Goal: Task Accomplishment & Management: Complete application form

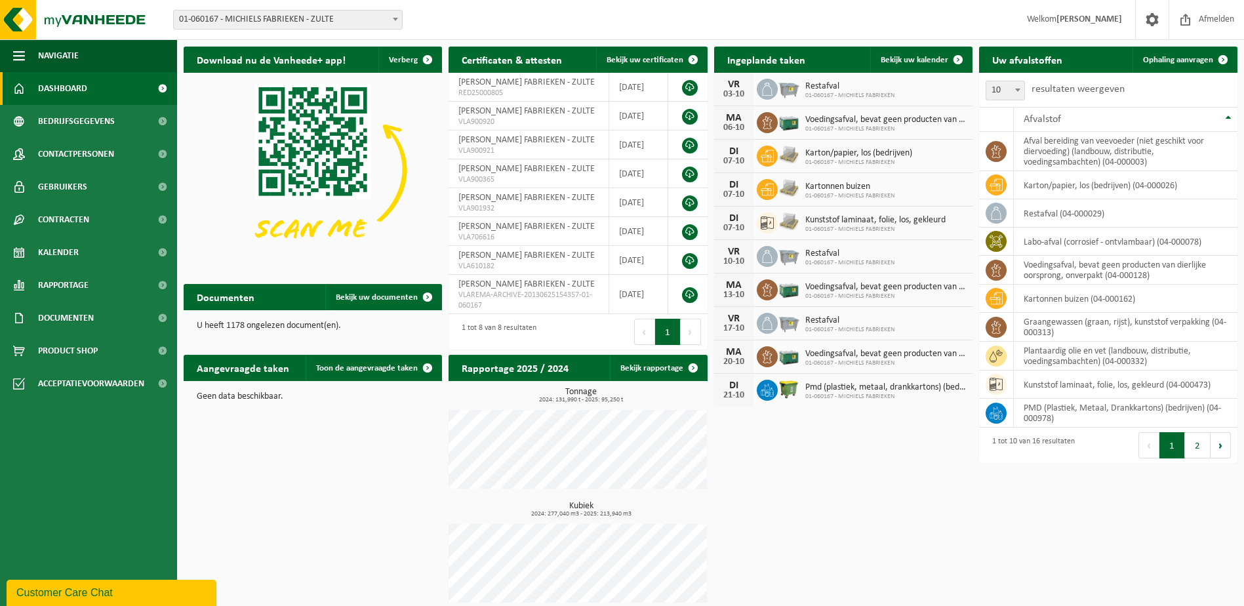
click at [376, 24] on span "01-060167 - MICHIELS FABRIEKEN - ZULTE" at bounding box center [288, 19] width 228 height 18
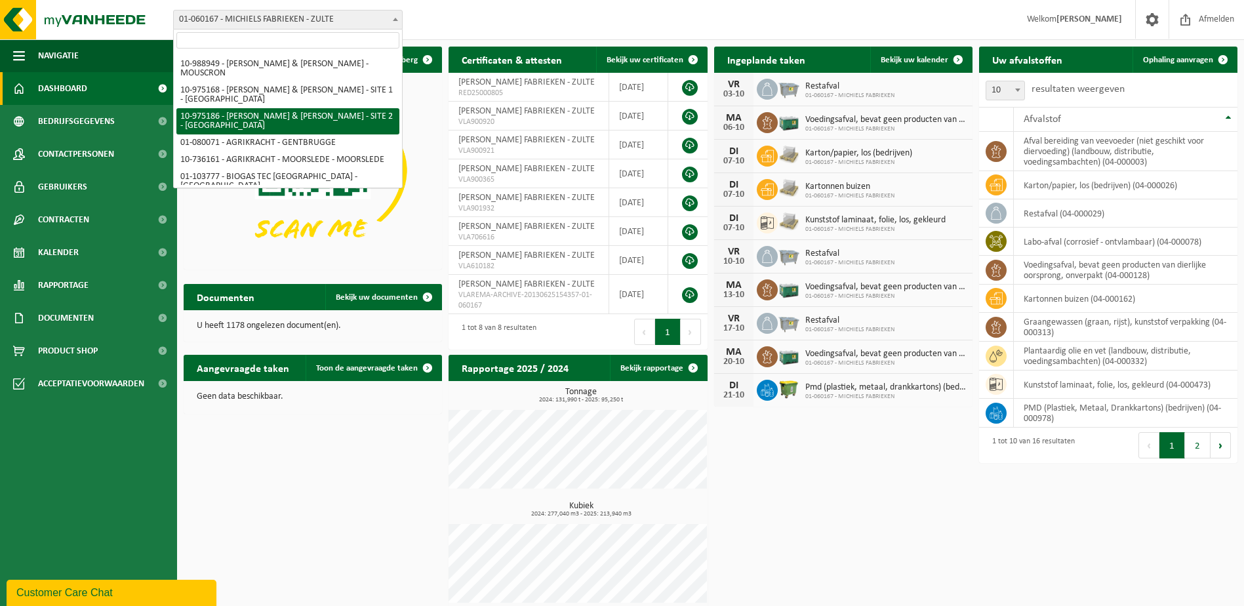
scroll to position [262, 0]
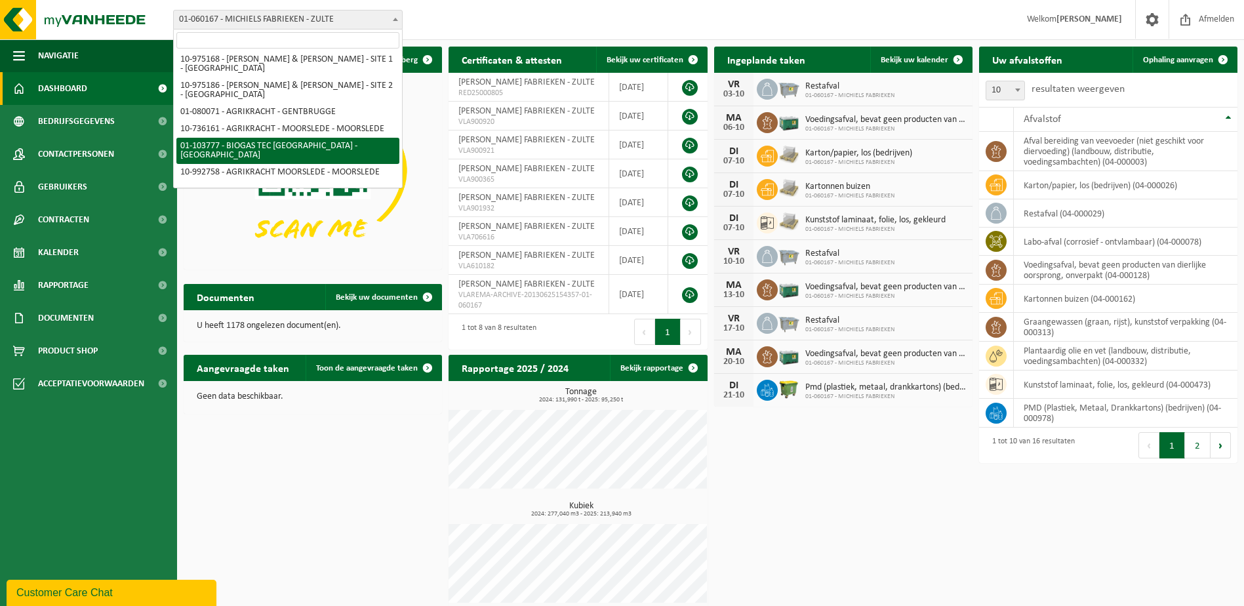
select select "39970"
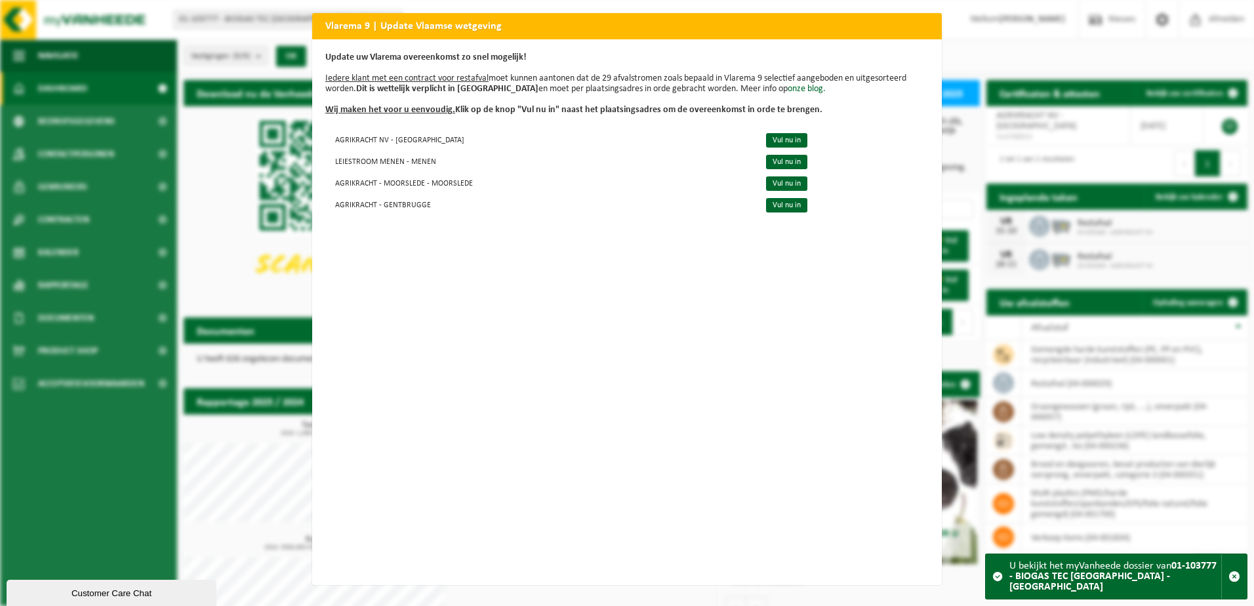
scroll to position [2, 0]
click at [1207, 343] on div "Vlarema 9 | Update Vlaamse wetgeving Update uw Vlarema overeenkomst zo snel mog…" at bounding box center [627, 303] width 1254 height 606
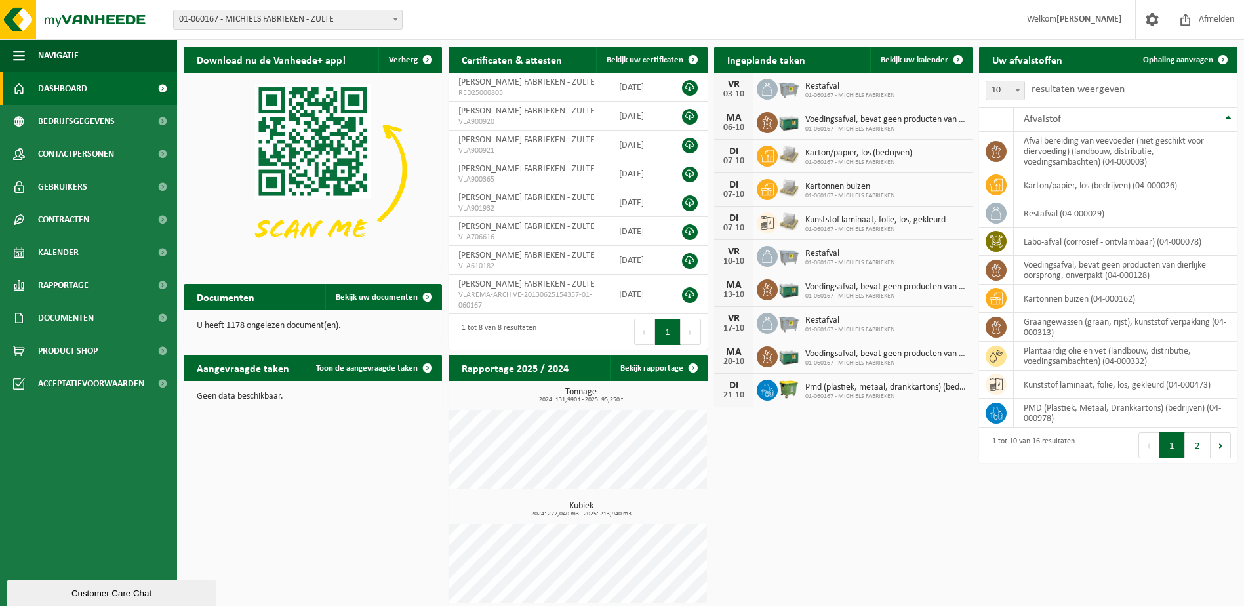
click at [351, 27] on span "01-060167 - MICHIELS FABRIEKEN - ZULTE" at bounding box center [288, 19] width 228 height 18
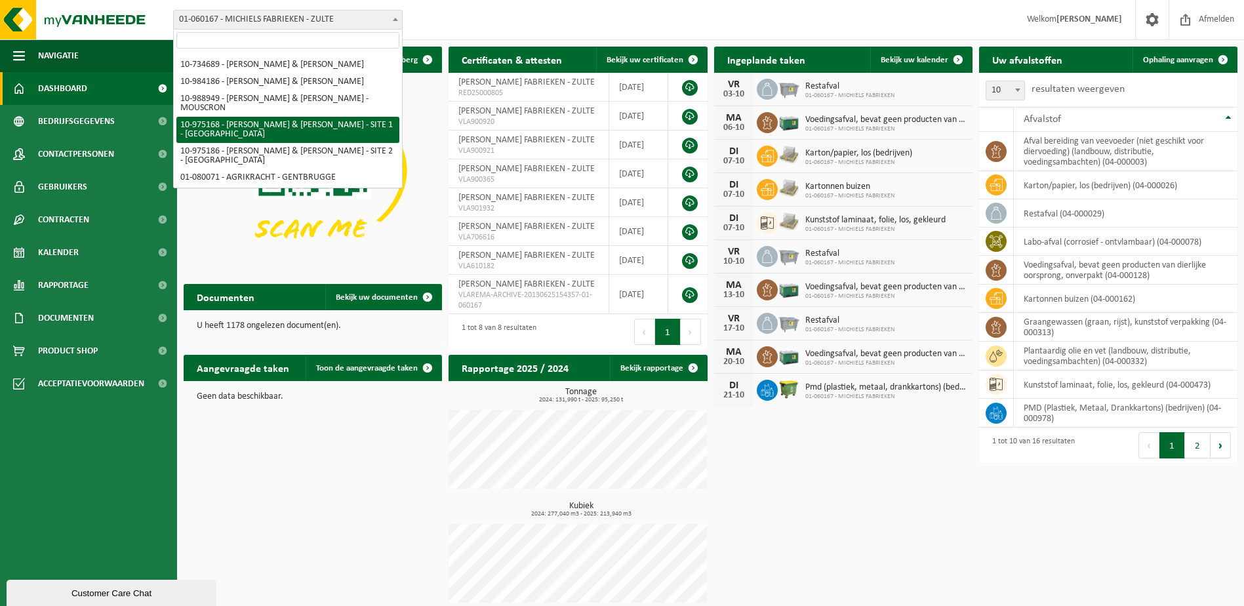
scroll to position [262, 0]
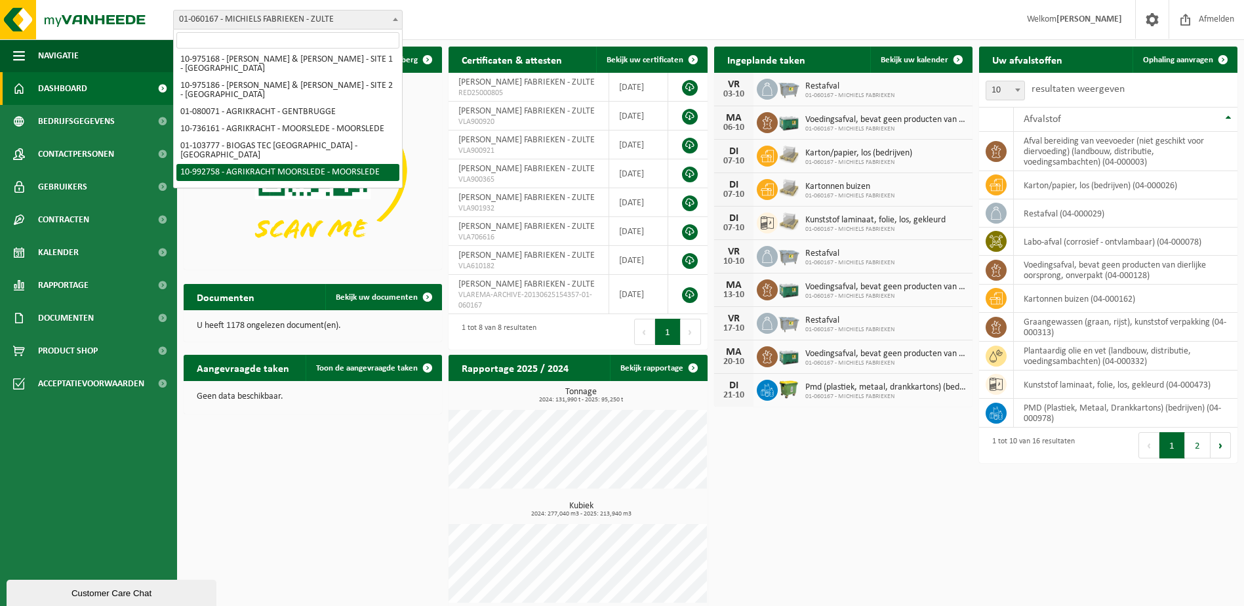
select select "170521"
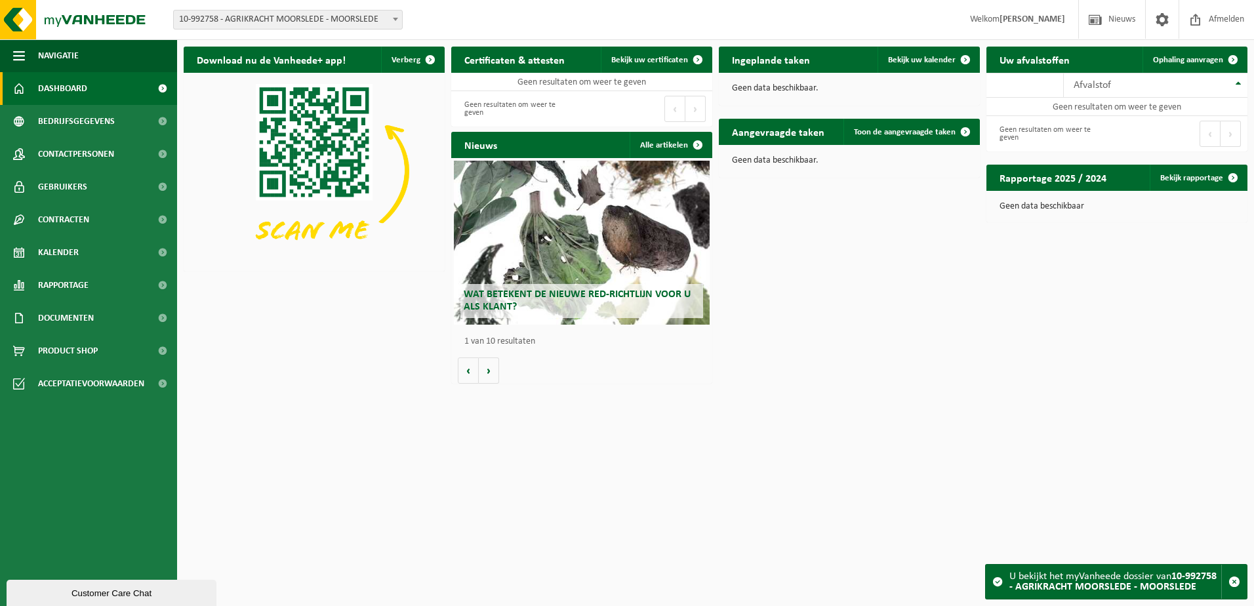
click at [381, 15] on span "10-992758 - AGRIKRACHT MOORSLEDE - MOORSLEDE" at bounding box center [288, 19] width 228 height 18
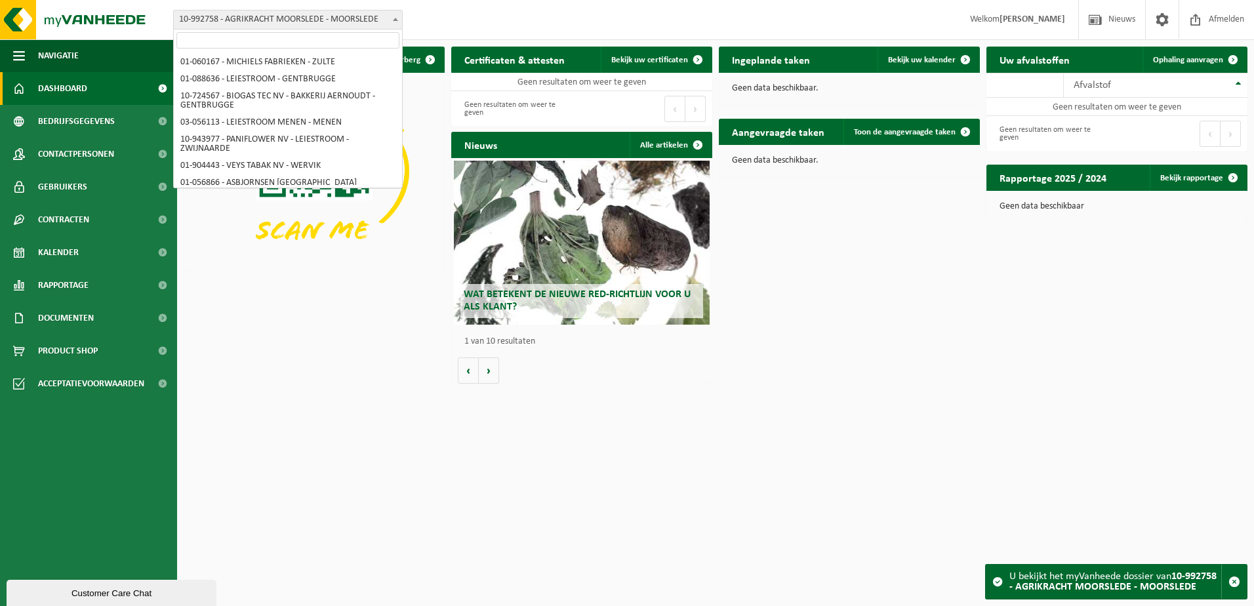
scroll to position [283, 0]
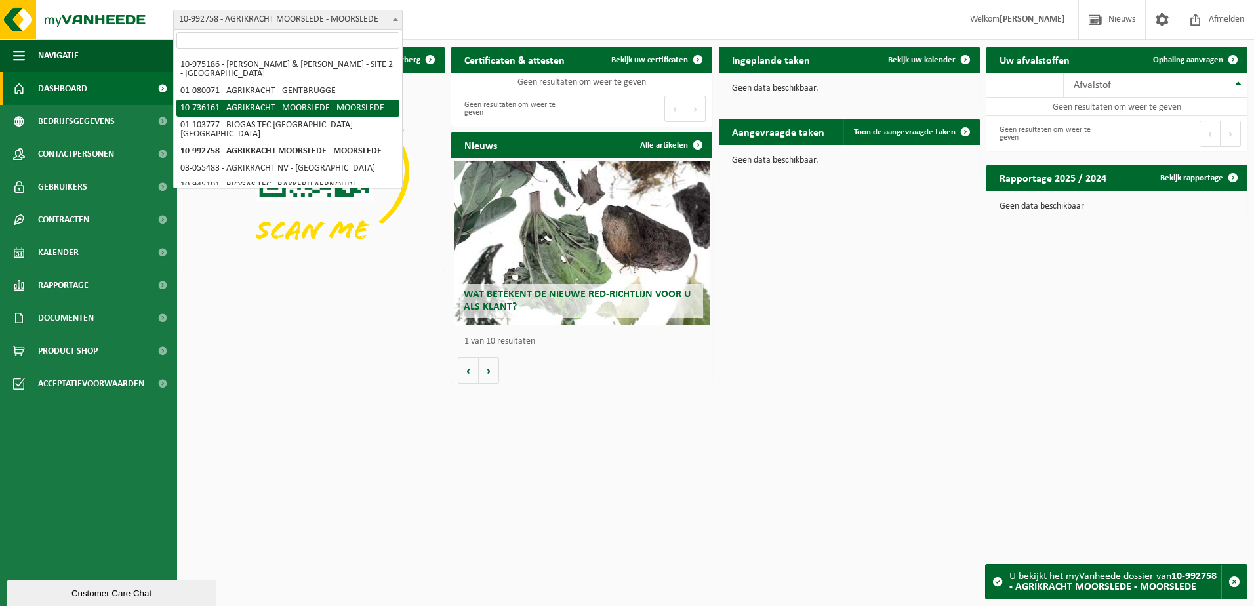
select select "19227"
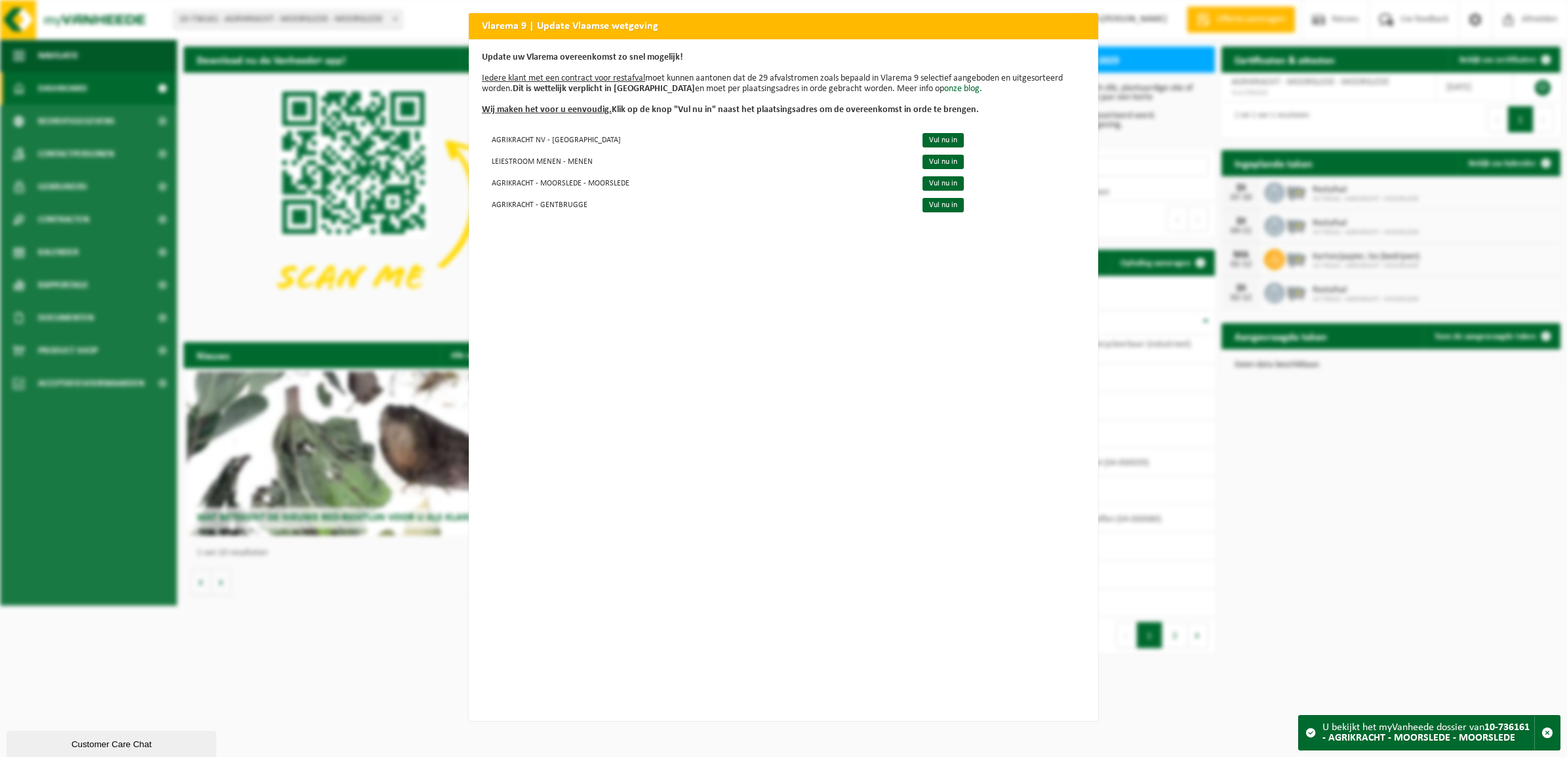
click at [73, 115] on div "Vlarema 9 | Update Vlaamse wetgeving Update uw Vlarema overeenkomst zo snel mog…" at bounding box center [783, 378] width 1567 height 757
click at [923, 184] on link "Vul nu in" at bounding box center [943, 183] width 41 height 14
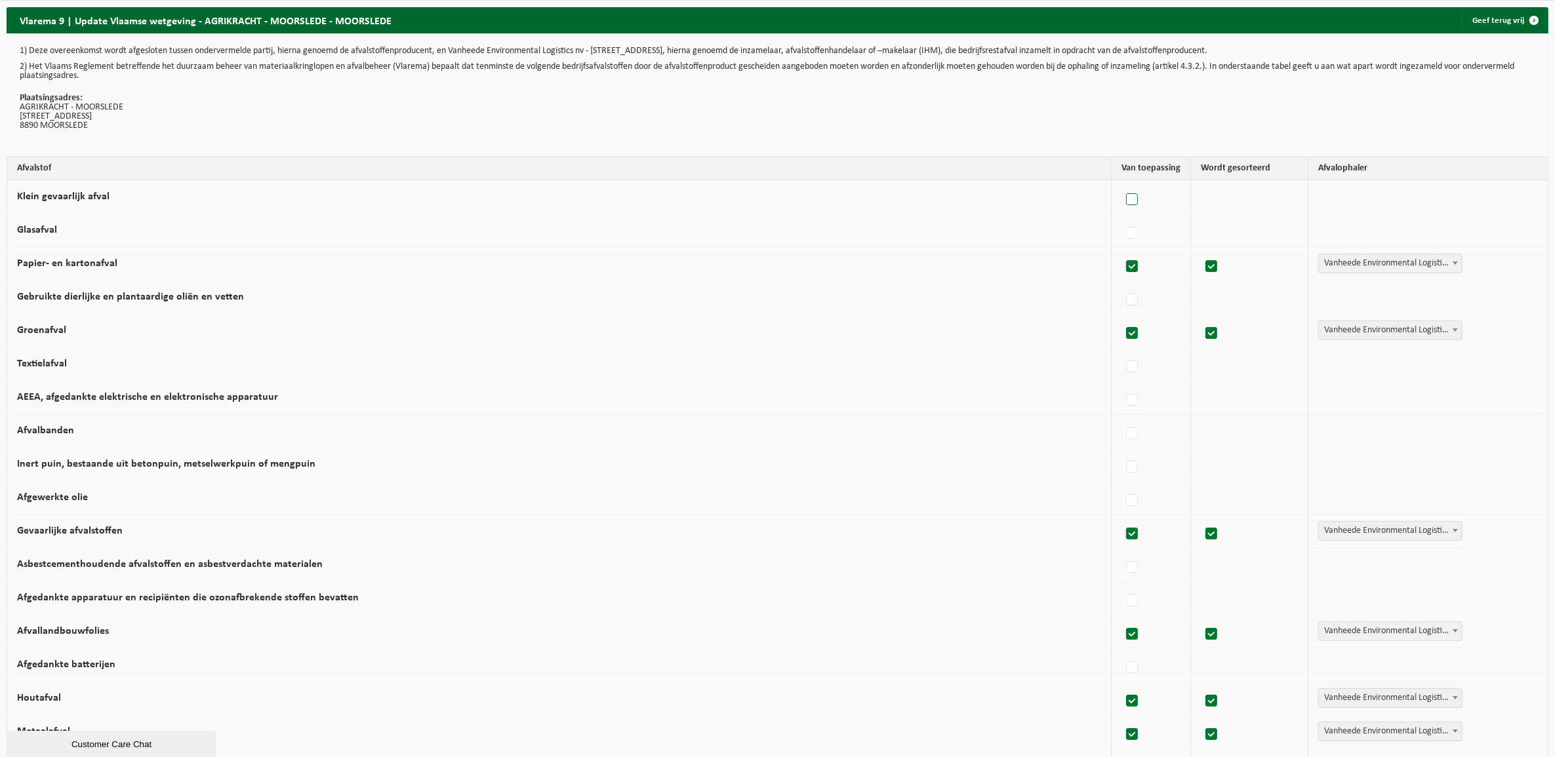
click at [1127, 198] on label at bounding box center [1132, 200] width 18 height 20
click at [1121, 184] on input "Klein gevaarlijk afval" at bounding box center [1121, 183] width 1 height 1
checkbox input "true"
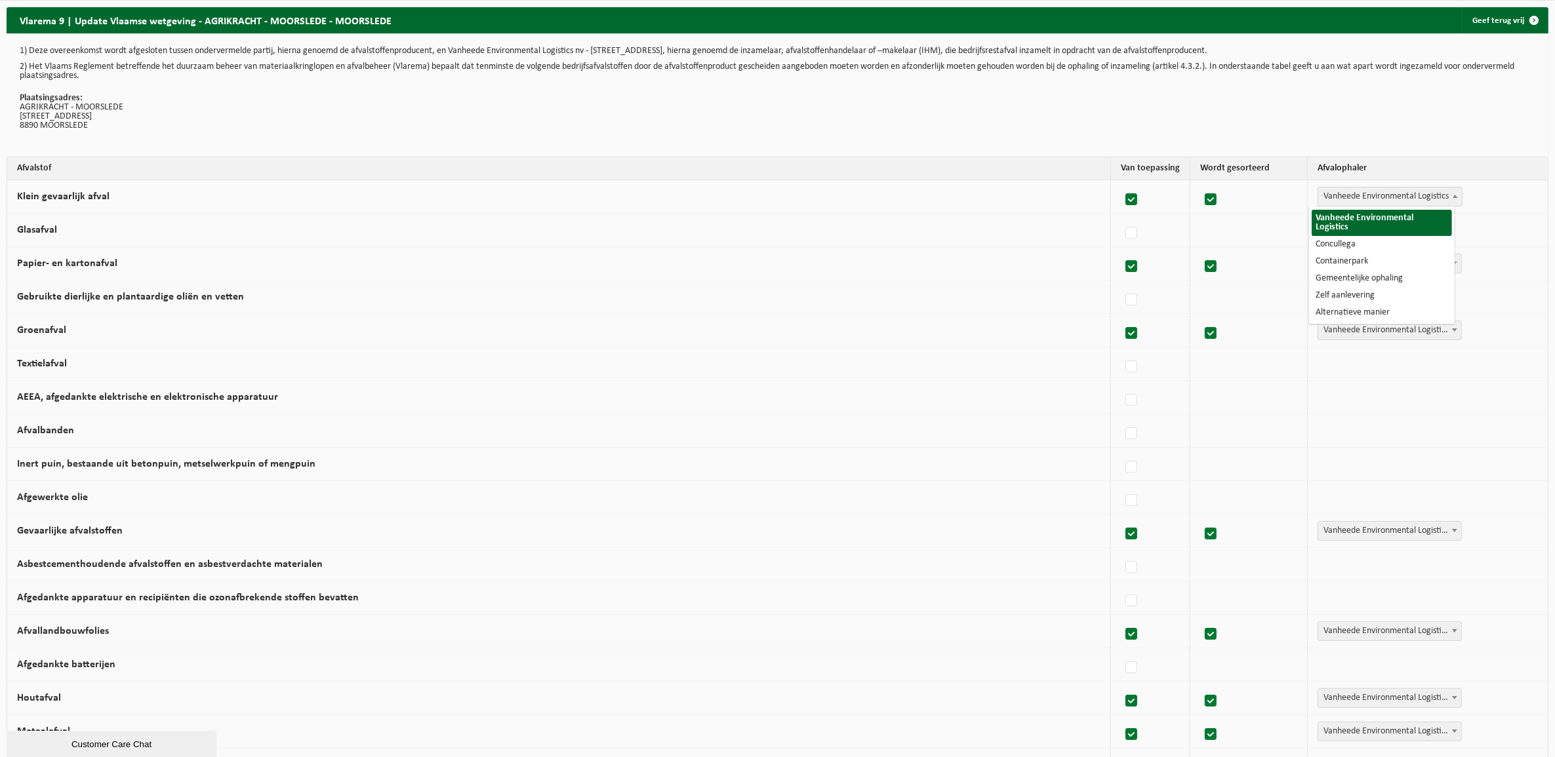
click at [1369, 202] on span "Vanheede Environmental Logistics" at bounding box center [1390, 197] width 144 height 18
click at [1123, 198] on label at bounding box center [1132, 200] width 18 height 20
click at [1120, 184] on input "Klein gevaarlijk afval" at bounding box center [1120, 183] width 1 height 1
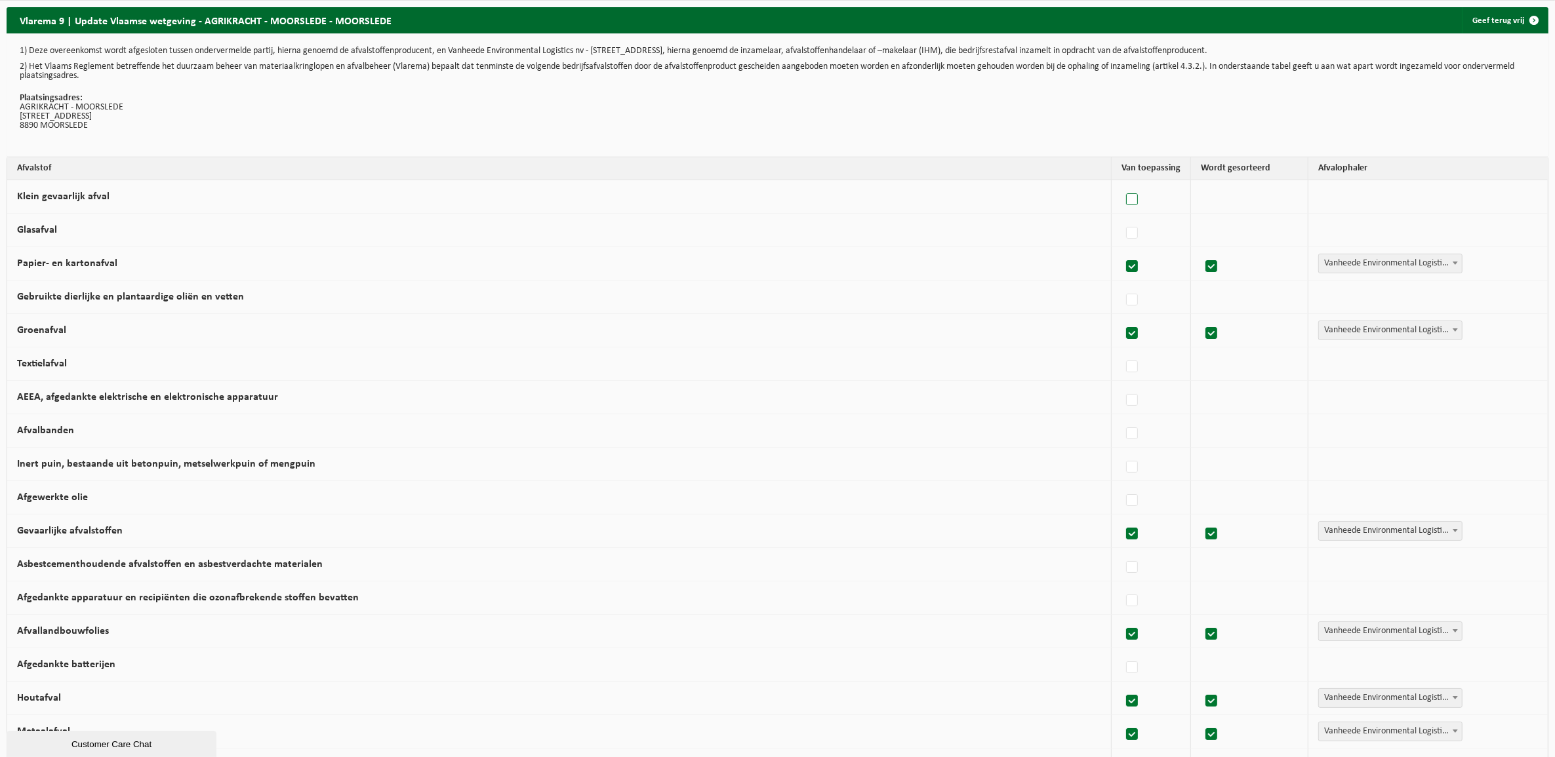
click at [1127, 202] on label at bounding box center [1132, 200] width 18 height 20
click at [1121, 184] on input "Klein gevaarlijk afval" at bounding box center [1121, 183] width 1 height 1
checkbox input "true"
click at [1123, 336] on label at bounding box center [1132, 334] width 18 height 20
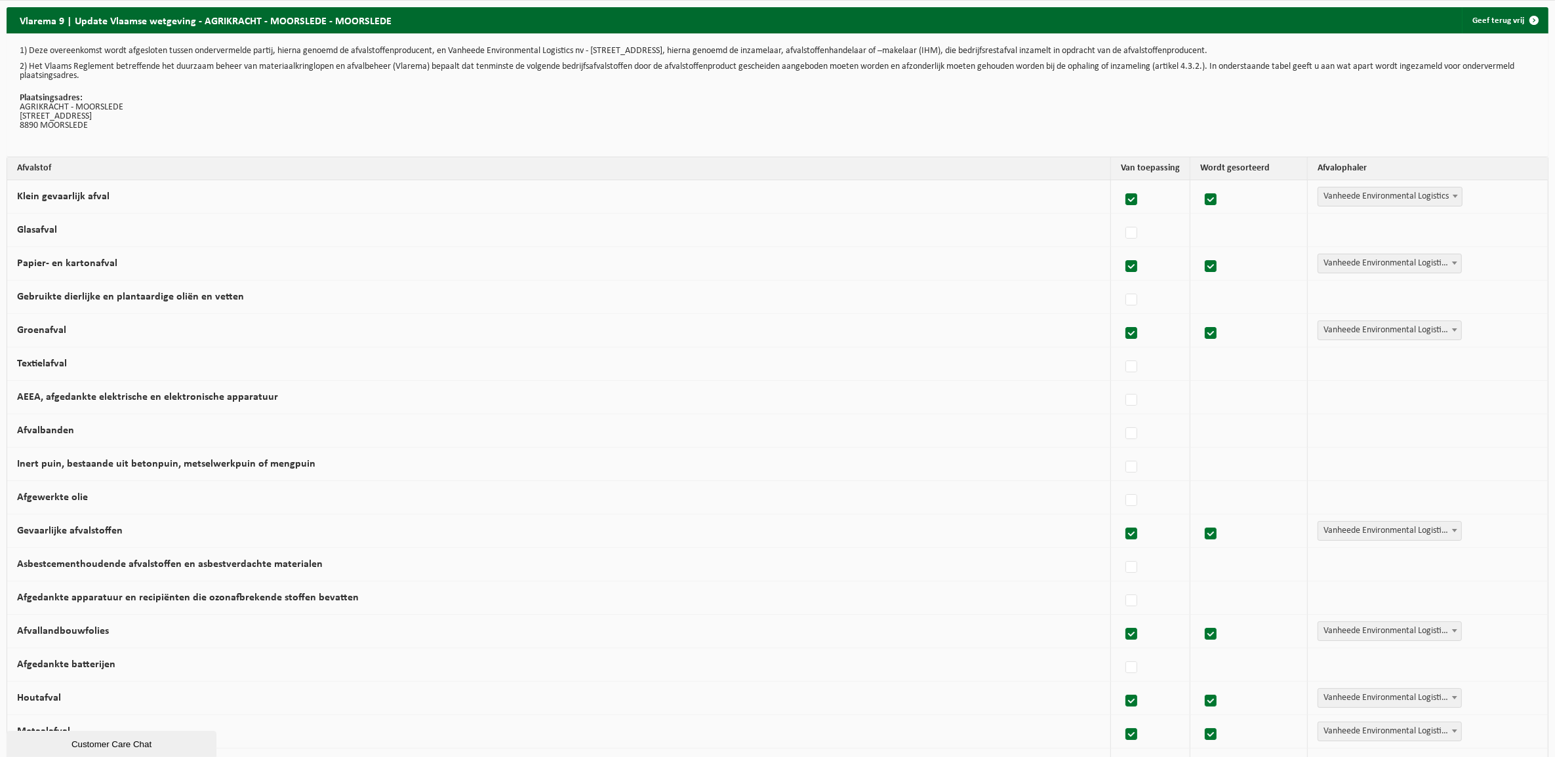
click at [1121, 317] on input "Groenafval" at bounding box center [1120, 317] width 1 height 1
click at [1123, 336] on label at bounding box center [1132, 334] width 18 height 20
click at [1121, 317] on input "Groenafval" at bounding box center [1120, 317] width 1 height 1
checkbox input "true"
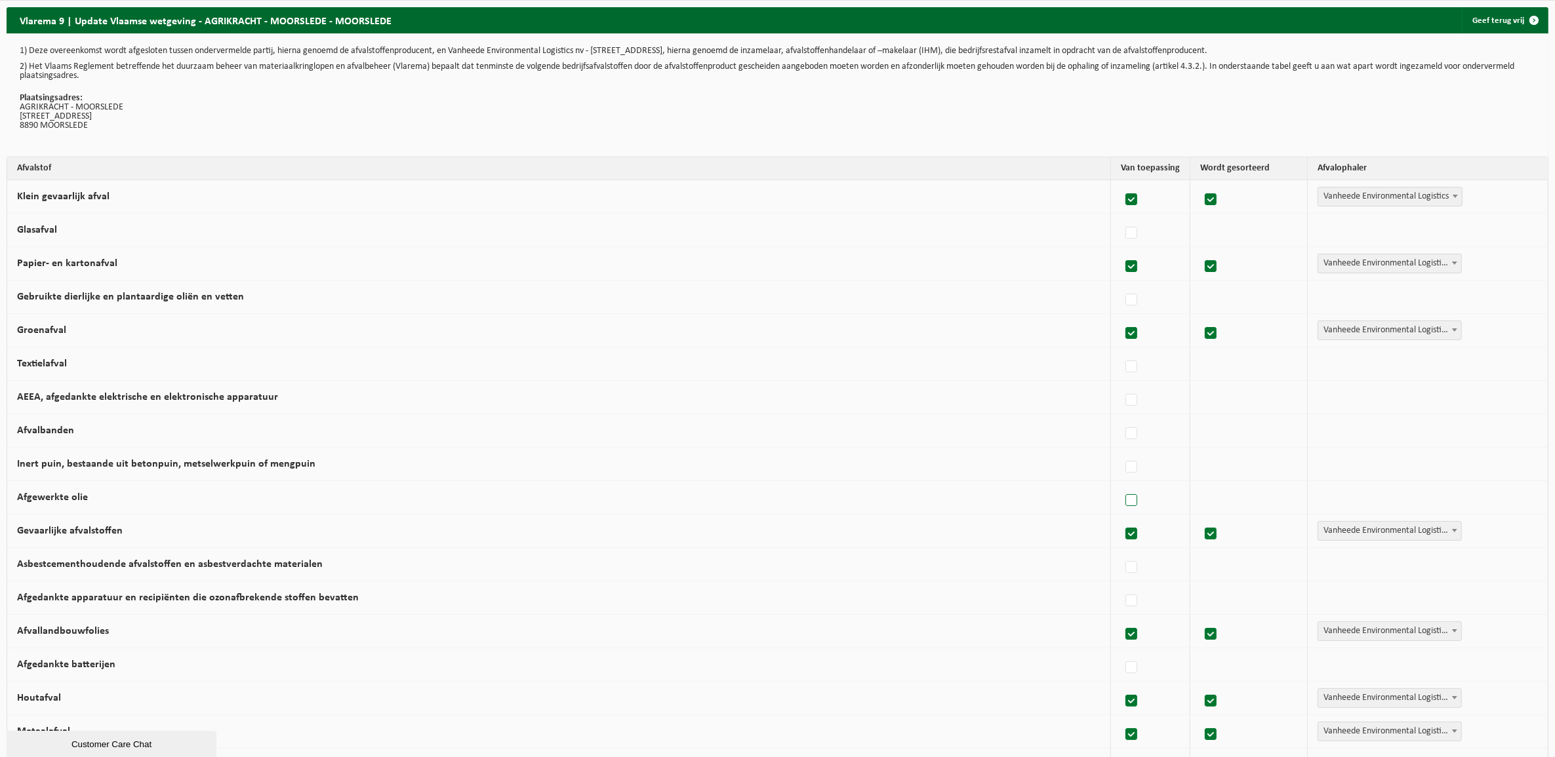
click at [1123, 504] on label at bounding box center [1132, 501] width 18 height 20
click at [1120, 485] on input "Afgewerkte olie" at bounding box center [1120, 484] width 1 height 1
checkbox input "true"
click at [1395, 503] on span "Vanheede Environmental Logistics" at bounding box center [1390, 498] width 144 height 18
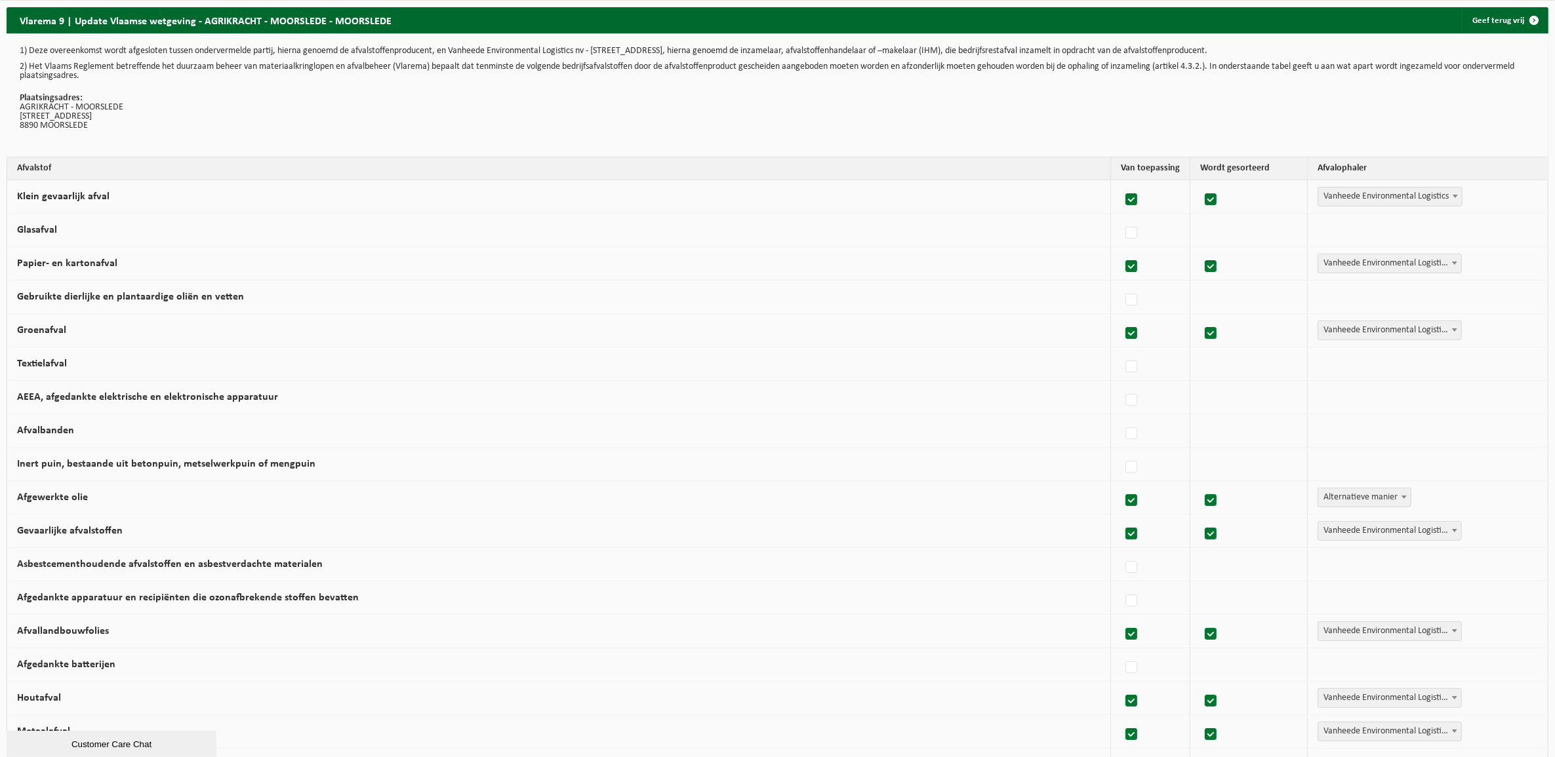
click at [1369, 500] on span "Alternatieve manier" at bounding box center [1364, 498] width 92 height 18
click at [1343, 499] on span "Concullega" at bounding box center [1347, 498] width 58 height 18
select select "Alternatieve manier"
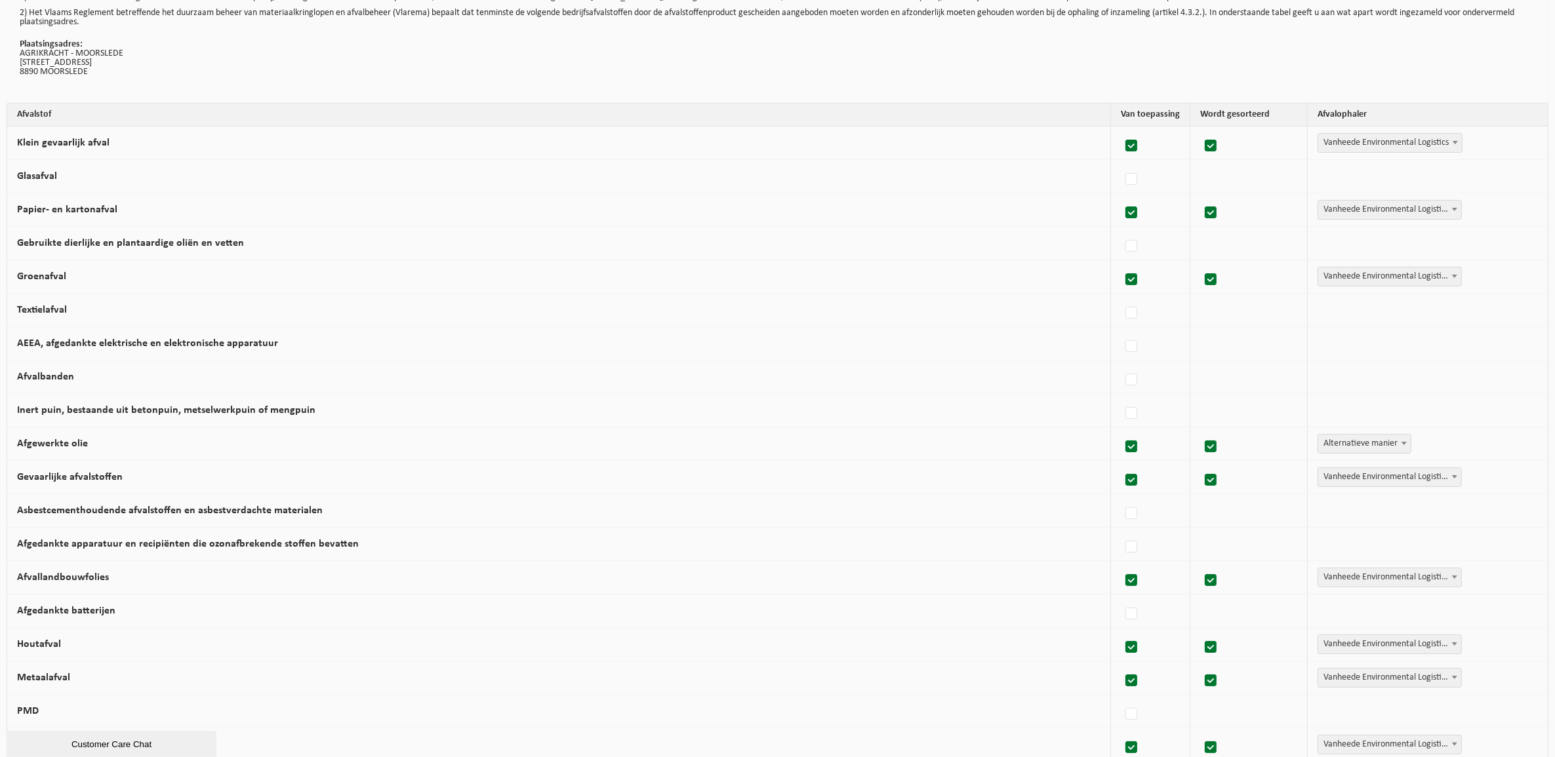
scroll to position [82, 0]
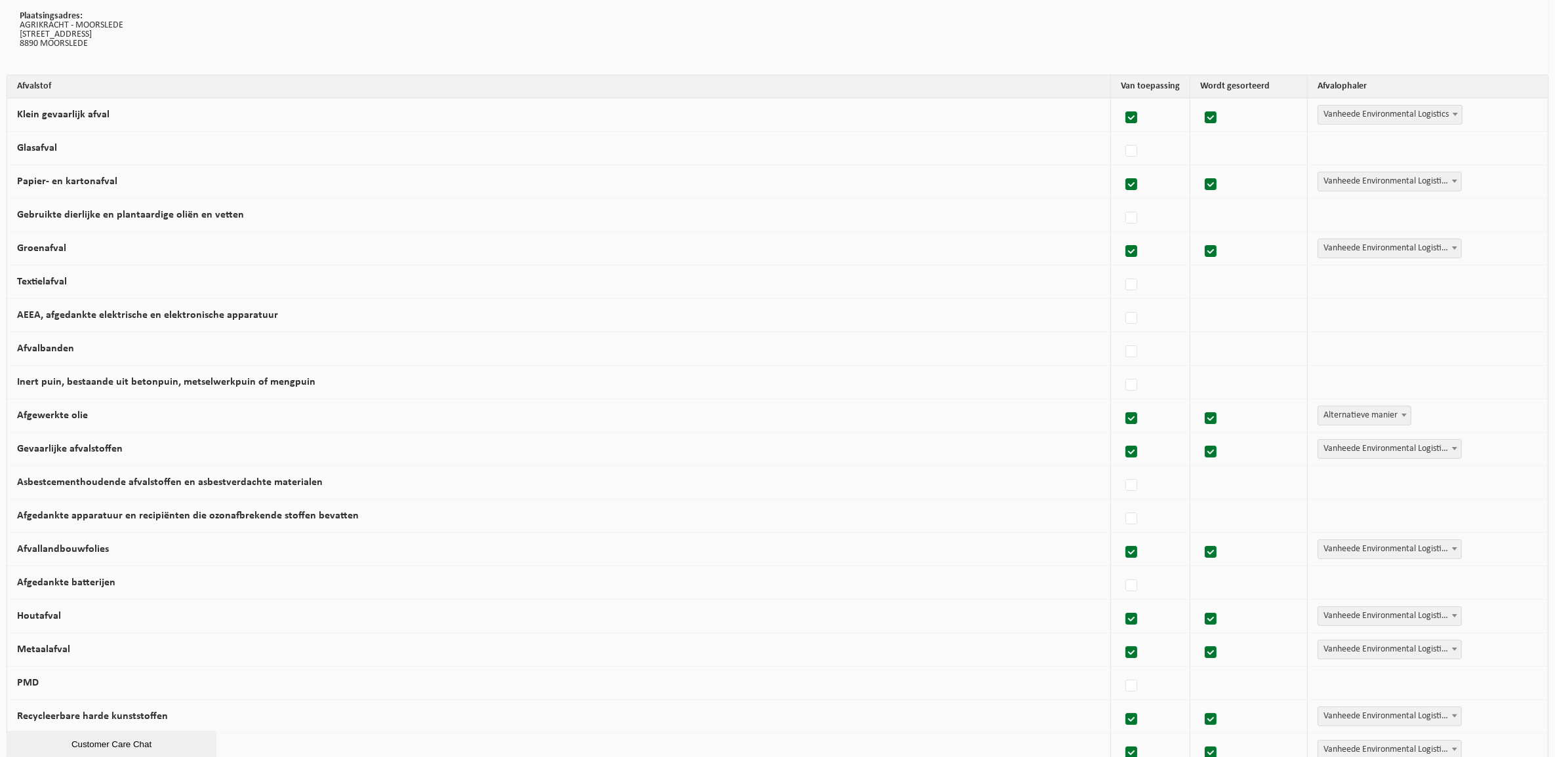
click at [1362, 621] on span "Vanheede Environmental Logistics" at bounding box center [1389, 616] width 143 height 18
click at [1343, 624] on span "Alternatieve manier" at bounding box center [1389, 616] width 143 height 18
select select "Concullega"
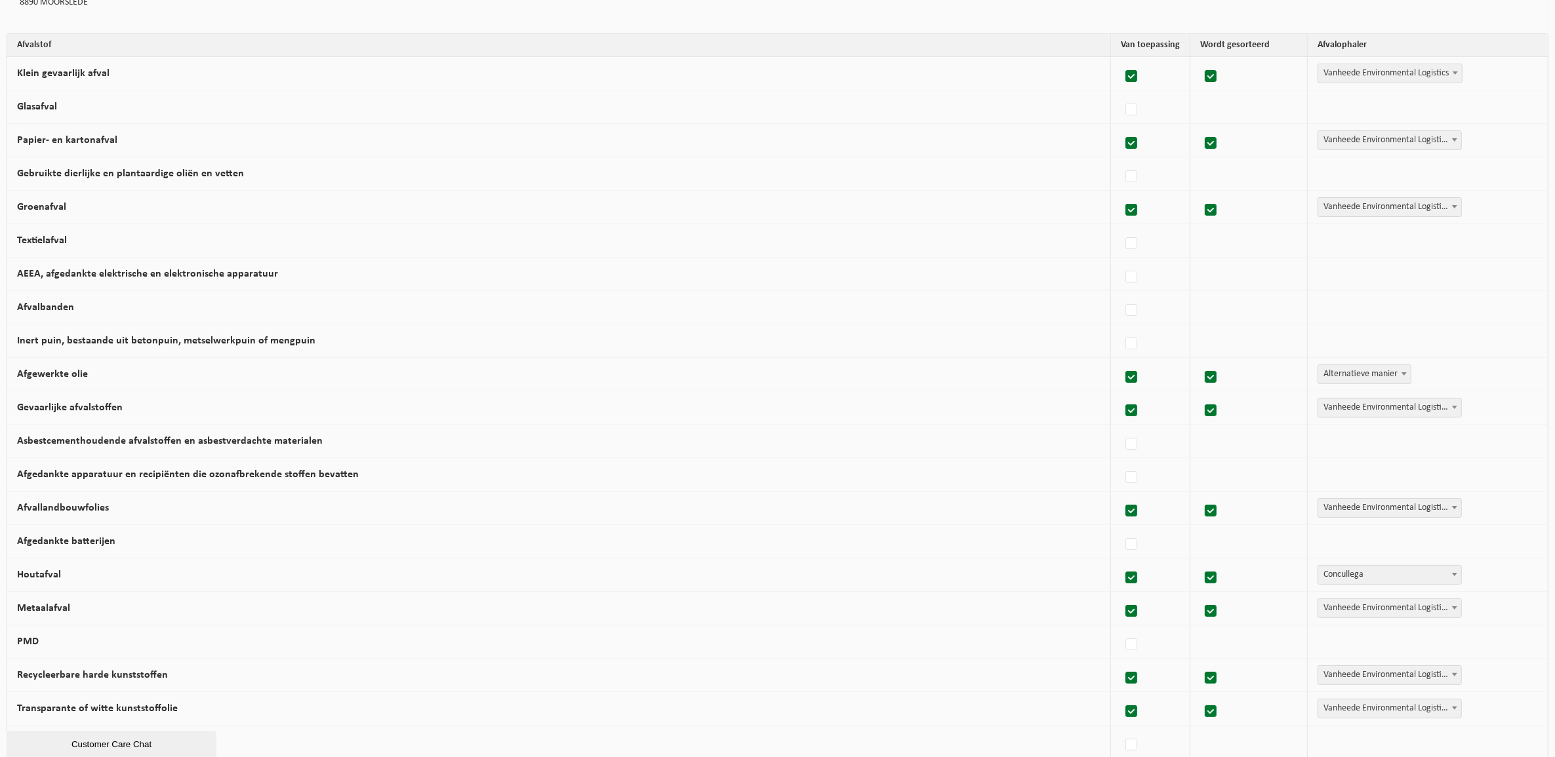
scroll to position [164, 0]
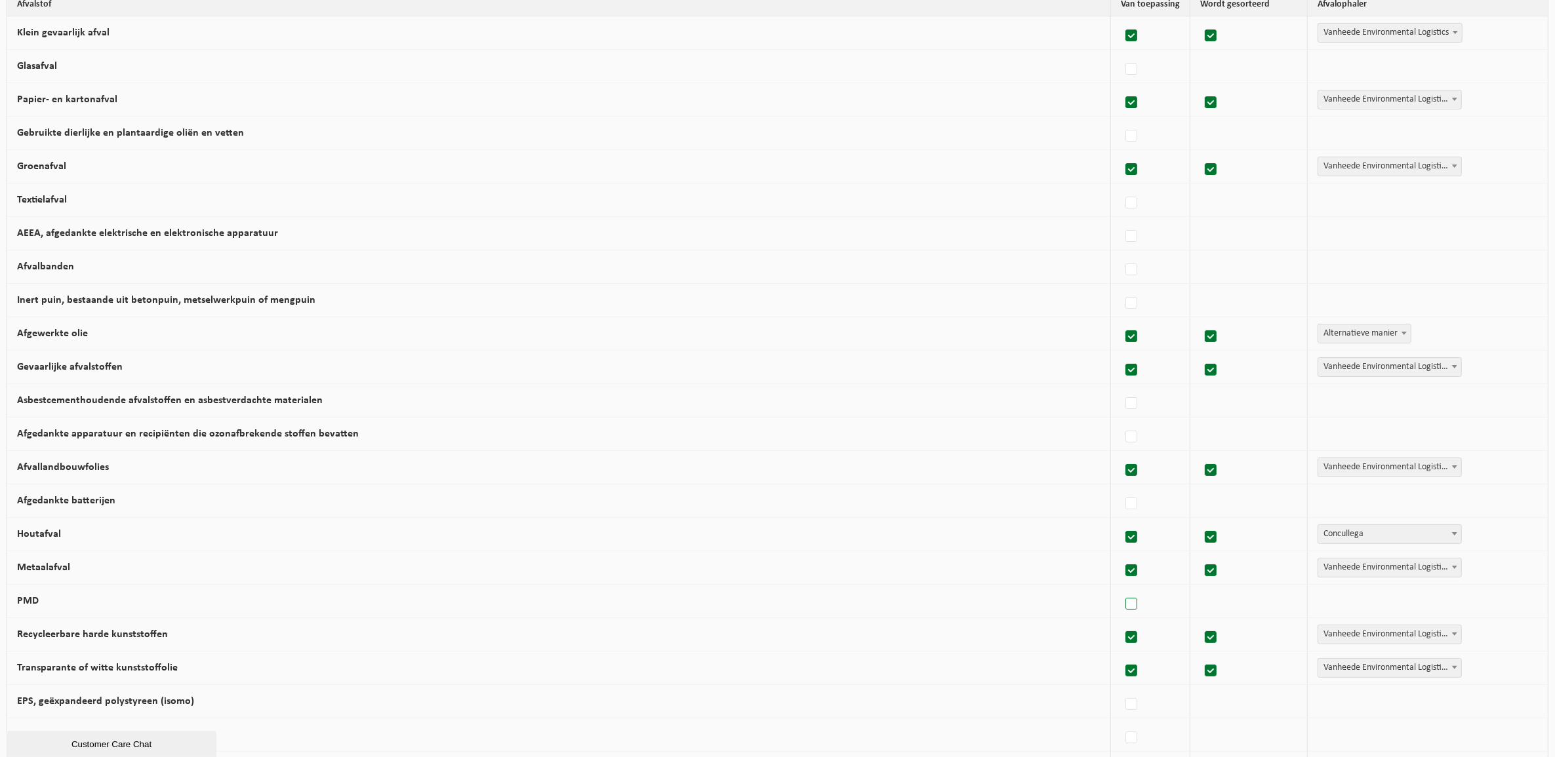
click at [1125, 611] on label at bounding box center [1132, 605] width 18 height 20
click at [1121, 588] on input "PMD" at bounding box center [1120, 588] width 1 height 1
checkbox input "true"
click at [1376, 604] on span "Vanheede Environmental Logistics" at bounding box center [1390, 601] width 144 height 18
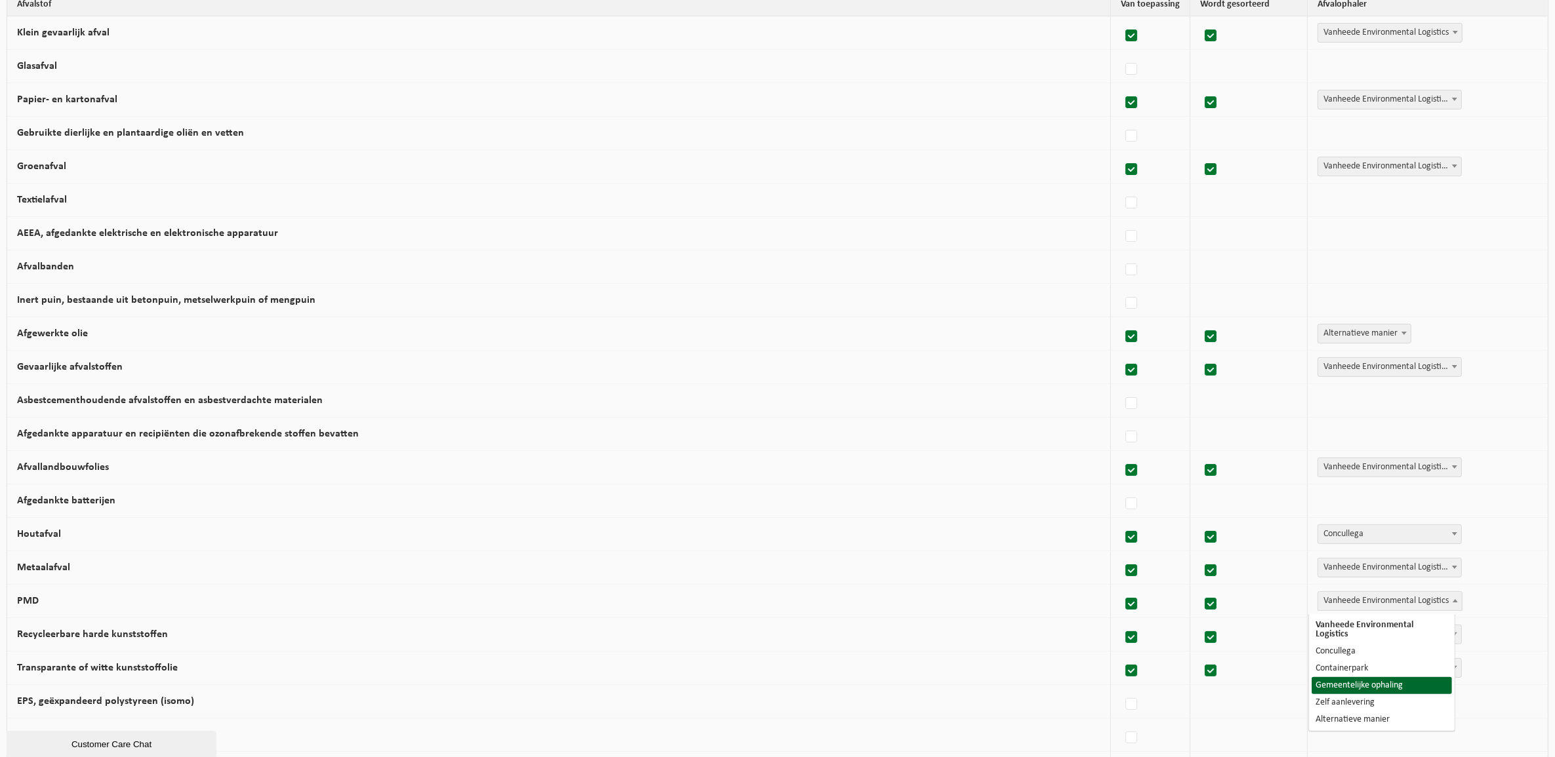
select select "Gemeentelijke ophaling"
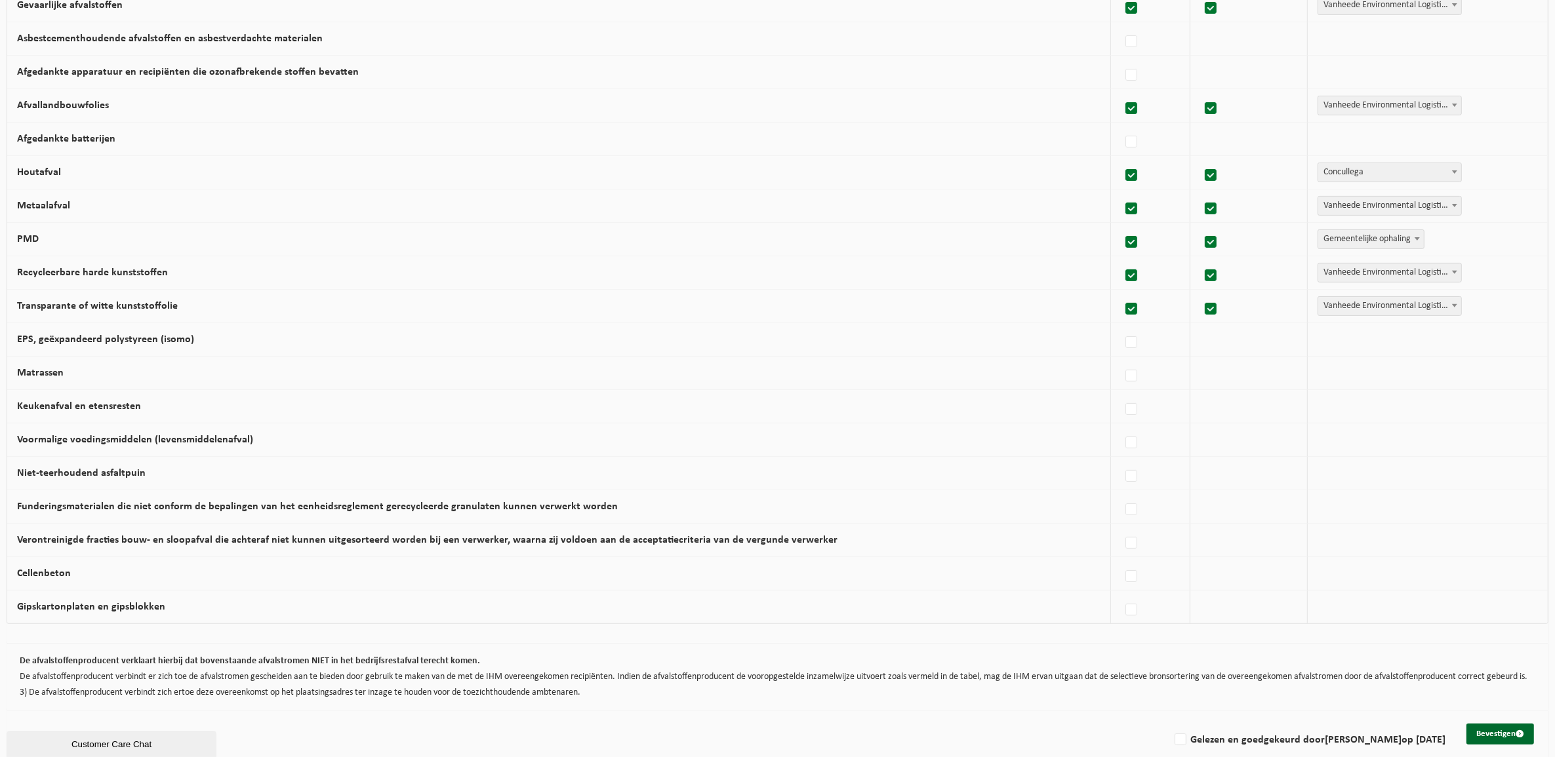
scroll to position [559, 0]
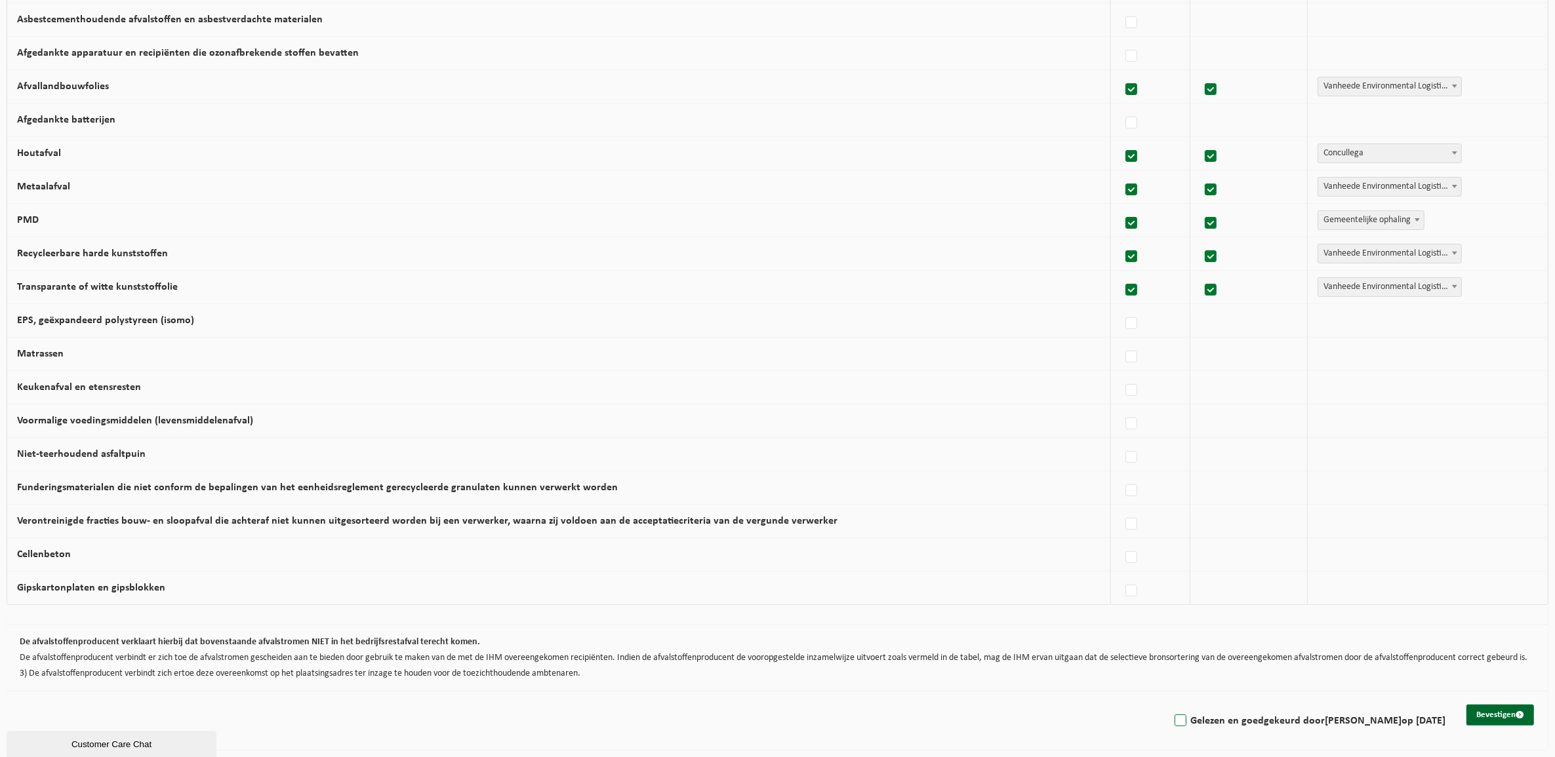
click at [1172, 720] on label "Gelezen en goedgekeurd door DAVID BERNAERT op 02/10/25" at bounding box center [1308, 721] width 273 height 20
click at [1170, 705] on input "Gelezen en goedgekeurd door DAVID BERNAERT op 02/10/25" at bounding box center [1169, 704] width 1 height 1
checkbox input "true"
click at [1484, 712] on button "Bevestigen" at bounding box center [1500, 715] width 68 height 21
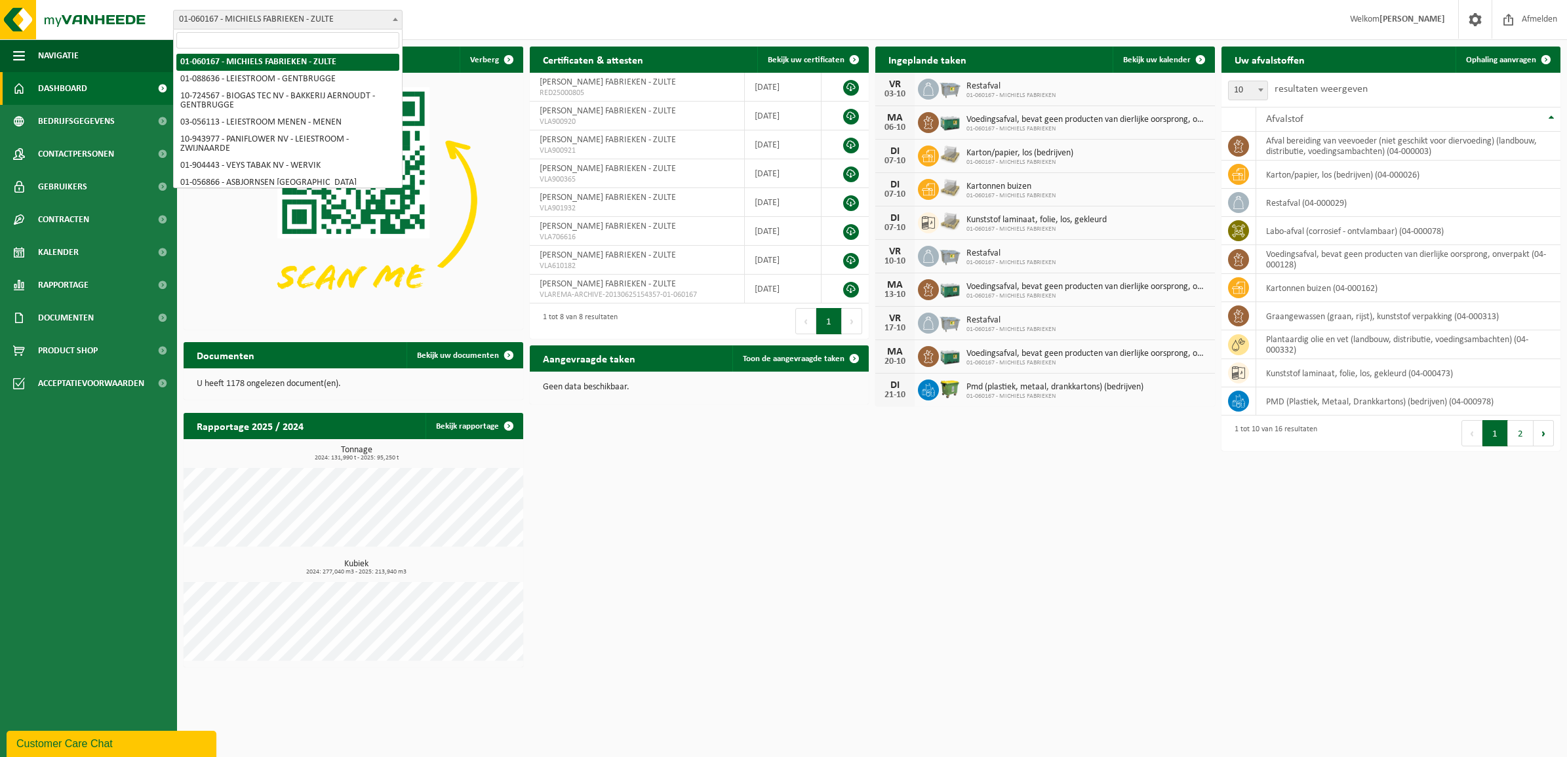
click at [343, 24] on span "01-060167 - MICHIELS FABRIEKEN - ZULTE" at bounding box center [288, 19] width 228 height 18
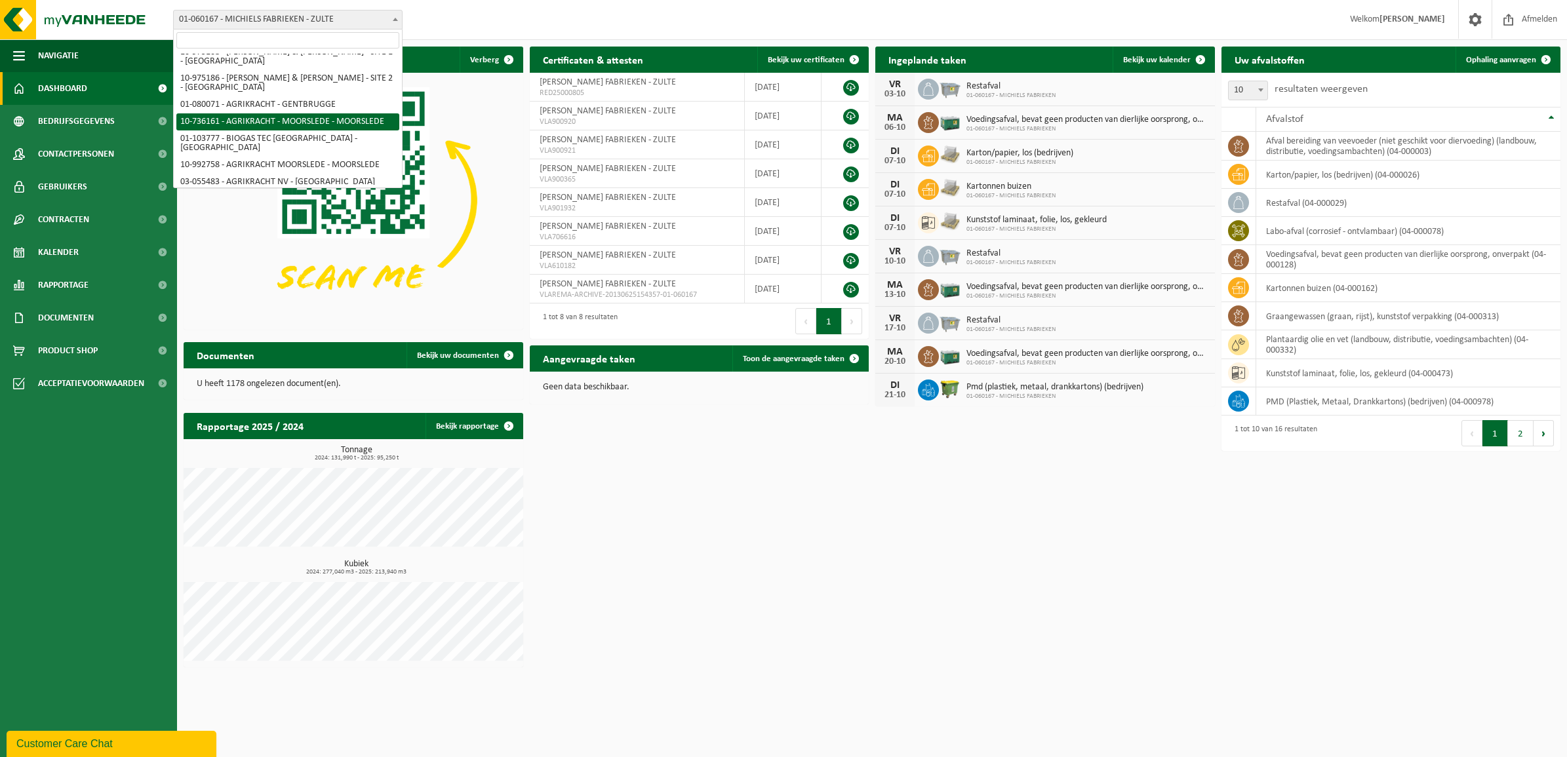
scroll to position [246, 0]
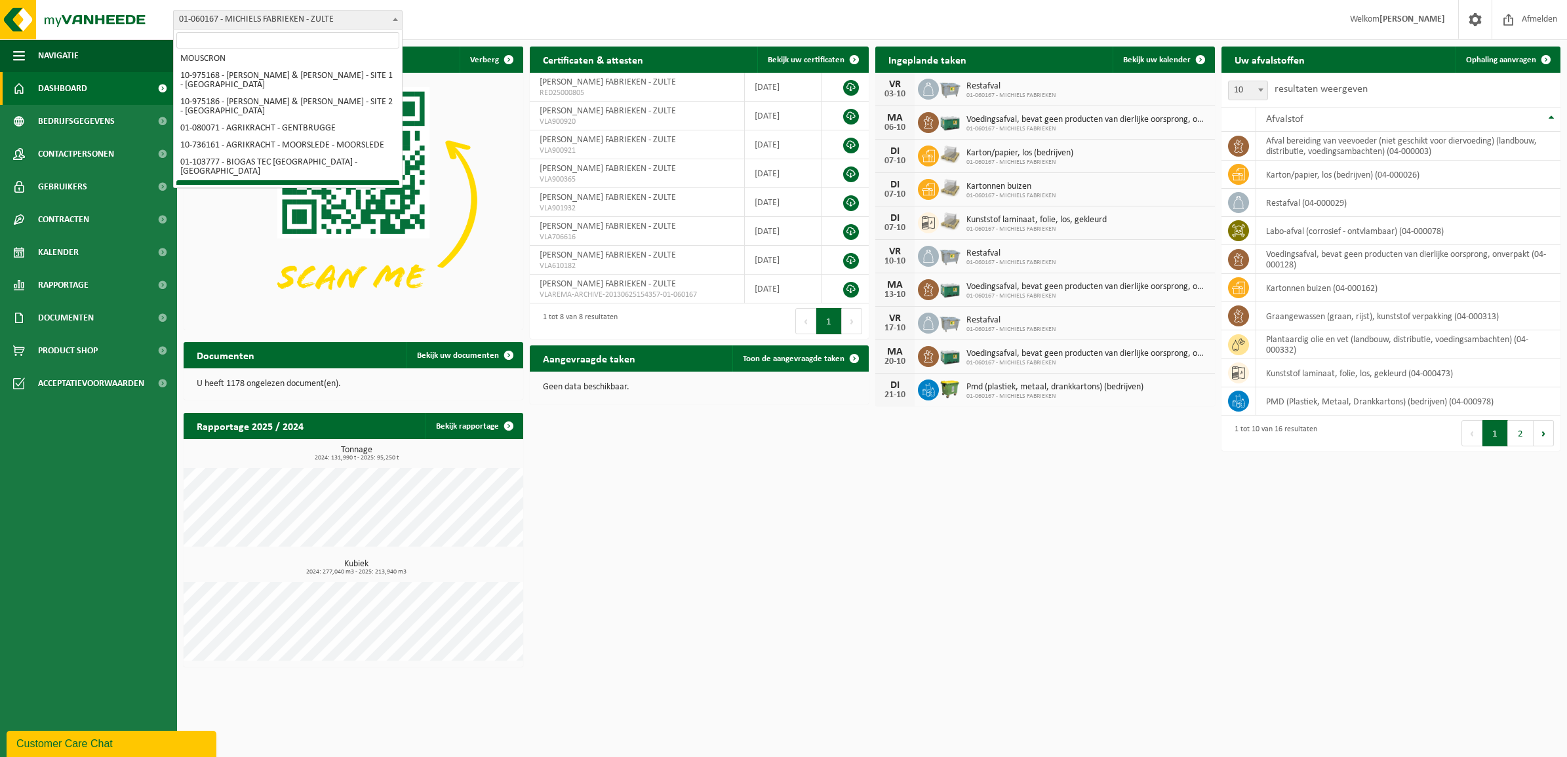
select select "170521"
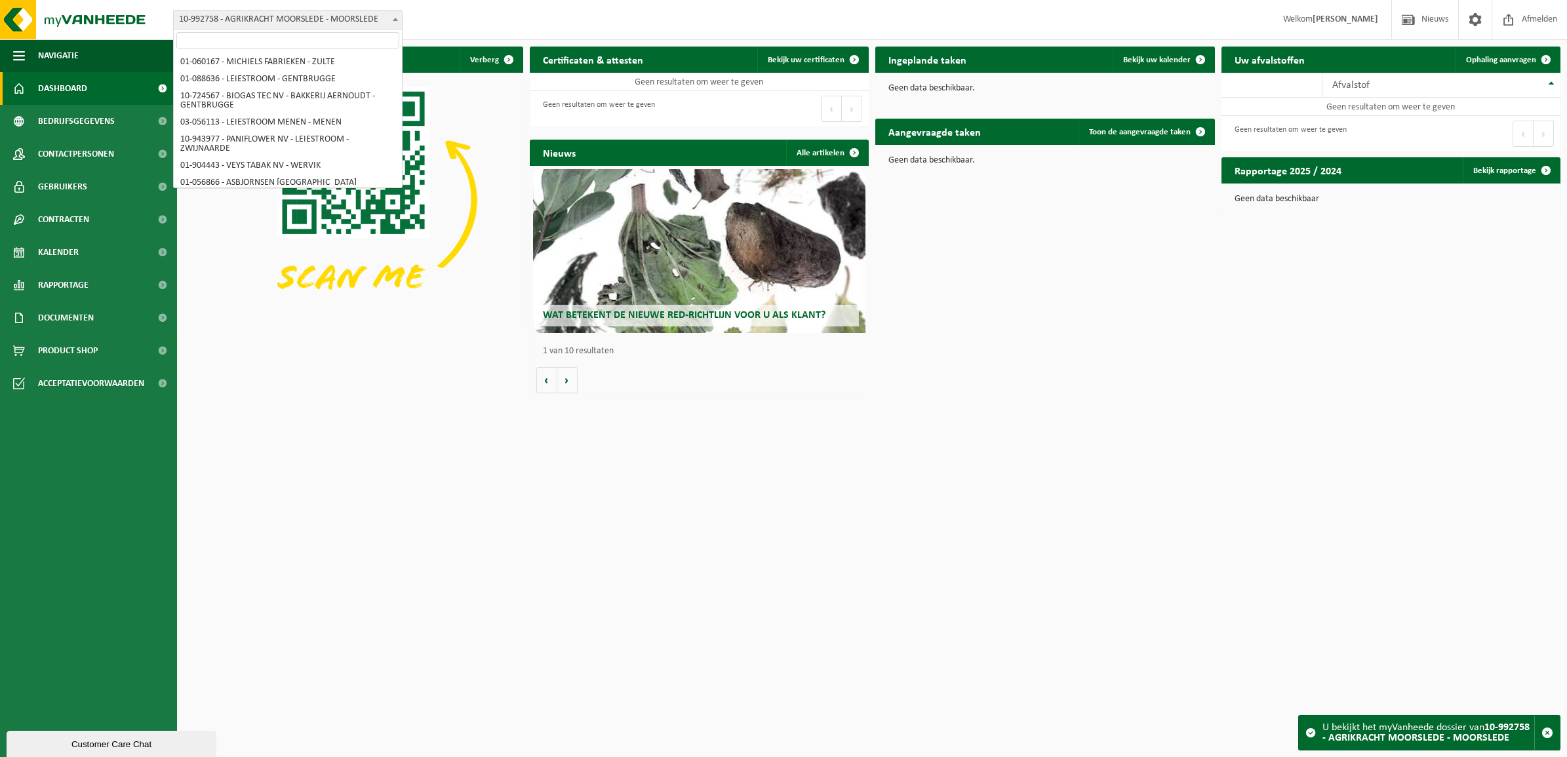
click at [320, 14] on span "10-992758 - AGRIKRACHT MOORSLEDE - MOORSLEDE" at bounding box center [288, 19] width 228 height 18
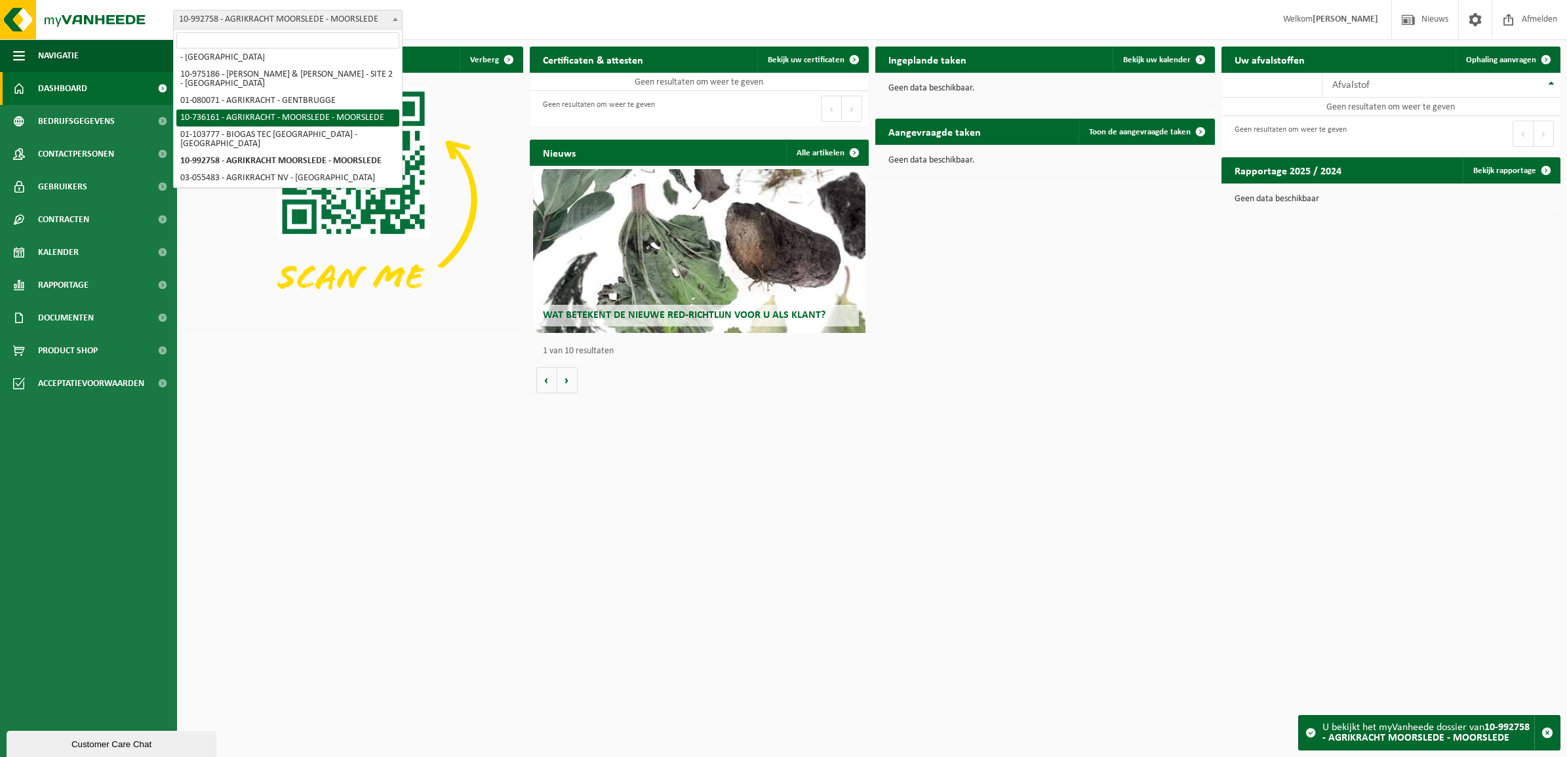
select select "19227"
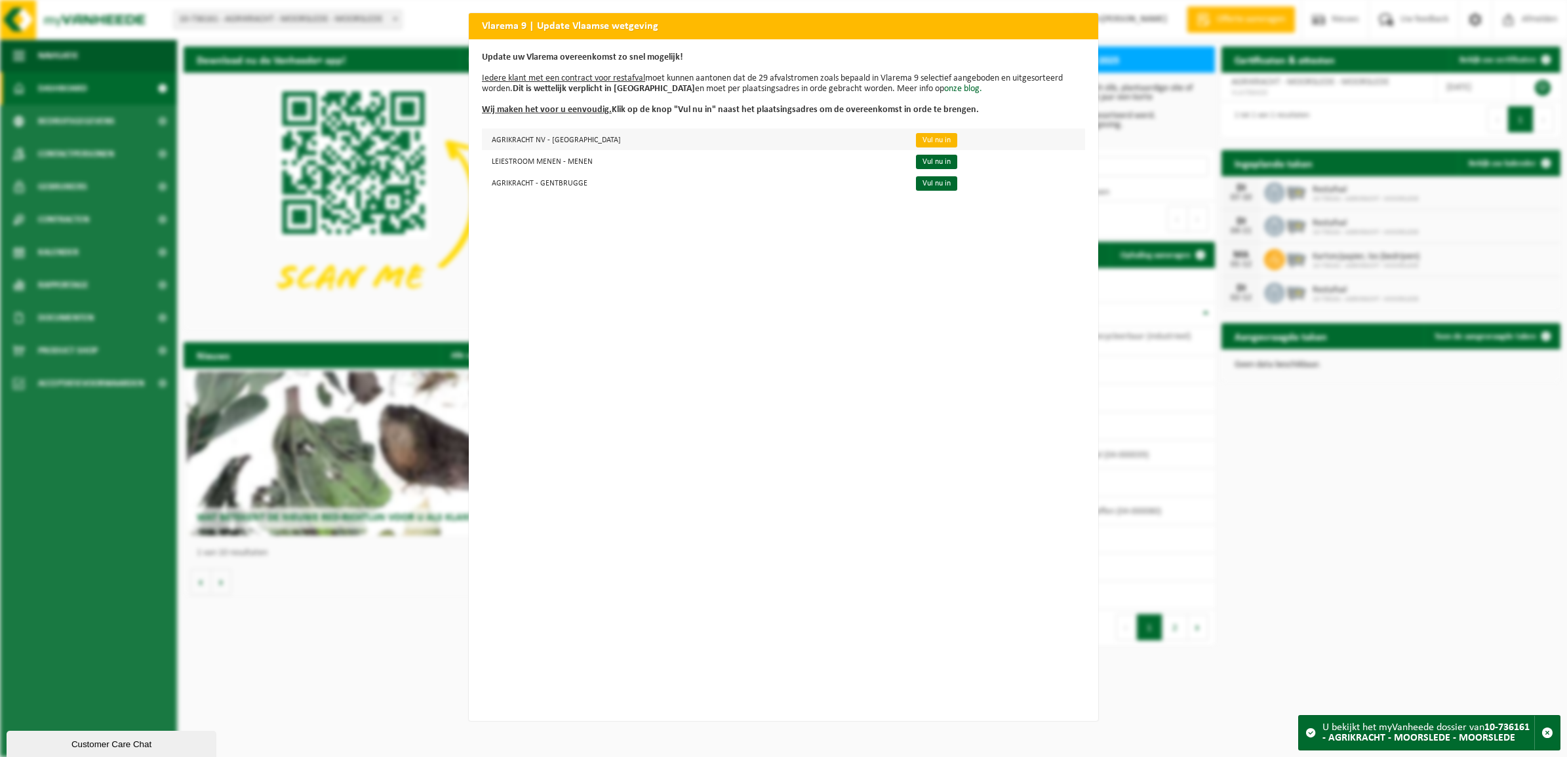
click at [916, 136] on link "Vul nu in" at bounding box center [936, 140] width 41 height 14
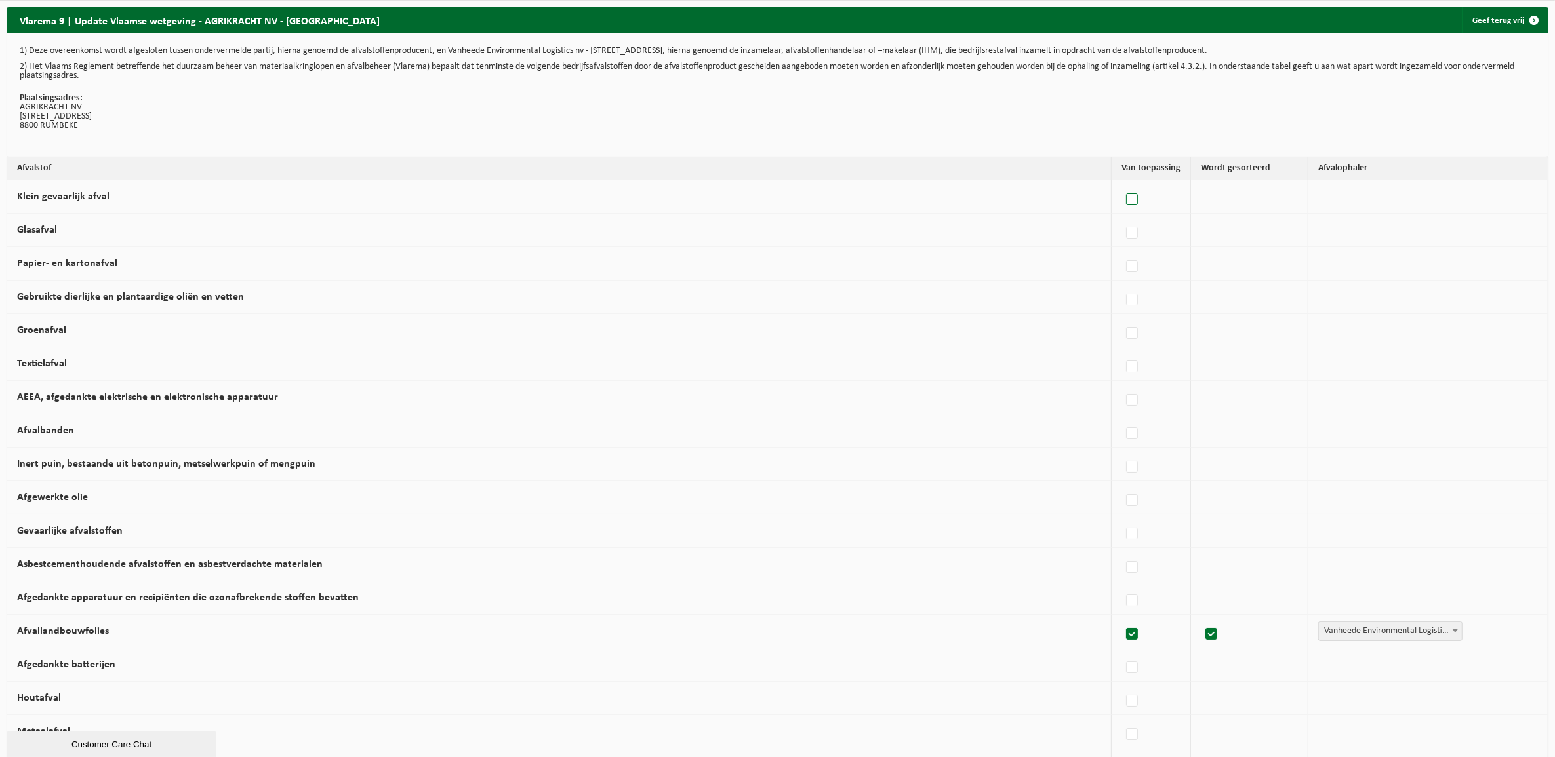
click at [1131, 198] on label at bounding box center [1132, 200] width 18 height 20
click at [1121, 184] on input "Klein gevaarlijk afval" at bounding box center [1121, 183] width 1 height 1
checkbox input "true"
click at [1123, 261] on label at bounding box center [1132, 267] width 18 height 20
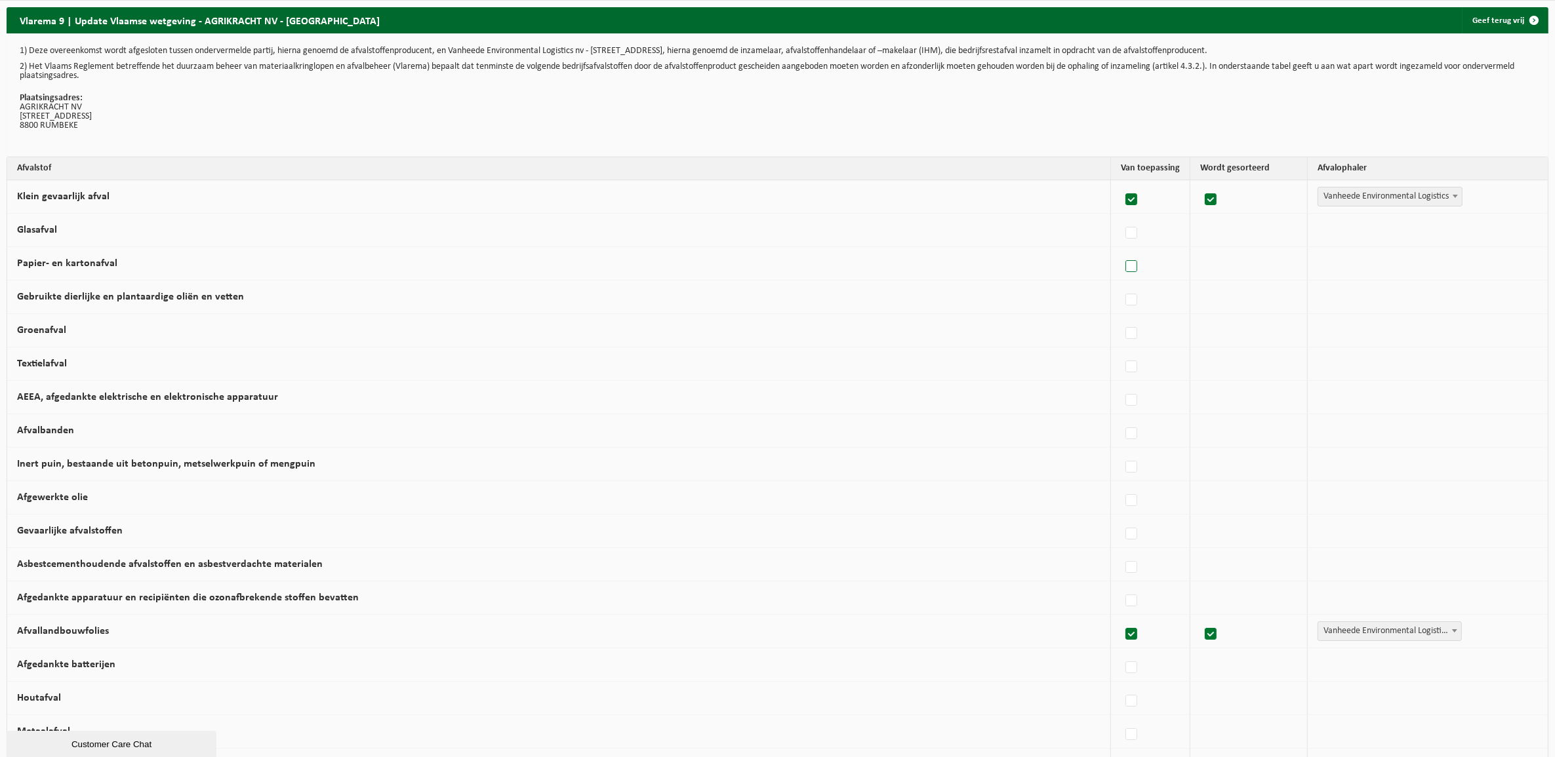
click at [1121, 250] on input "Papier- en kartonafval" at bounding box center [1120, 250] width 1 height 1
checkbox input "true"
click at [1123, 472] on label at bounding box center [1132, 468] width 18 height 20
click at [1121, 451] on input "Inert puin, bestaande uit betonpuin, metselwerkpuin of mengpuin" at bounding box center [1120, 451] width 1 height 1
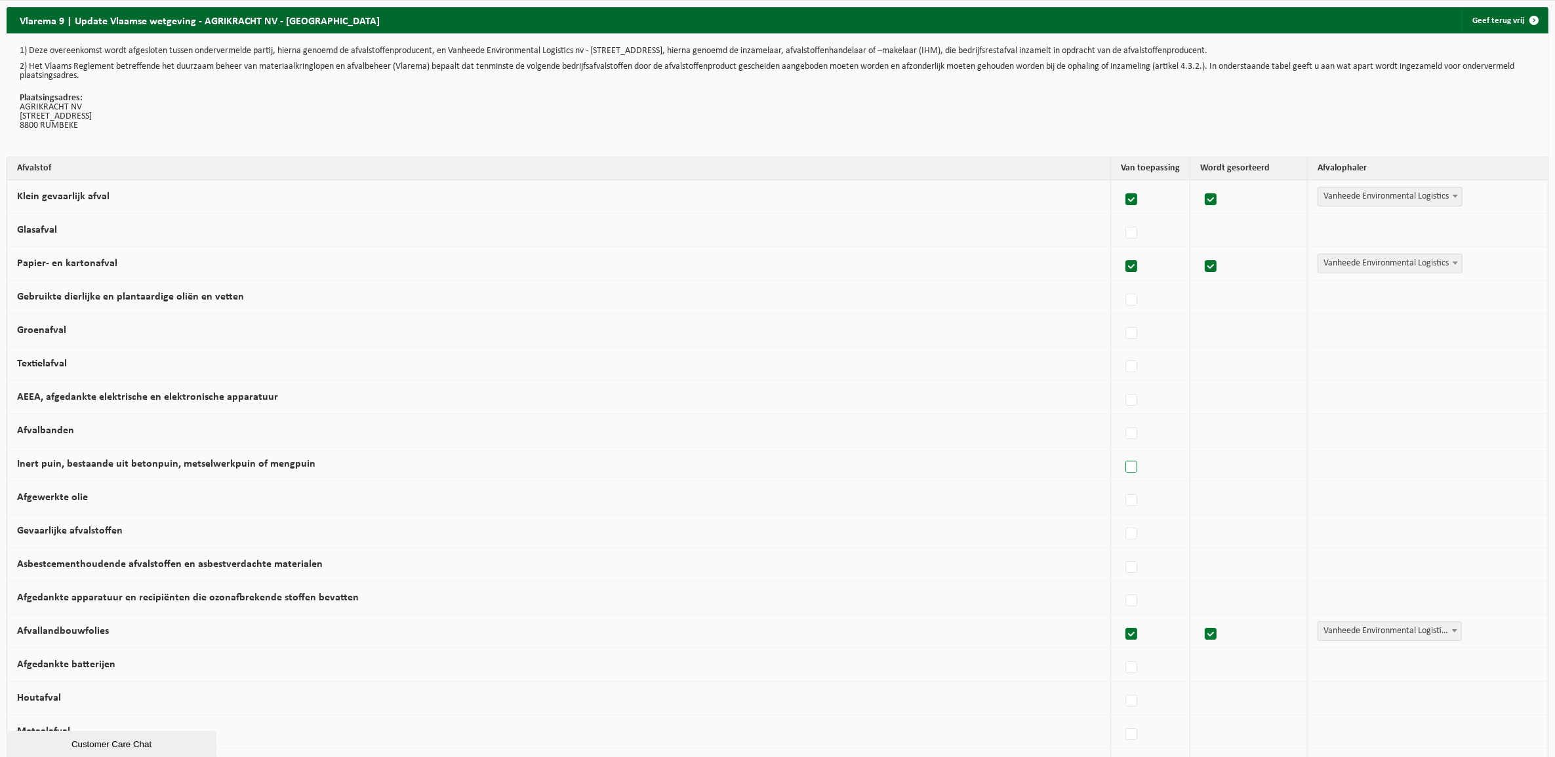
checkbox input "true"
click at [1123, 500] on label at bounding box center [1132, 501] width 18 height 20
click at [1120, 485] on input "Afgewerkte olie" at bounding box center [1120, 484] width 1 height 1
checkbox input "true"
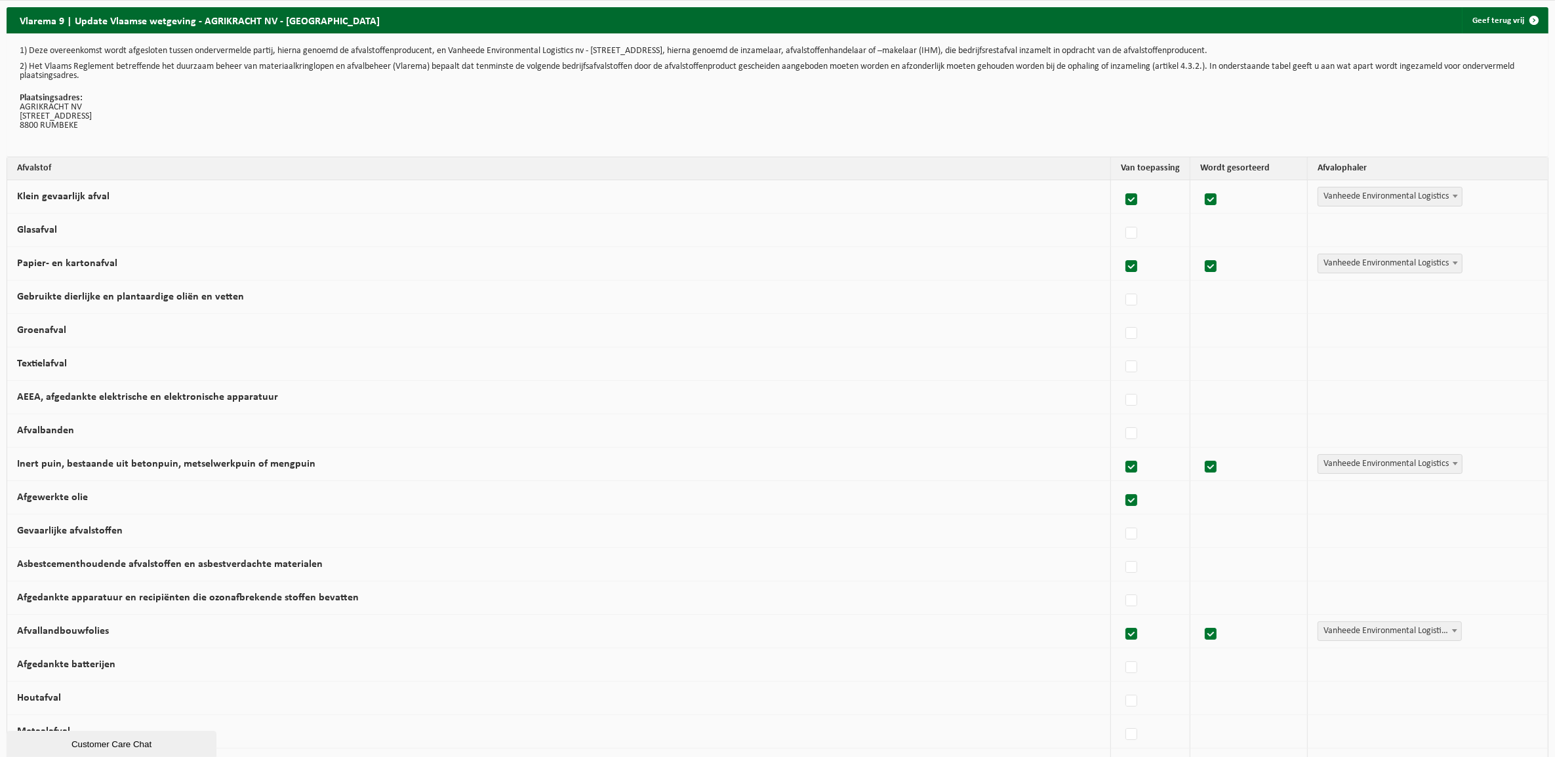
checkbox input "true"
click at [1123, 538] on label at bounding box center [1132, 535] width 18 height 20
click at [1121, 518] on input "Gevaarlijke afvalstoffen" at bounding box center [1120, 517] width 1 height 1
checkbox input "true"
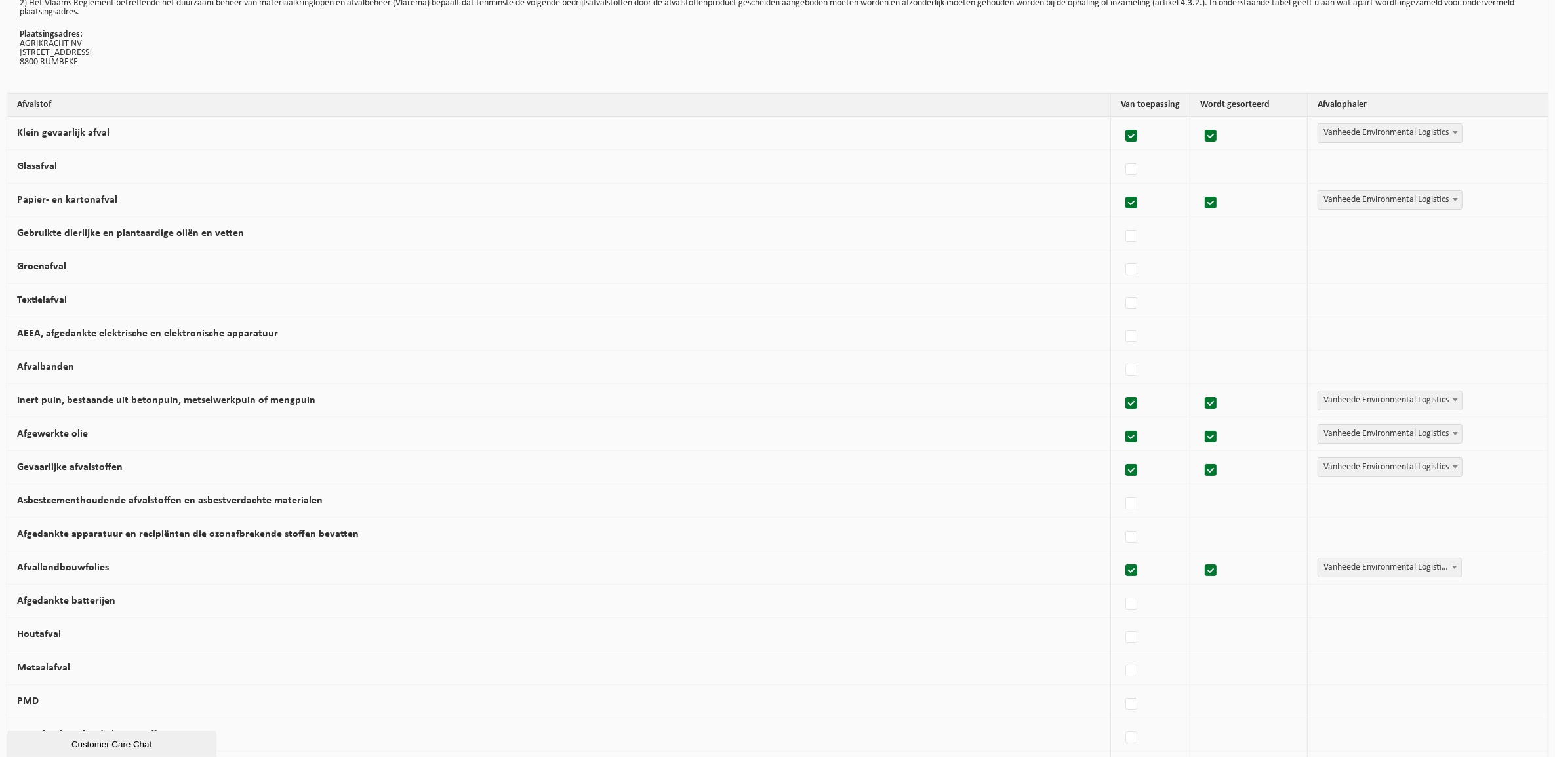
scroll to position [82, 0]
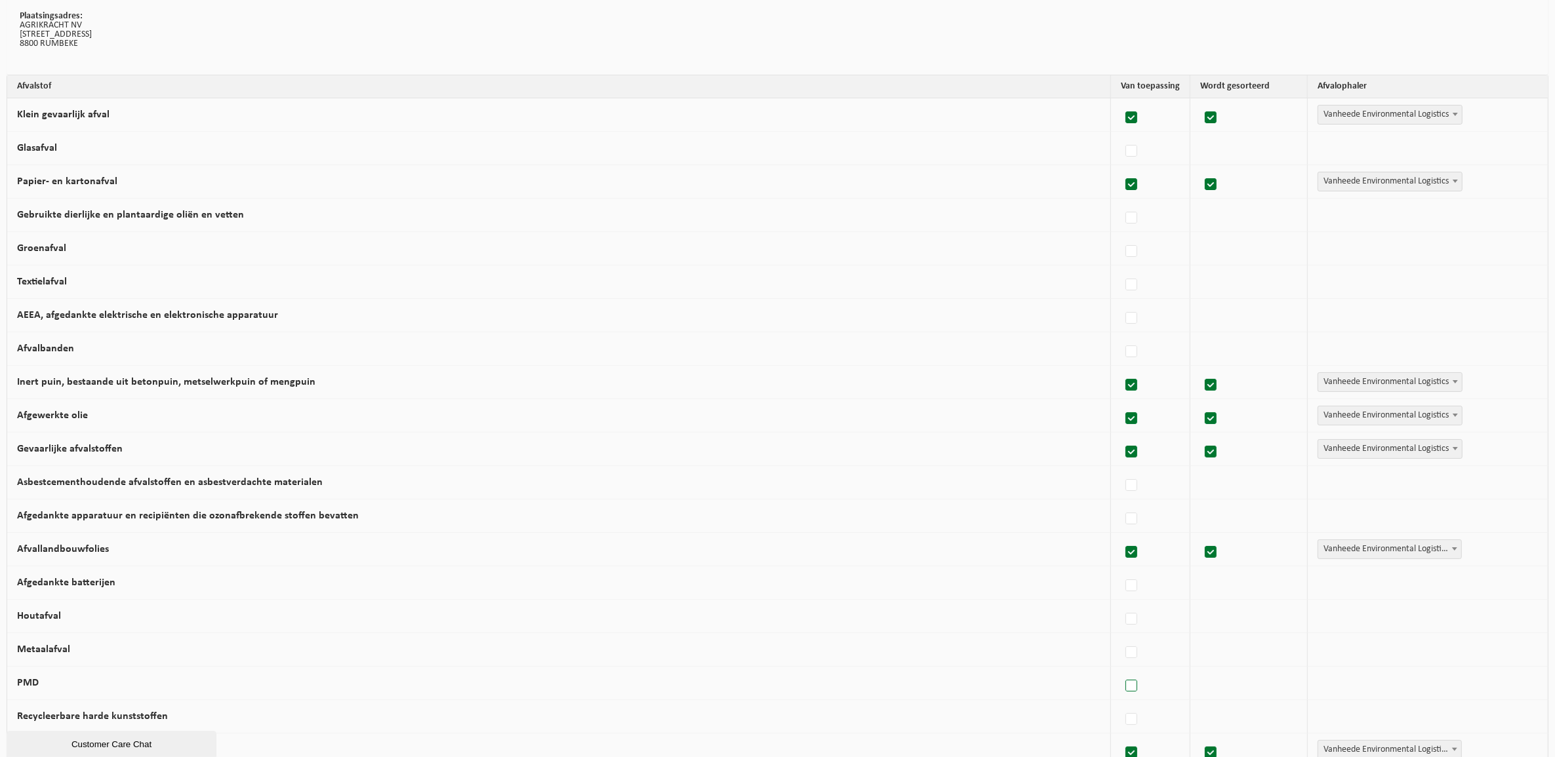
click at [1126, 692] on label at bounding box center [1132, 687] width 18 height 20
click at [1121, 670] on input "PMD" at bounding box center [1120, 670] width 1 height 1
checkbox input "true"
click at [1123, 618] on label at bounding box center [1132, 620] width 18 height 20
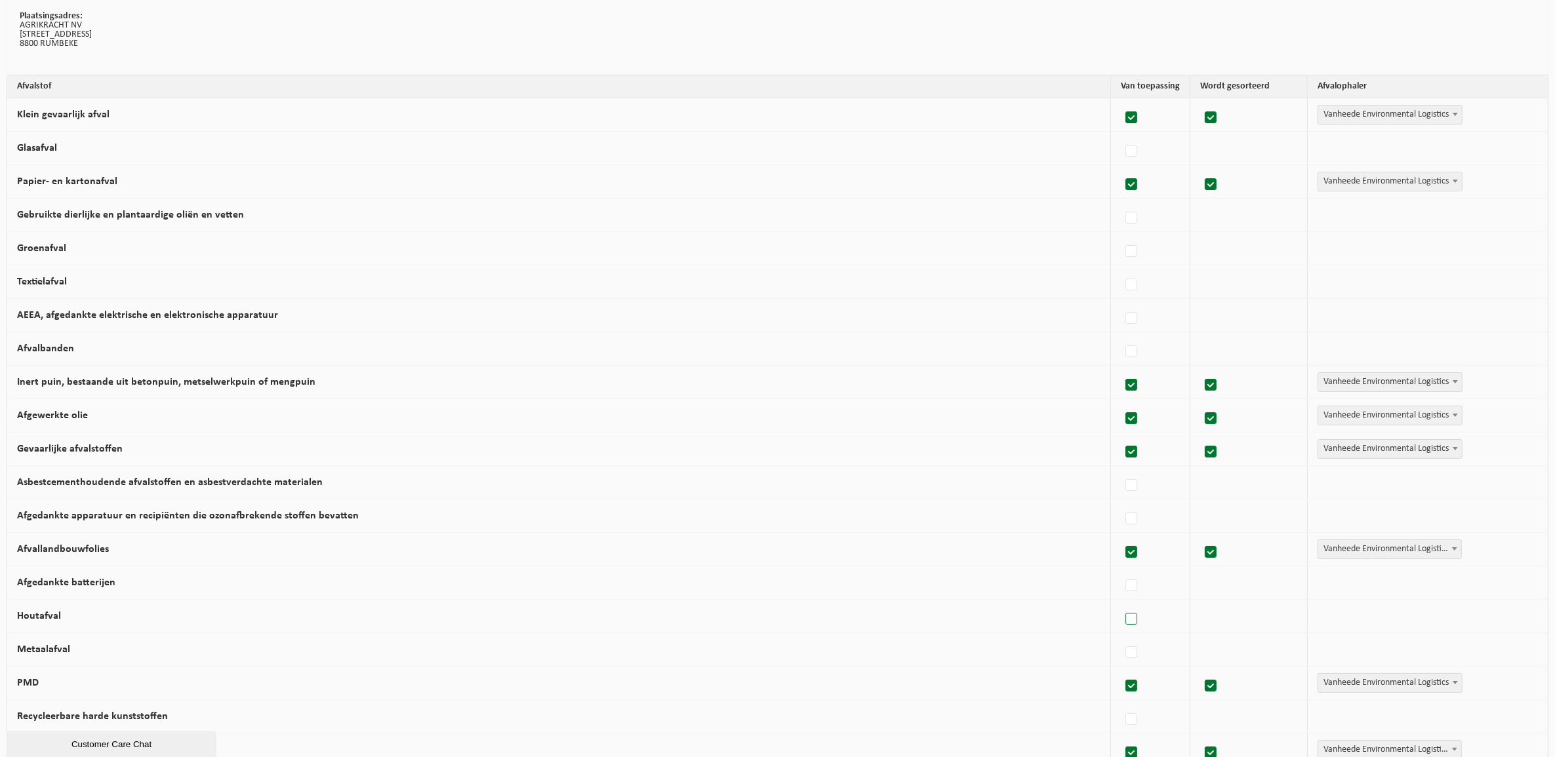
click at [1121, 603] on input "Houtafval" at bounding box center [1120, 603] width 1 height 1
checkbox input "true"
click at [1128, 648] on label at bounding box center [1132, 653] width 18 height 20
click at [1121, 637] on input "Metaalafval" at bounding box center [1120, 636] width 1 height 1
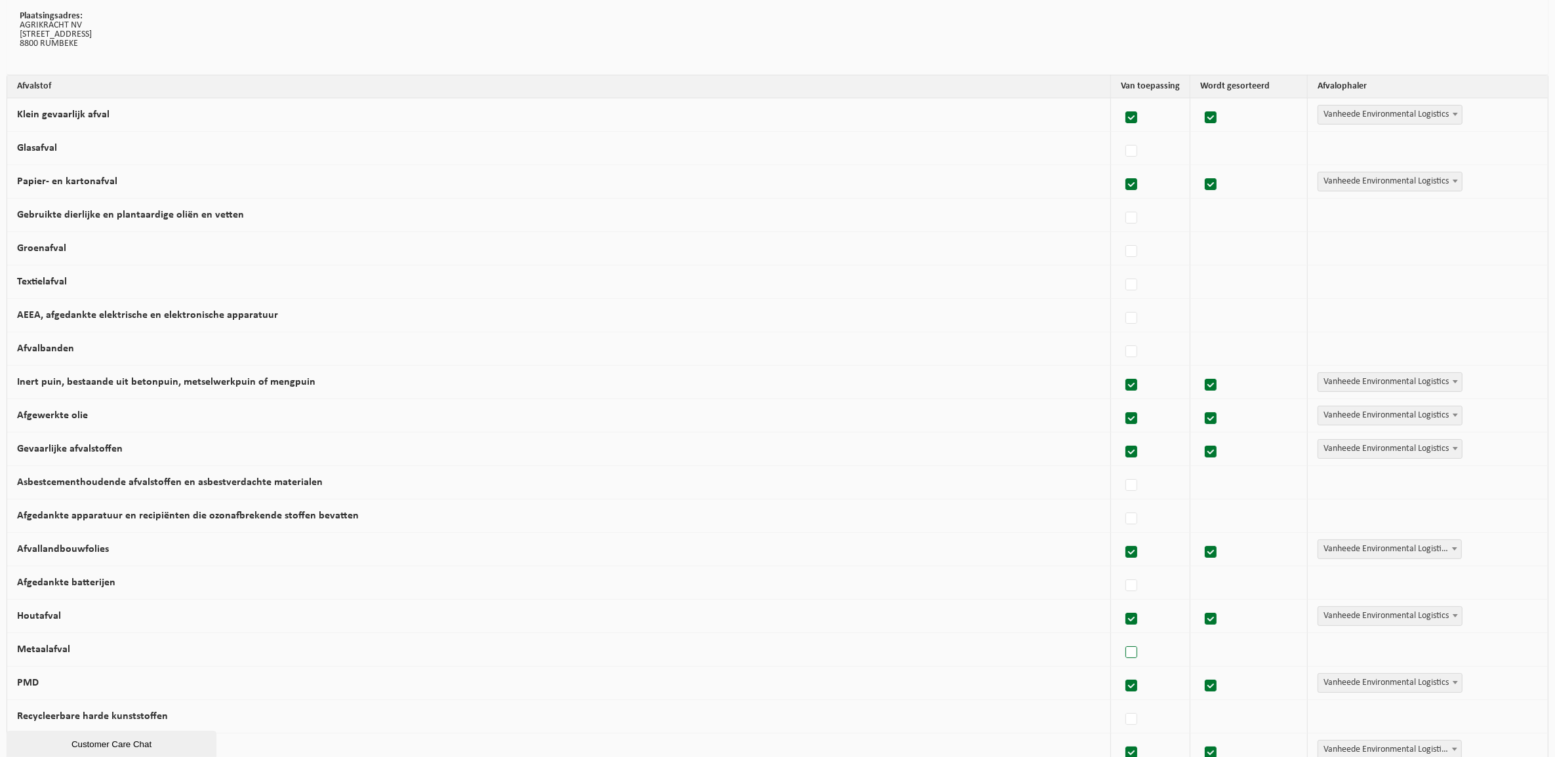
checkbox input "true"
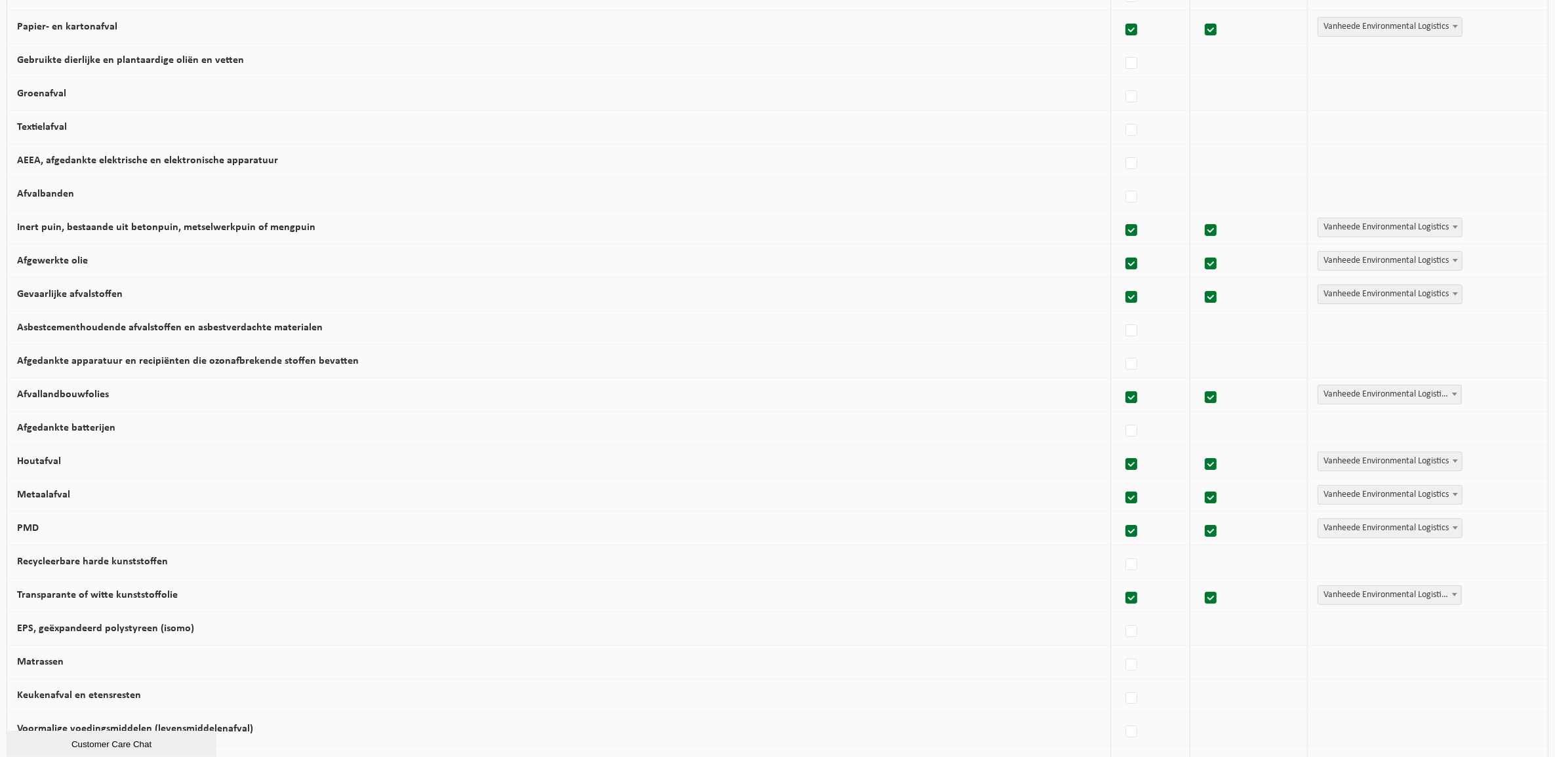
scroll to position [246, 0]
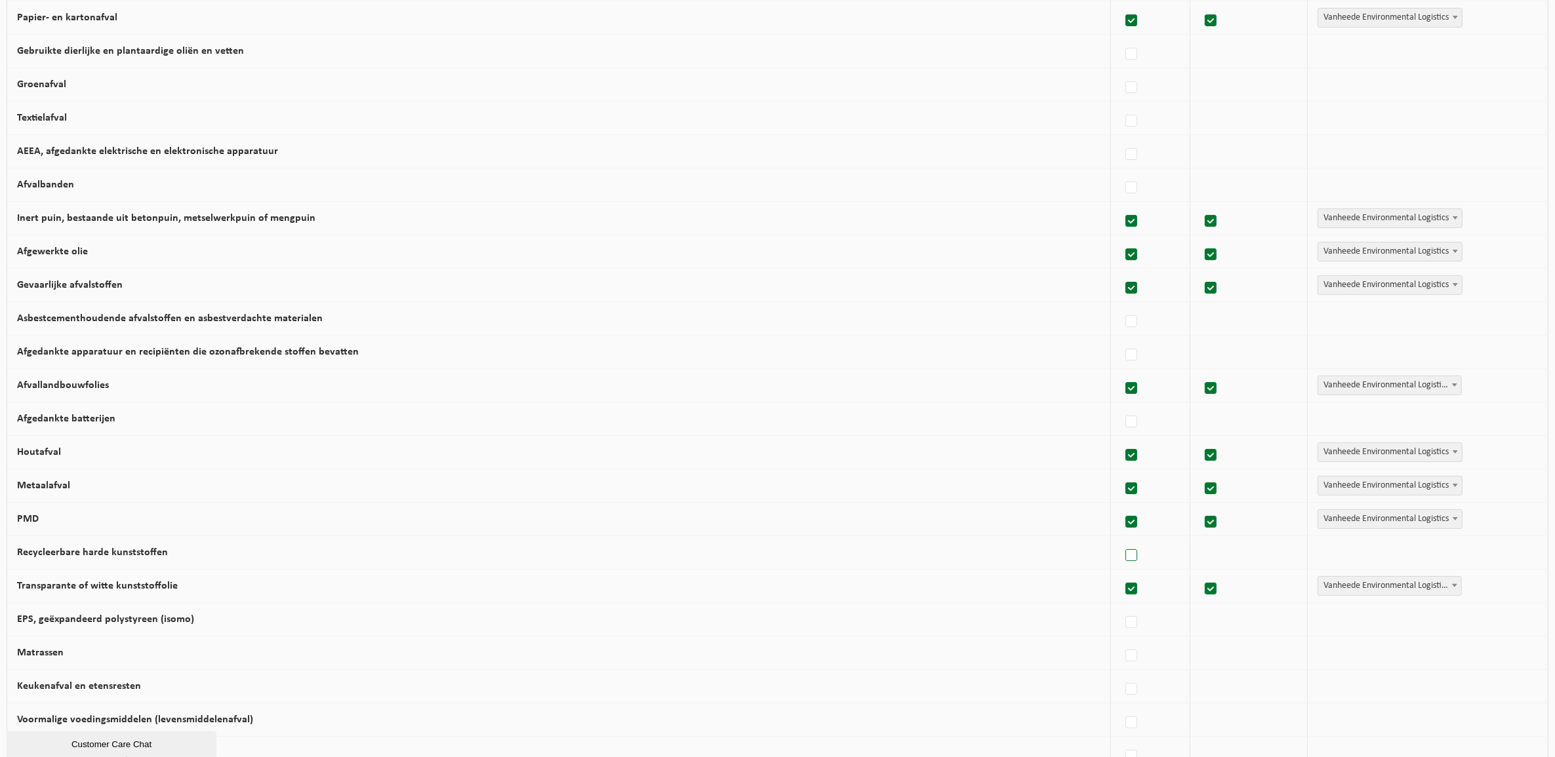
click at [1123, 561] on label at bounding box center [1132, 556] width 18 height 20
click at [1121, 540] on input "Recycleerbare harde kunststoffen" at bounding box center [1120, 539] width 1 height 1
checkbox input "true"
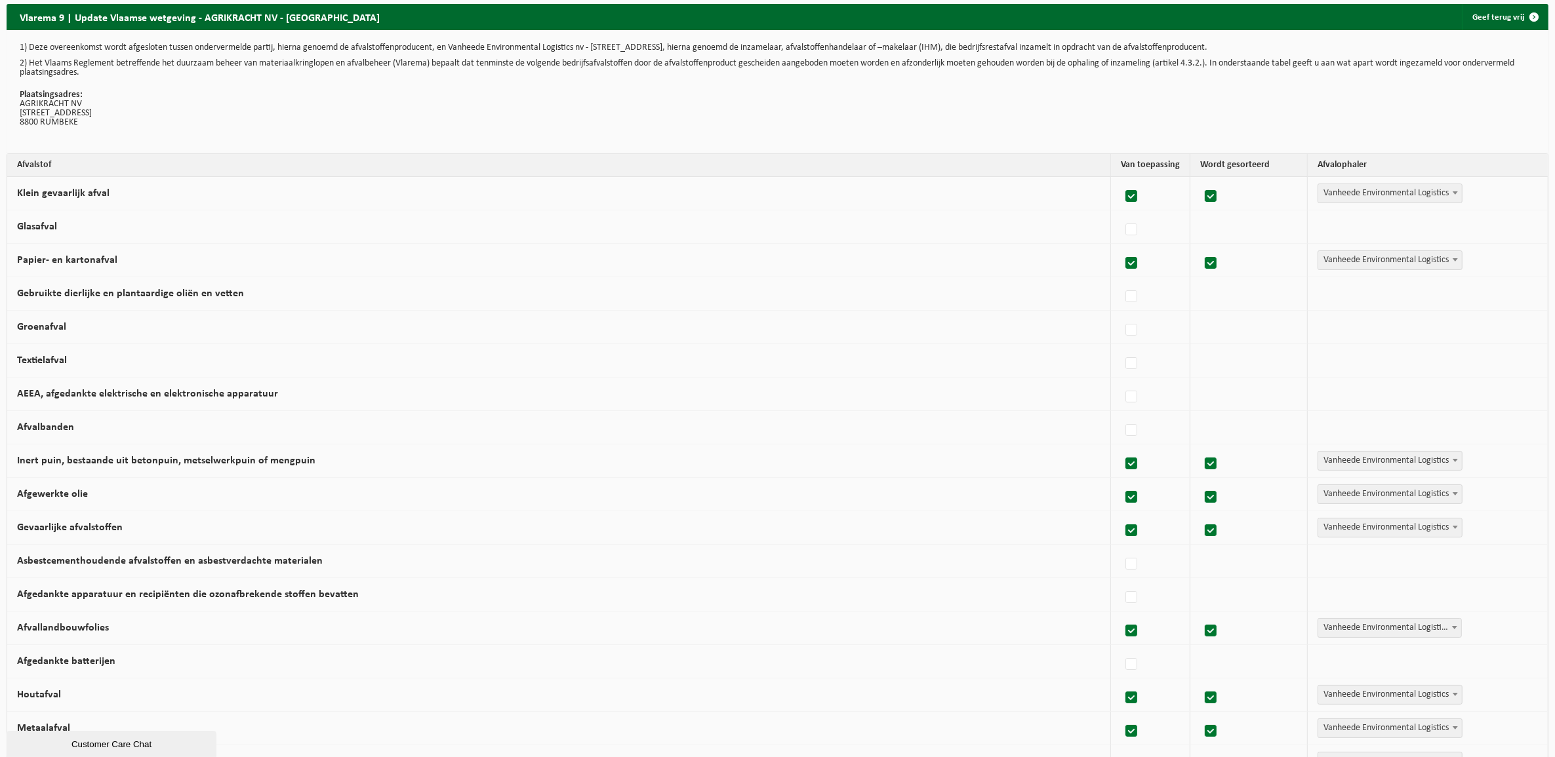
scroll to position [0, 0]
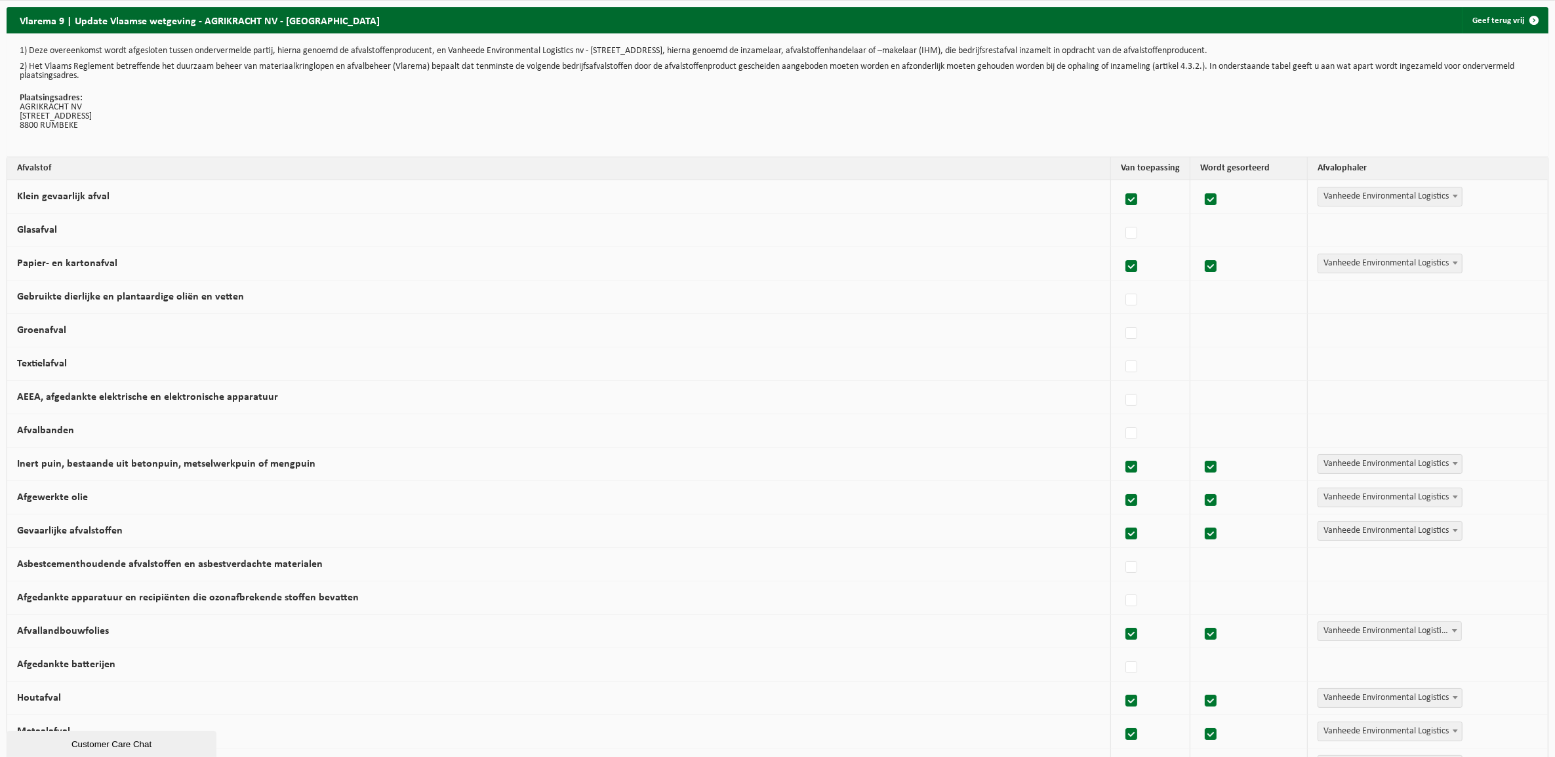
click at [1402, 190] on span "Vanheede Environmental Logistics" at bounding box center [1390, 197] width 144 height 18
select select "Containerpark"
click at [1371, 260] on span "Vanheede Environmental Logistics" at bounding box center [1390, 263] width 144 height 18
select select "Gemeentelijke ophaling"
click at [1386, 464] on span "Vanheede Environmental Logistics" at bounding box center [1390, 464] width 144 height 18
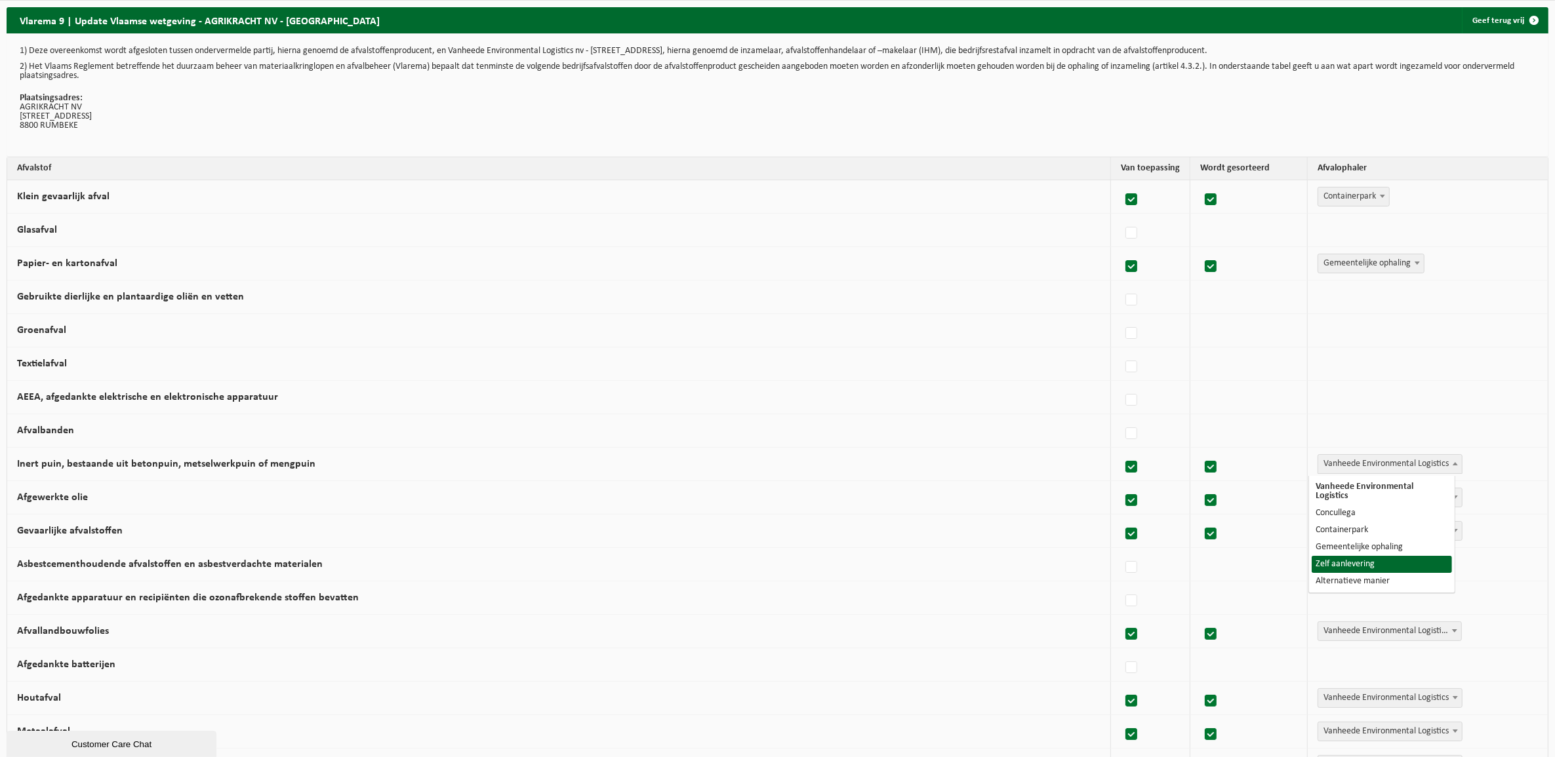
select select "Zelf aanlevering"
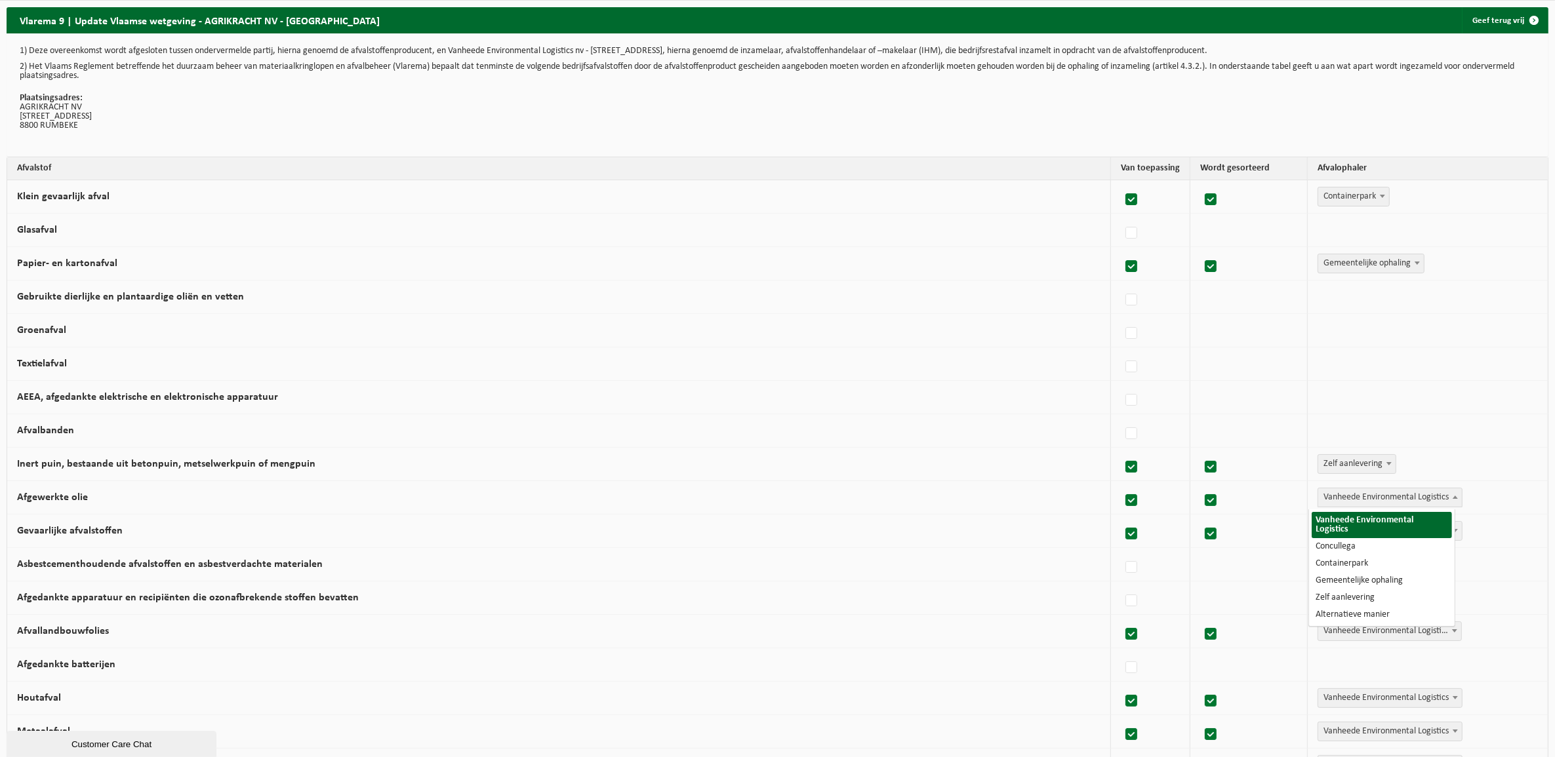
click at [1365, 500] on span "Vanheede Environmental Logistics" at bounding box center [1390, 498] width 144 height 18
select select "Alternatieve manier"
click at [1357, 528] on span "Vanheede Environmental Logistics" at bounding box center [1390, 531] width 144 height 18
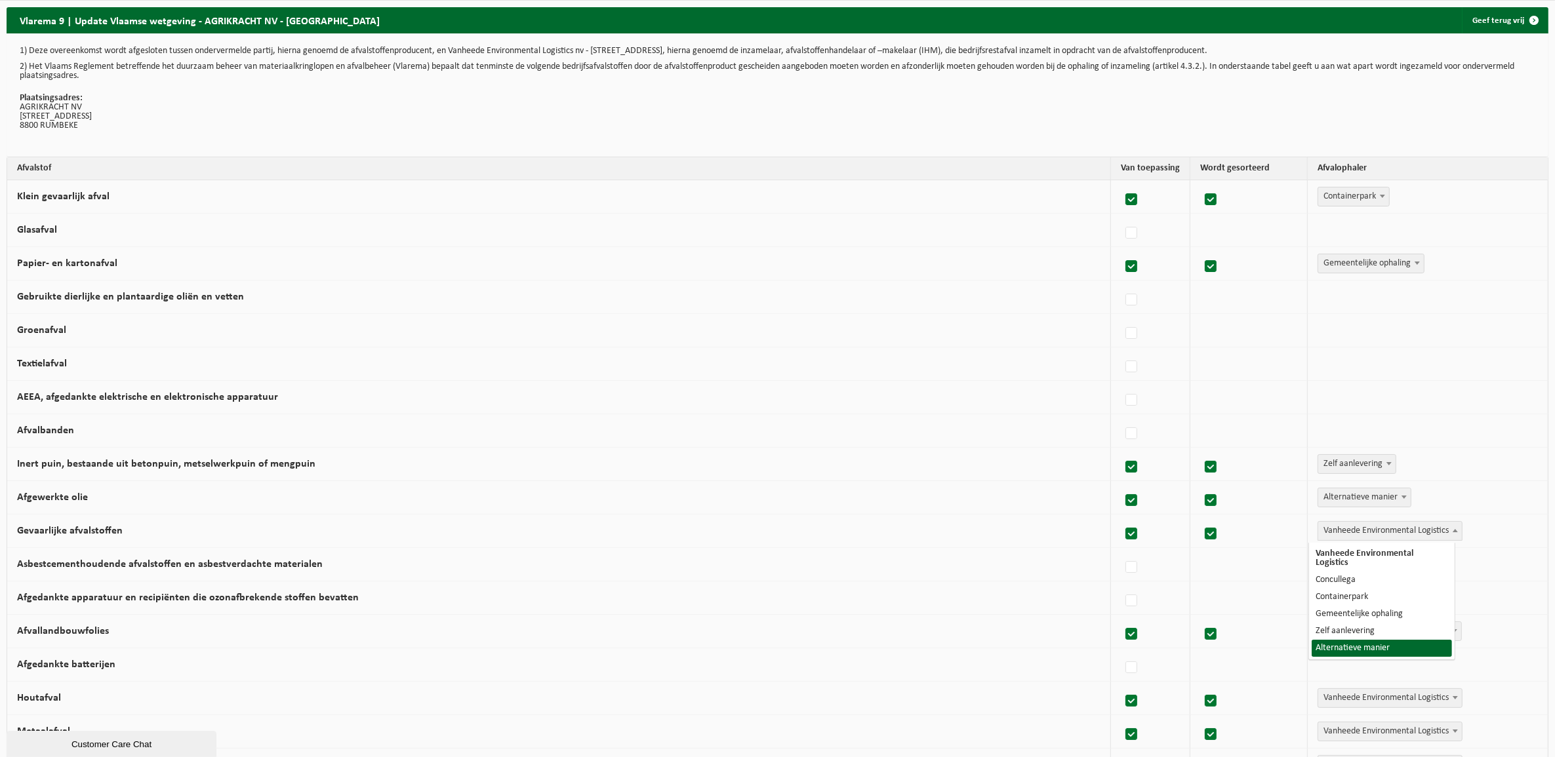
select select "Alternatieve manier"
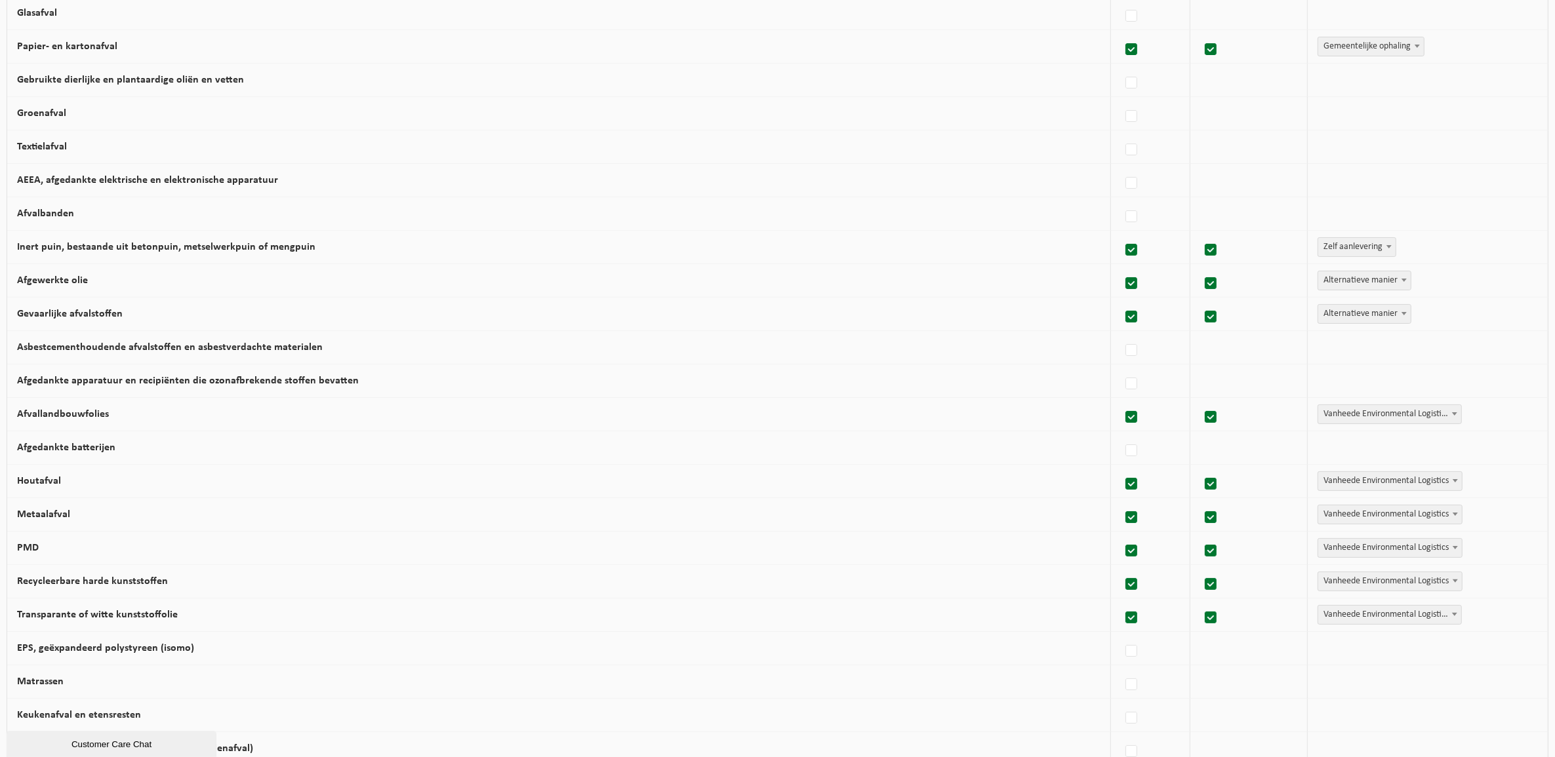
scroll to position [246, 0]
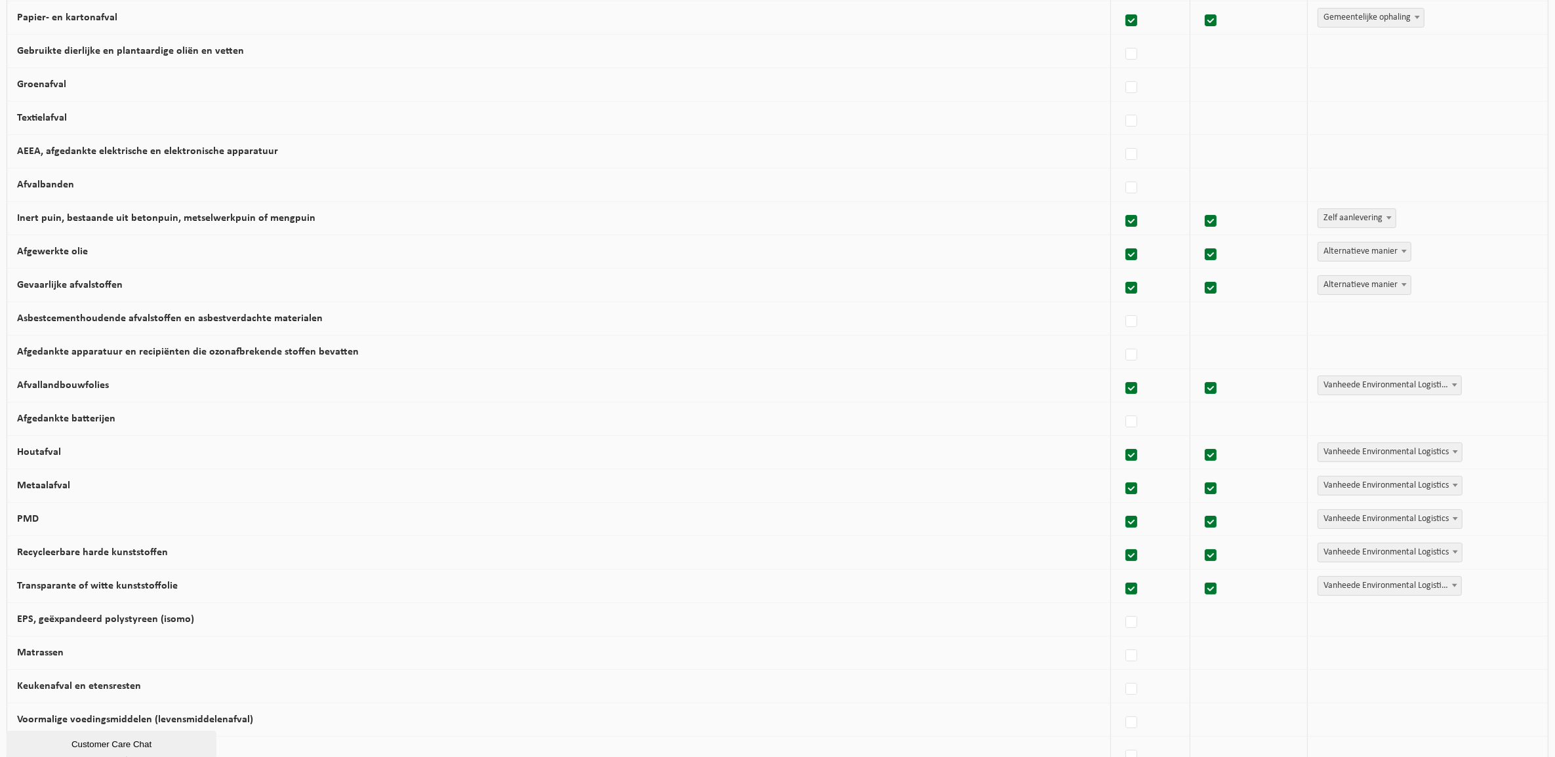
click at [1339, 454] on span "Vanheede Environmental Logistics" at bounding box center [1390, 452] width 144 height 18
select select "Concullega"
click at [1344, 487] on span "Vanheede Environmental Logistics" at bounding box center [1390, 486] width 144 height 18
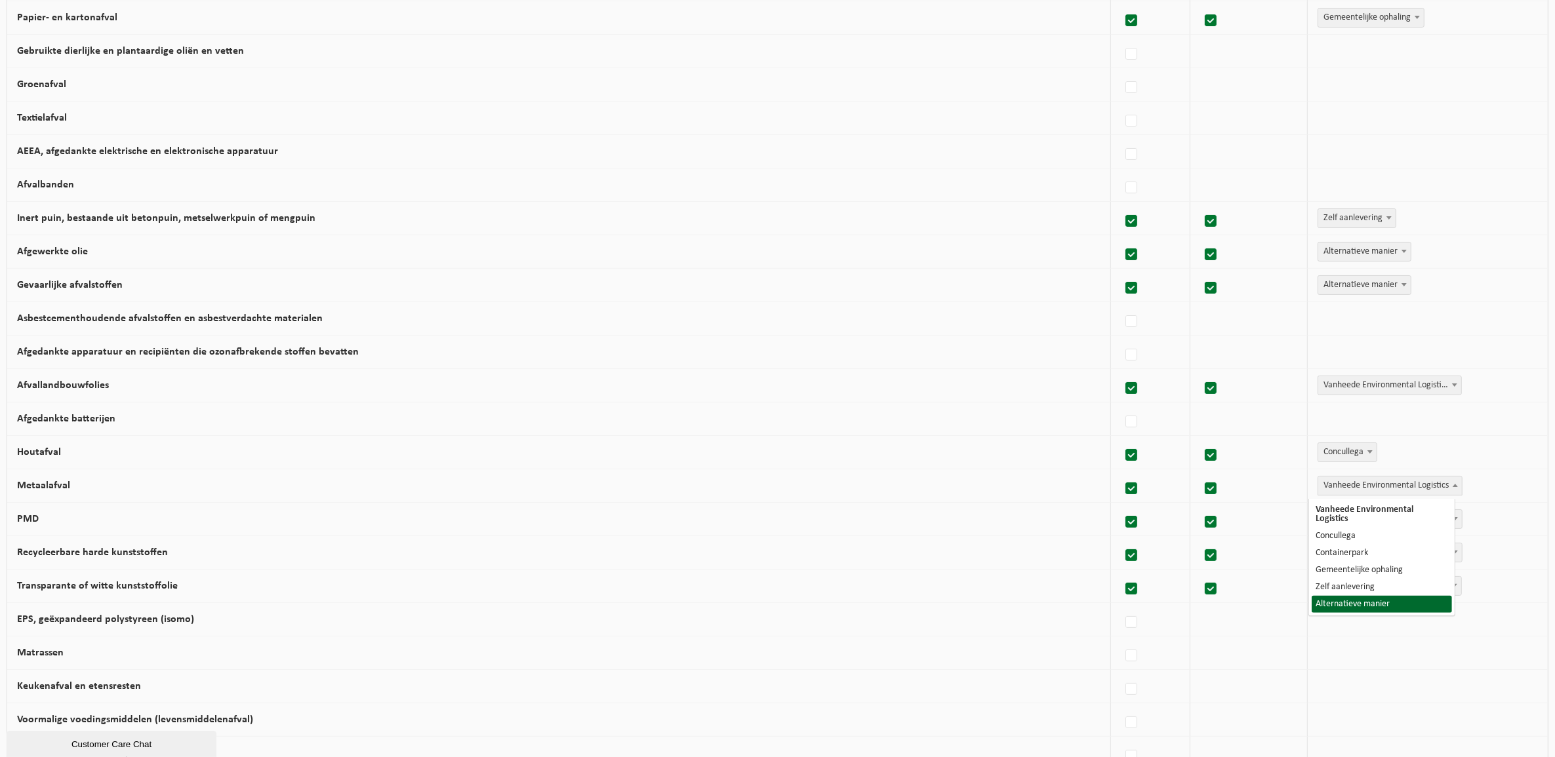
select select "Alternatieve manier"
click at [1348, 518] on span "Vanheede Environmental Logistics" at bounding box center [1390, 519] width 144 height 18
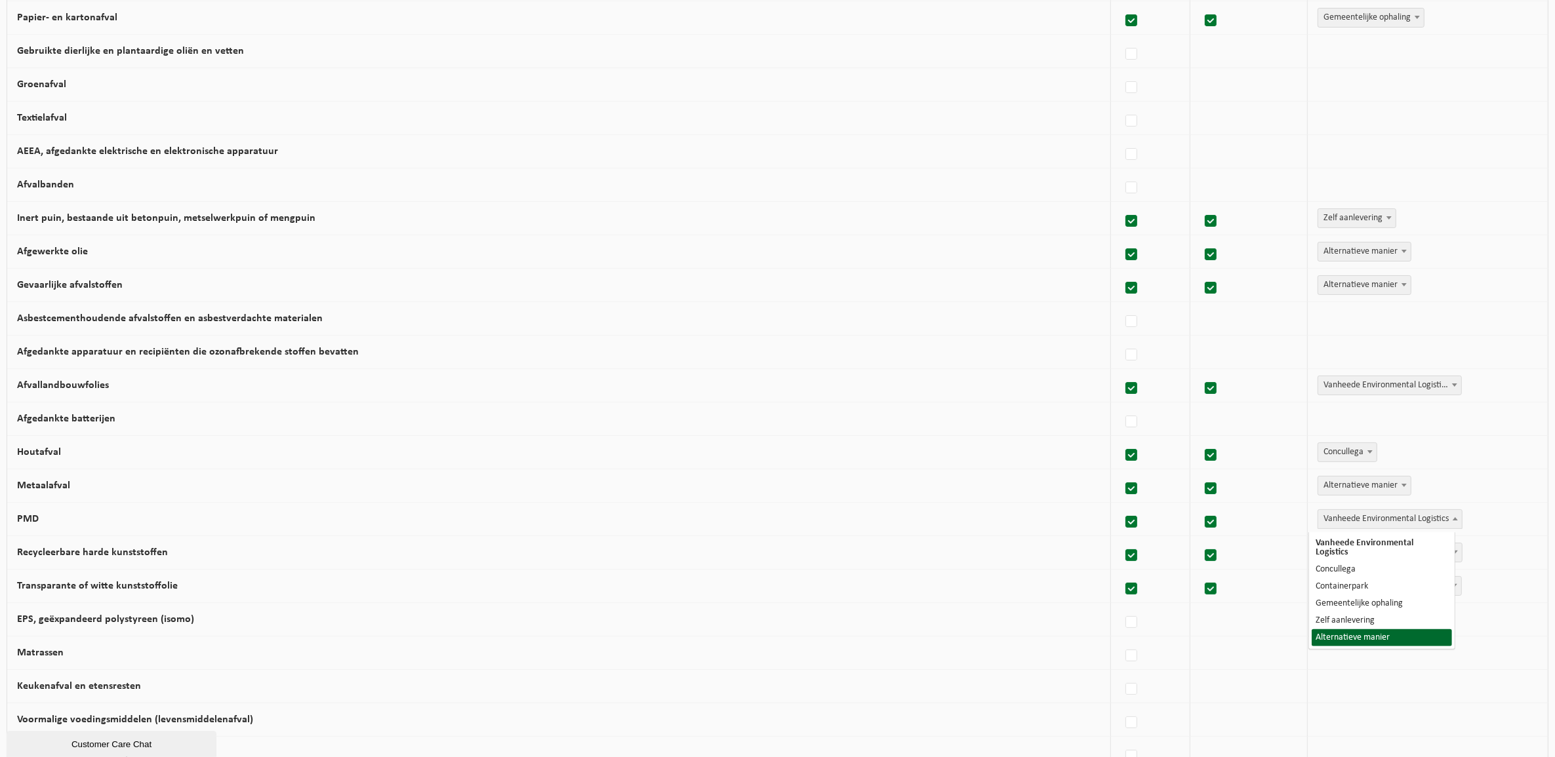
select select "Alternatieve manier"
click at [1357, 551] on span "Vanheede Environmental Logistics" at bounding box center [1390, 553] width 144 height 18
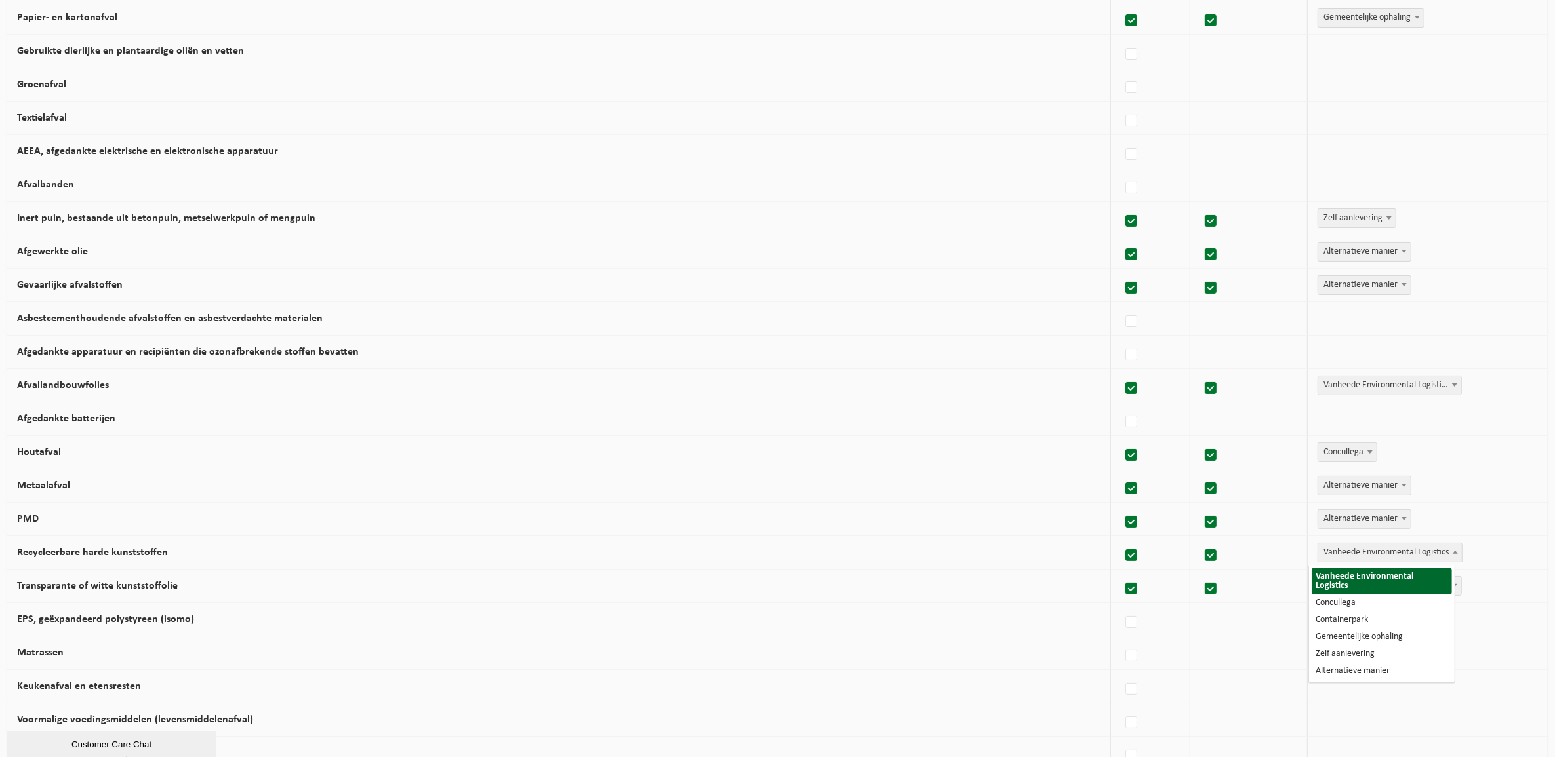
click at [1452, 496] on div "Vanheede Environmental Logistics Concullega Containerpark Gemeentelijke ophalin…" at bounding box center [1424, 486] width 214 height 20
click at [1348, 551] on span "Vanheede Environmental Logistics" at bounding box center [1390, 553] width 144 height 18
select select "Alternatieve manier"
click at [1355, 588] on span "Vanheede Environmental Logistics" at bounding box center [1390, 586] width 143 height 18
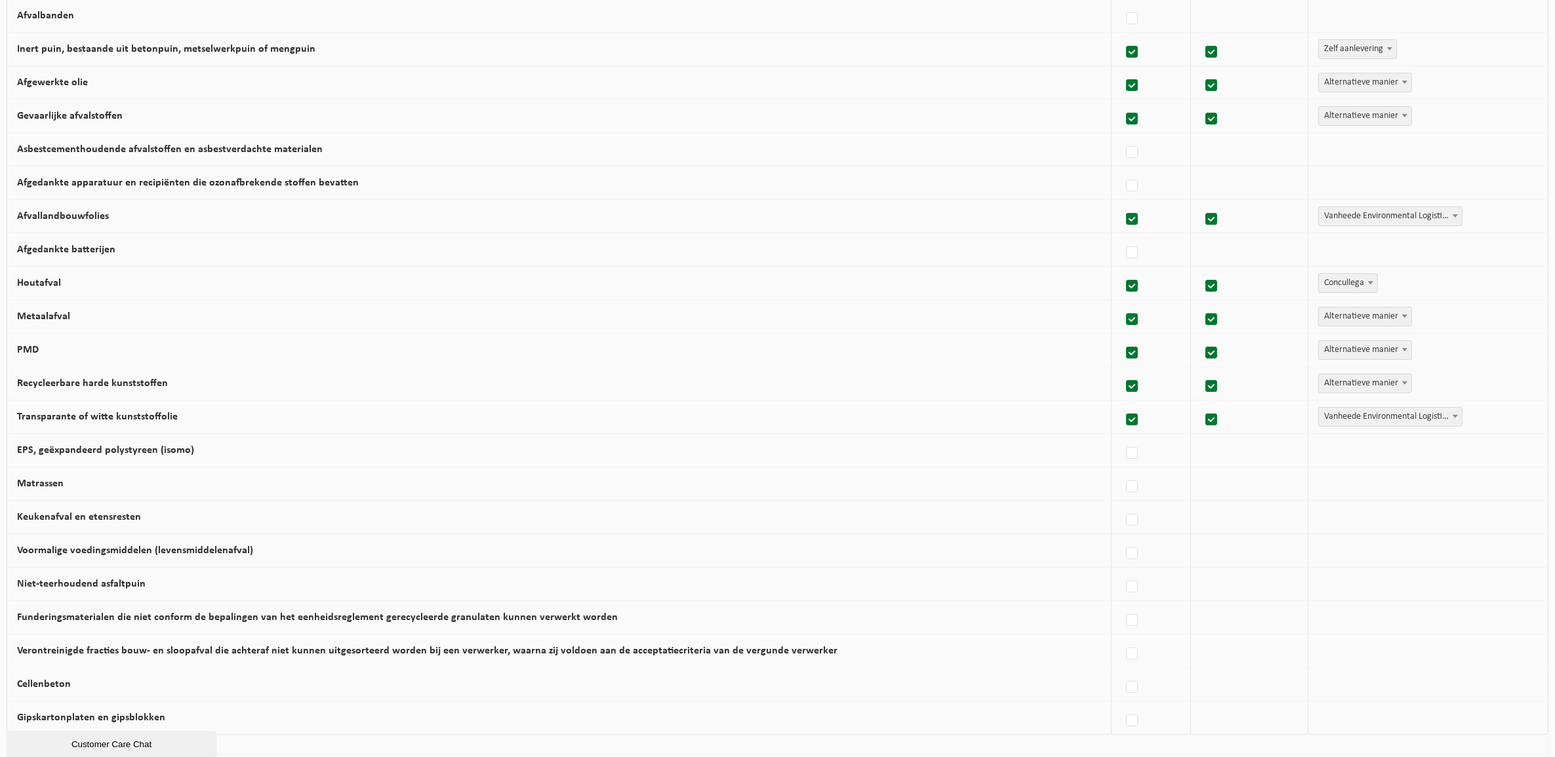
scroll to position [559, 0]
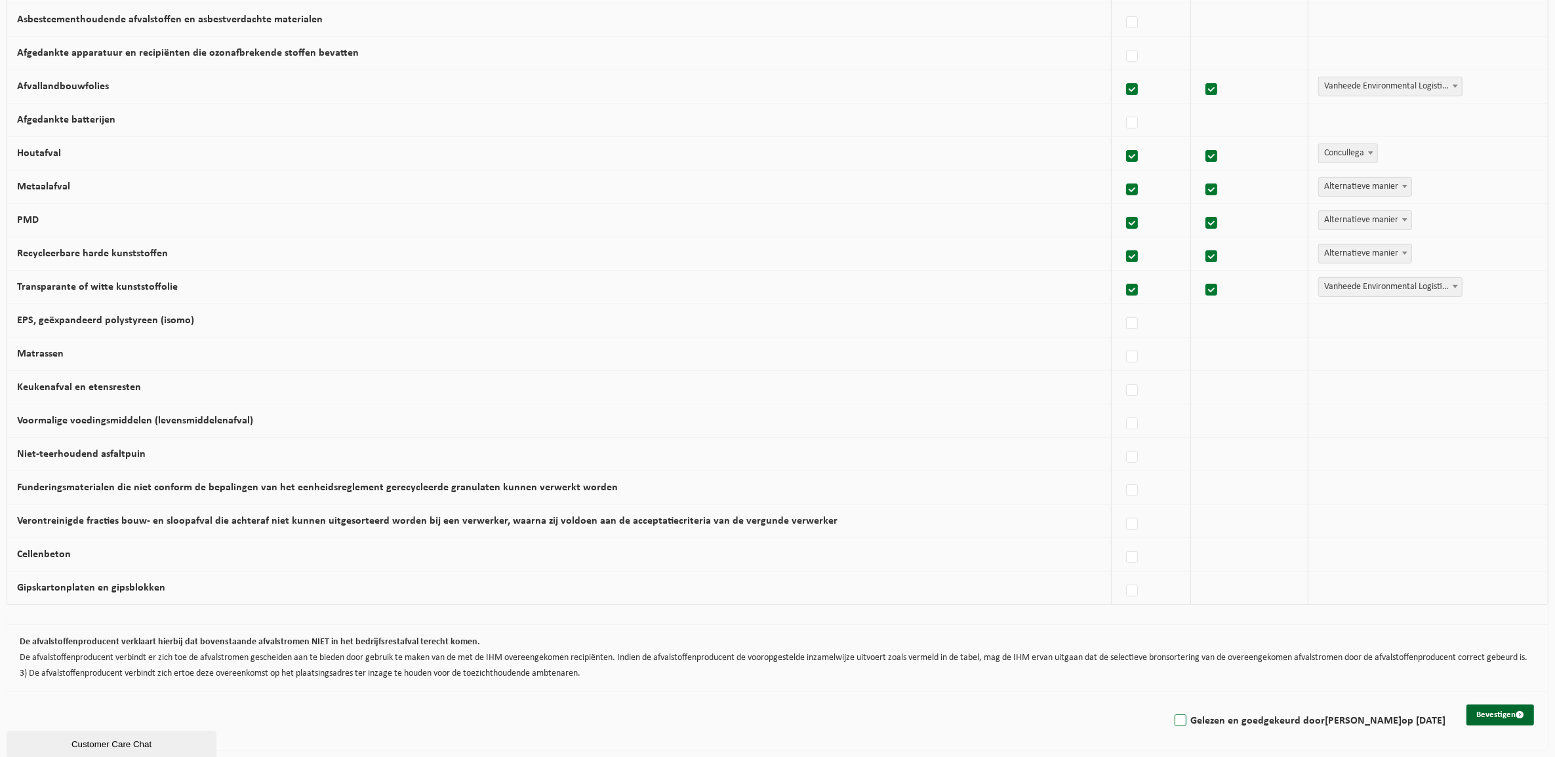
click at [1172, 726] on label "Gelezen en goedgekeurd door DAVID BERNAERT op 02/10/25" at bounding box center [1308, 721] width 273 height 20
click at [1169, 705] on input "Gelezen en goedgekeurd door DAVID BERNAERT op 02/10/25" at bounding box center [1169, 704] width 1 height 1
checkbox input "true"
click at [1502, 712] on button "Bevestigen" at bounding box center [1500, 715] width 68 height 21
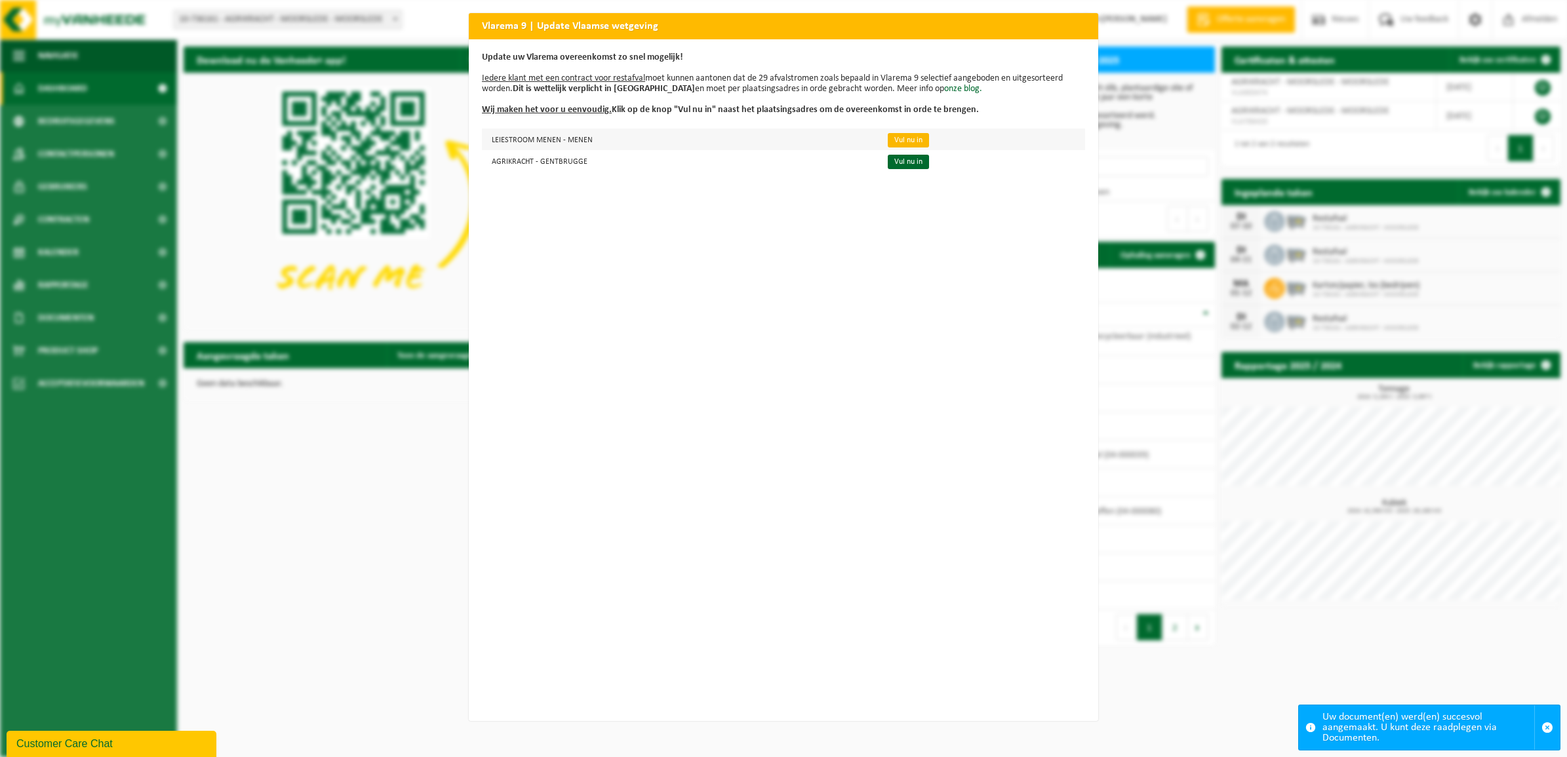
click at [888, 138] on link "Vul nu in" at bounding box center [908, 140] width 41 height 14
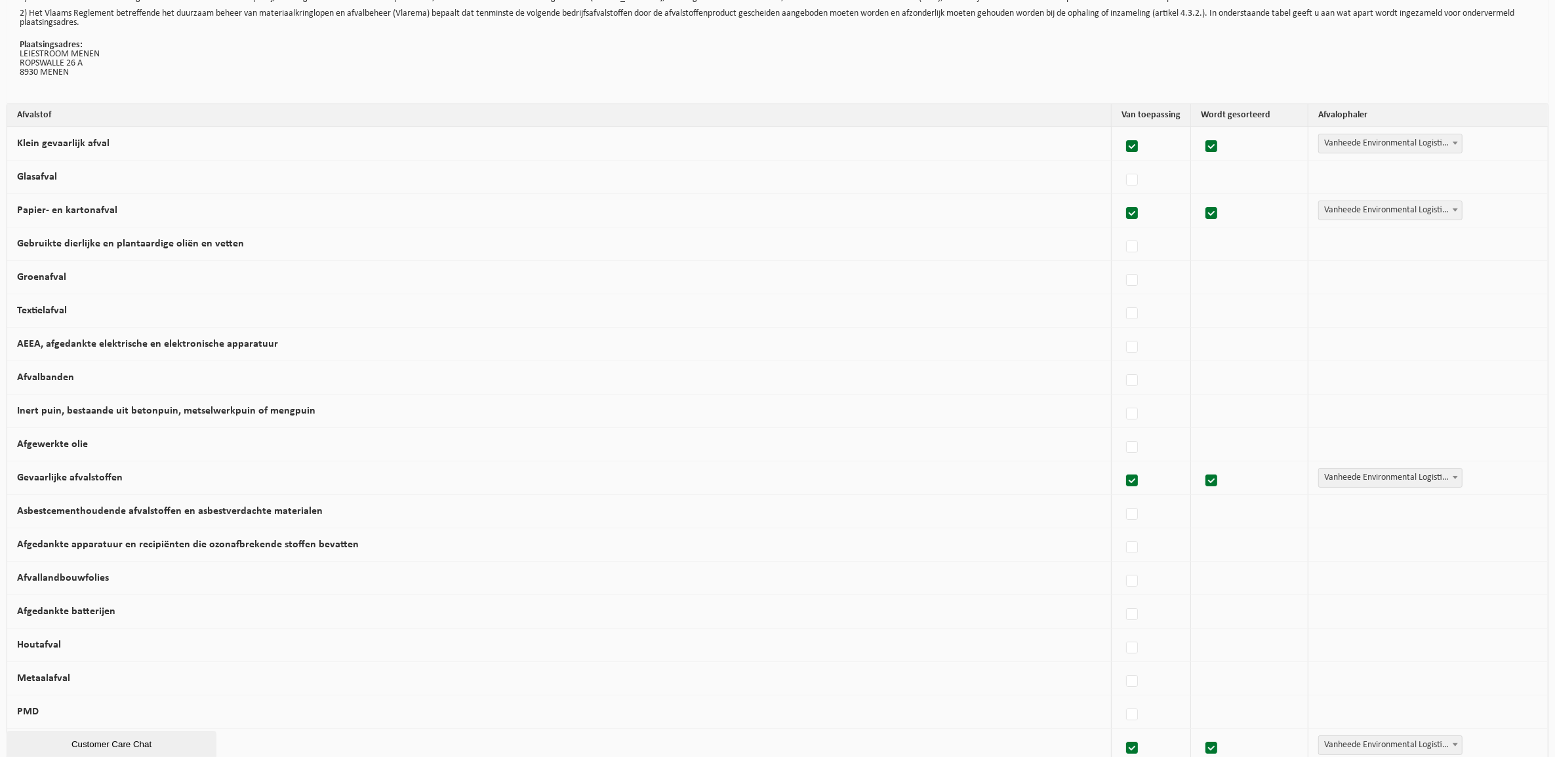
scroll to position [82, 0]
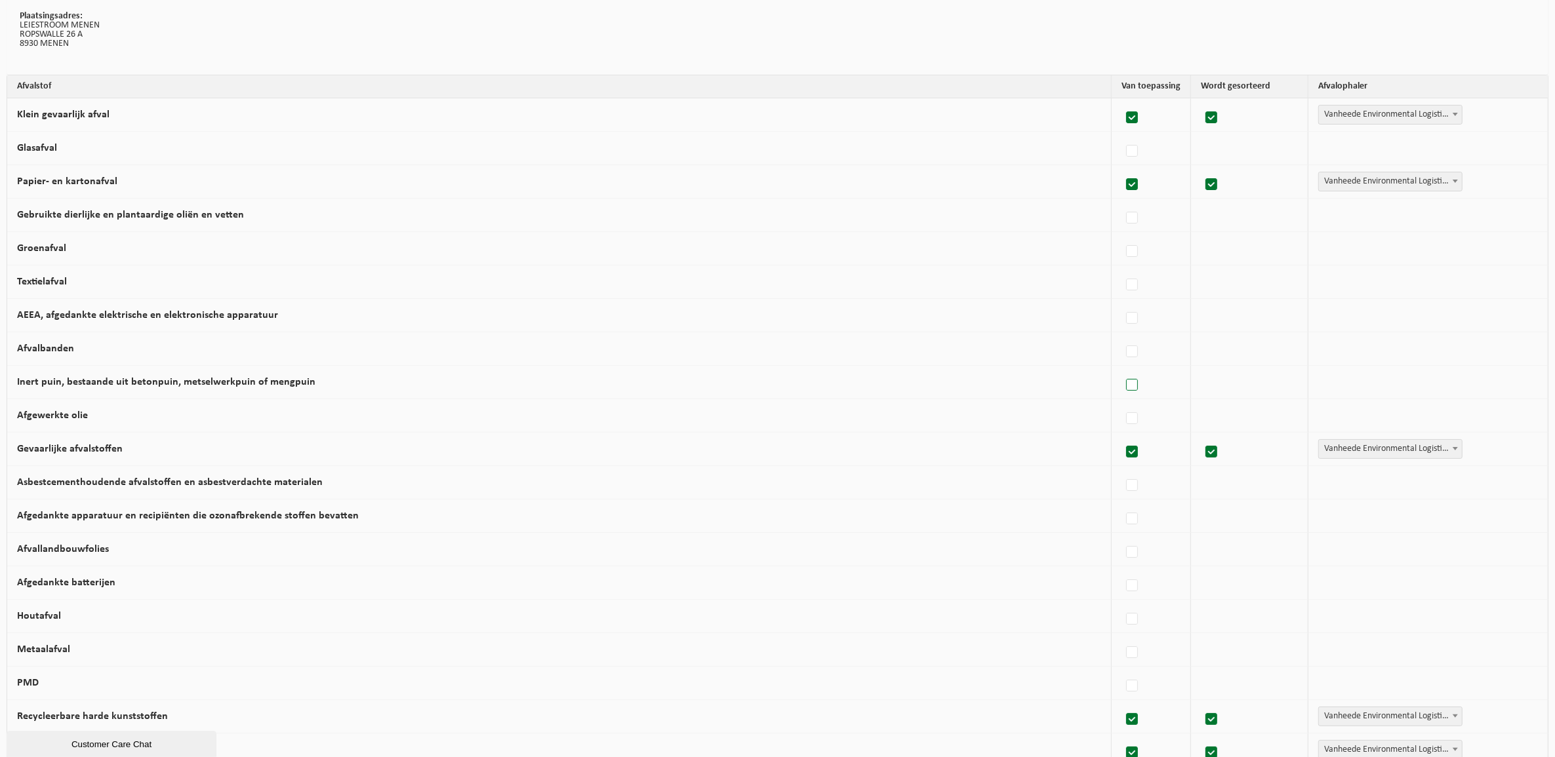
click at [1123, 388] on label at bounding box center [1132, 386] width 18 height 20
click at [1121, 369] on input "Inert puin, bestaande uit betonpuin, metselwerkpuin of mengpuin" at bounding box center [1121, 369] width 1 height 1
checkbox input "true"
click at [1123, 421] on label at bounding box center [1132, 419] width 18 height 20
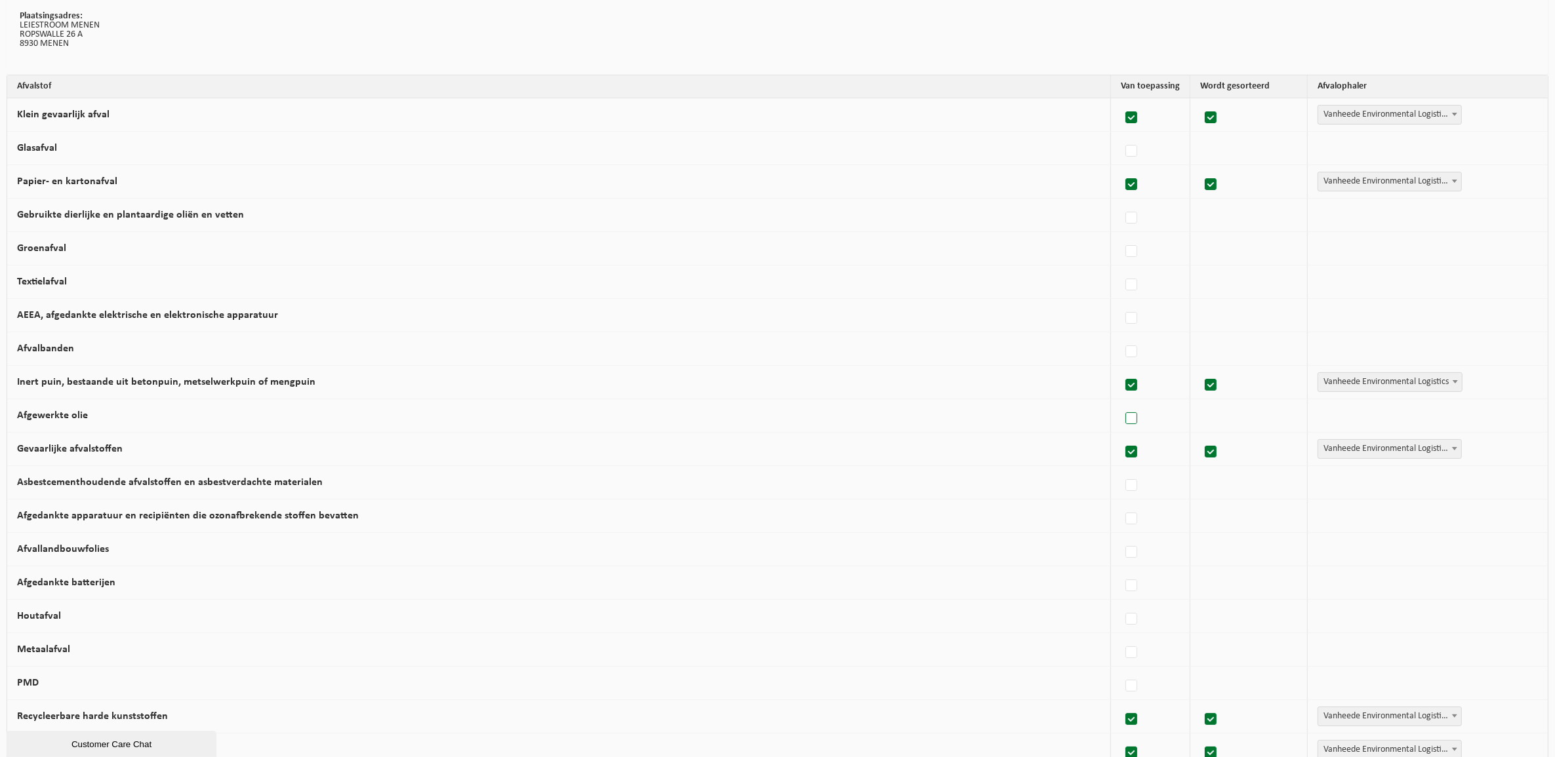
click at [1121, 403] on input "Afgewerkte olie" at bounding box center [1120, 402] width 1 height 1
checkbox input "true"
click at [1123, 692] on label at bounding box center [1132, 687] width 18 height 20
click at [1120, 670] on input "PMD" at bounding box center [1120, 670] width 1 height 1
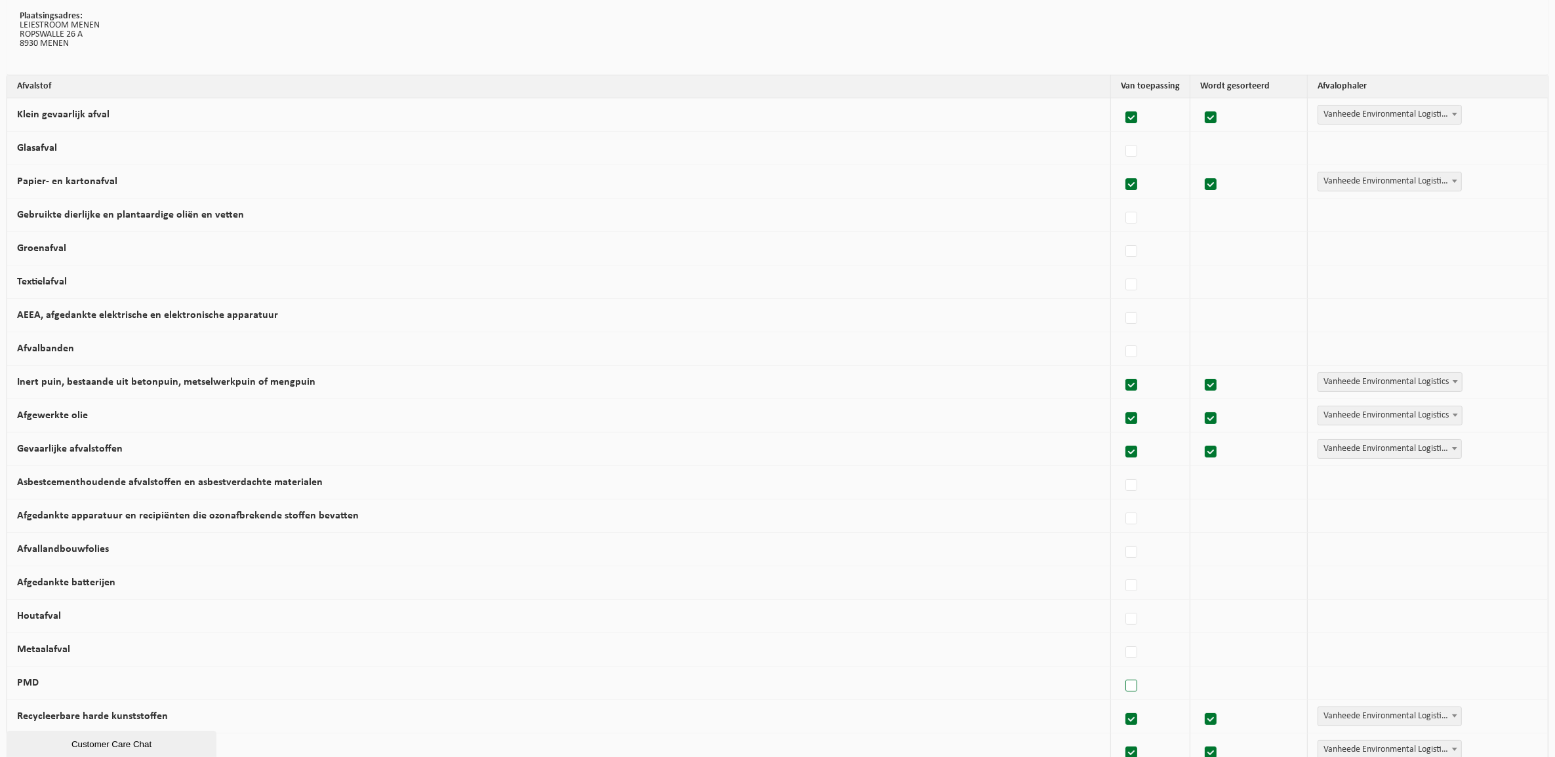
checkbox input "true"
click at [1123, 656] on label at bounding box center [1132, 653] width 18 height 20
click at [1121, 637] on input "Metaalafval" at bounding box center [1120, 636] width 1 height 1
checkbox input "true"
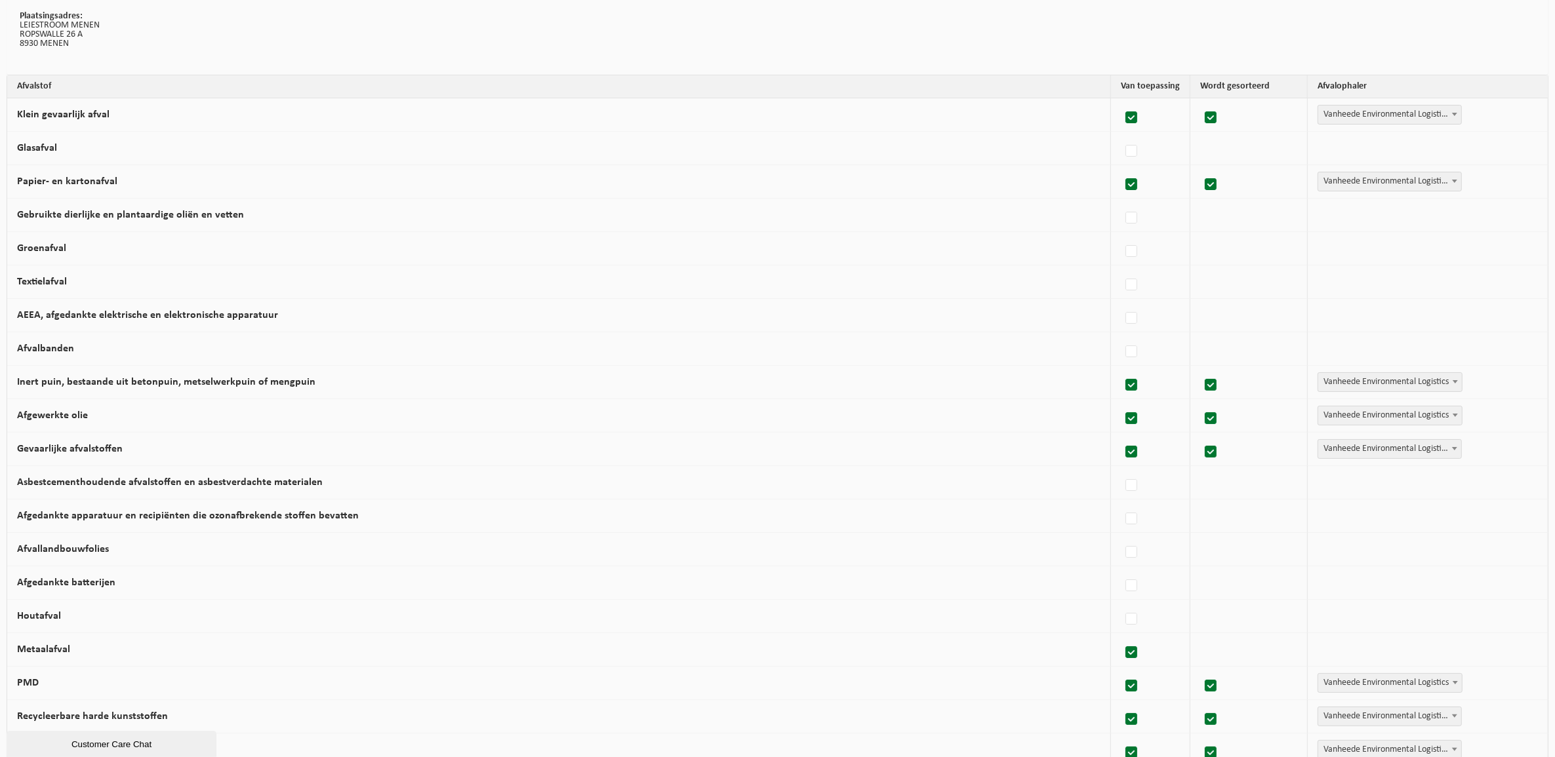
checkbox input "true"
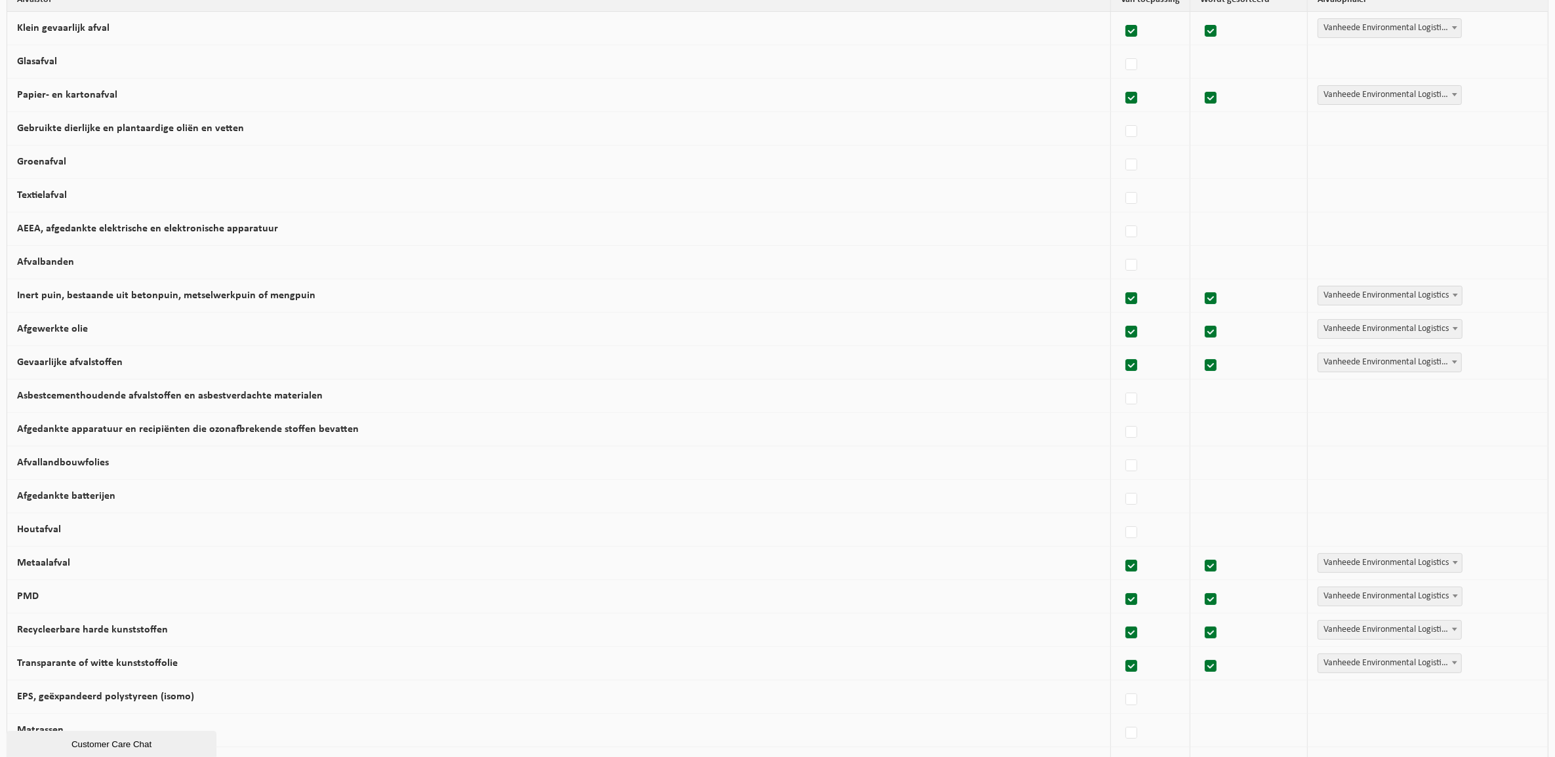
scroll to position [246, 0]
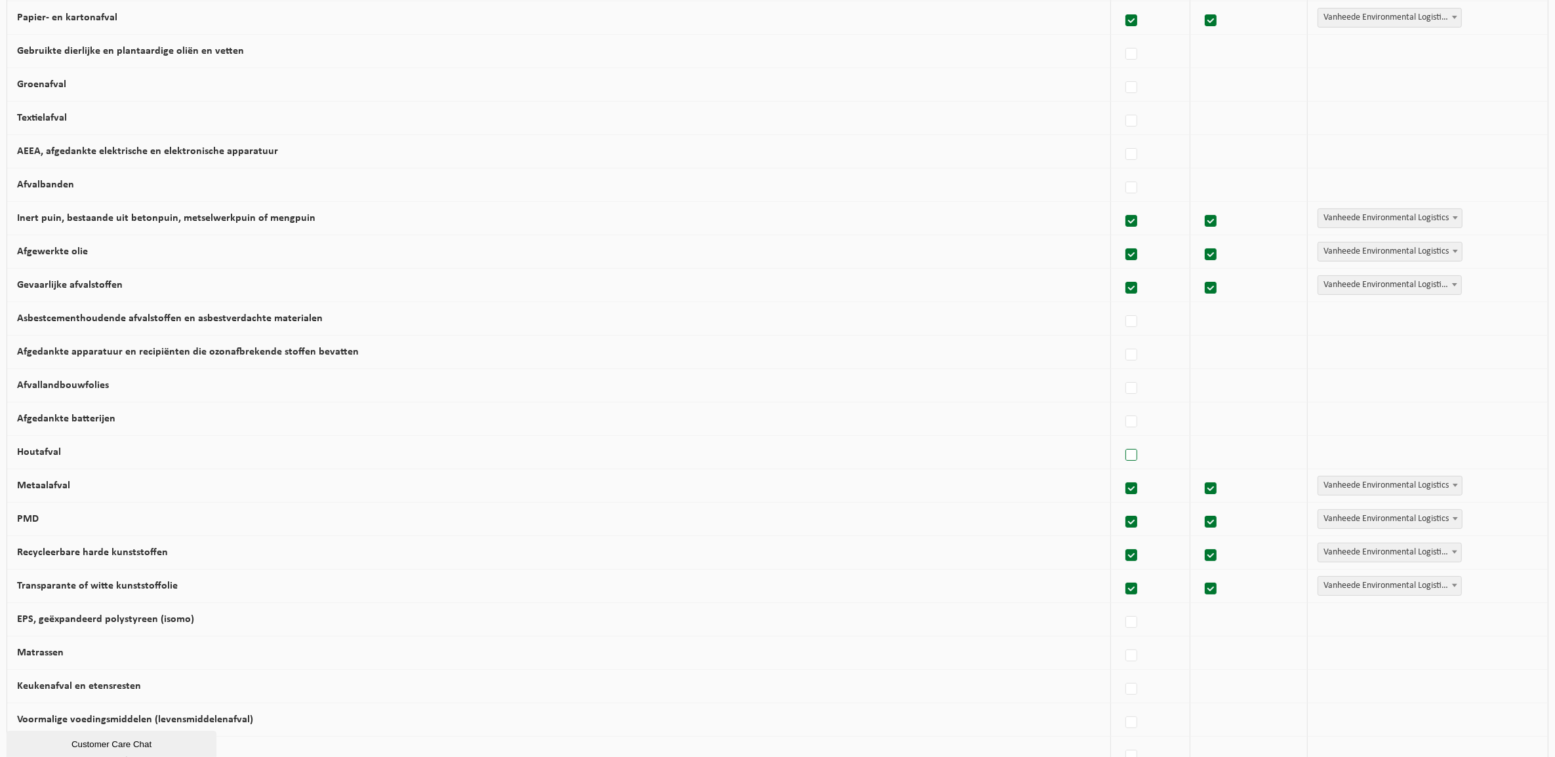
click at [1123, 456] on label at bounding box center [1132, 456] width 18 height 20
click at [1121, 439] on input "Houtafval" at bounding box center [1120, 439] width 1 height 1
checkbox input "true"
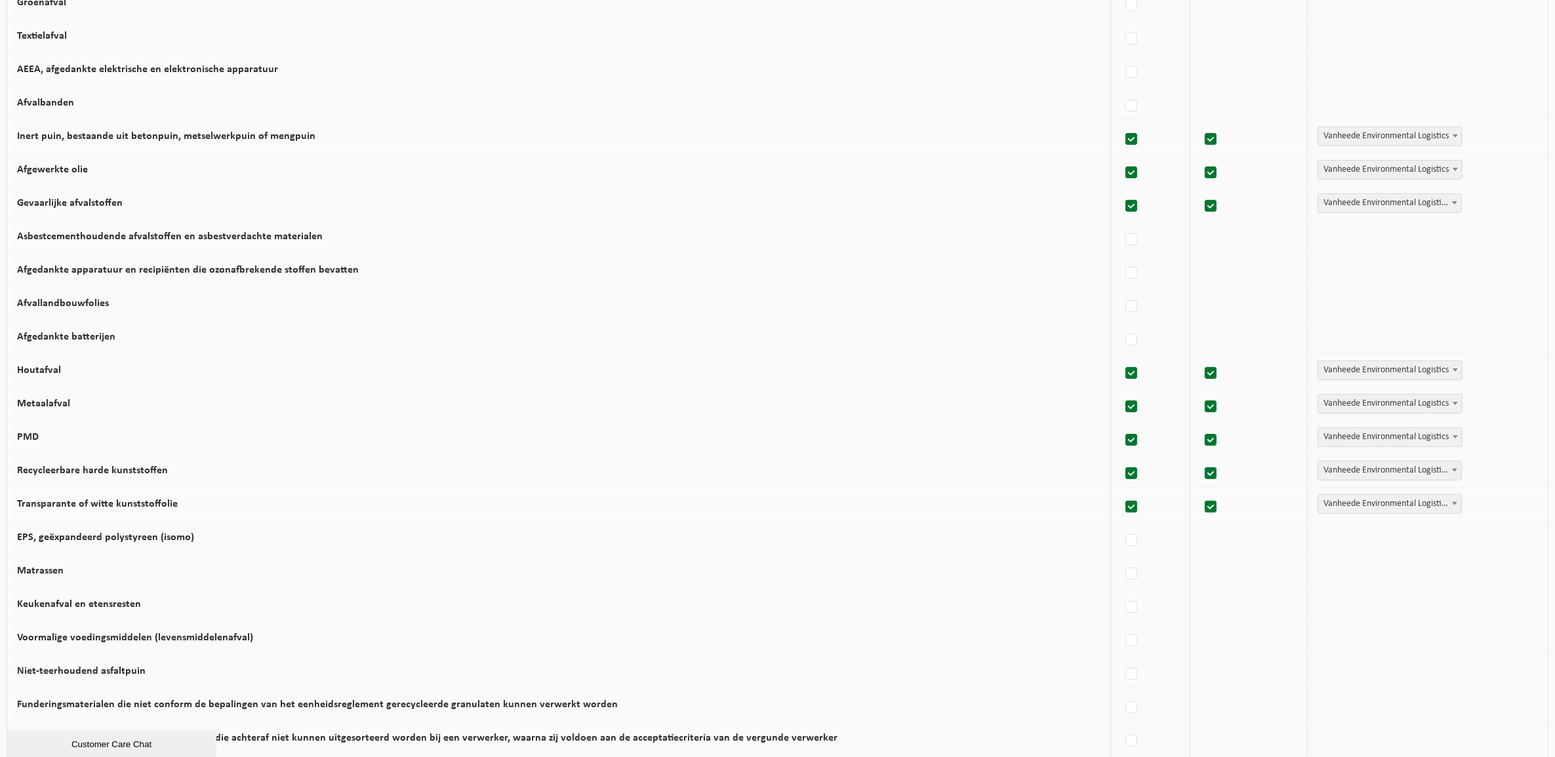
scroll to position [0, 0]
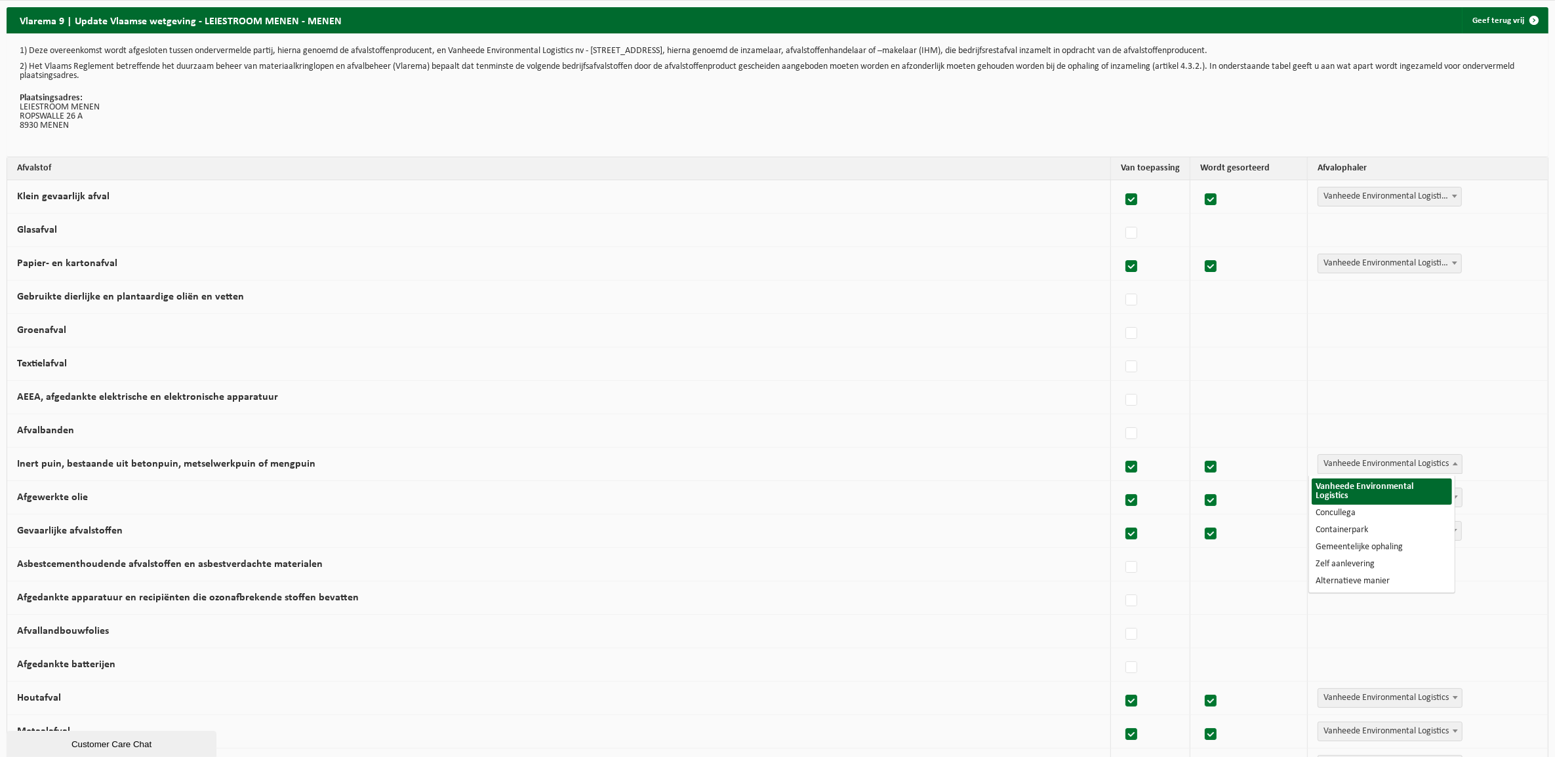
click at [1382, 468] on span "Vanheede Environmental Logistics" at bounding box center [1390, 464] width 144 height 18
select select "Concullega"
click at [1359, 496] on span "Vanheede Environmental Logistics" at bounding box center [1390, 498] width 144 height 18
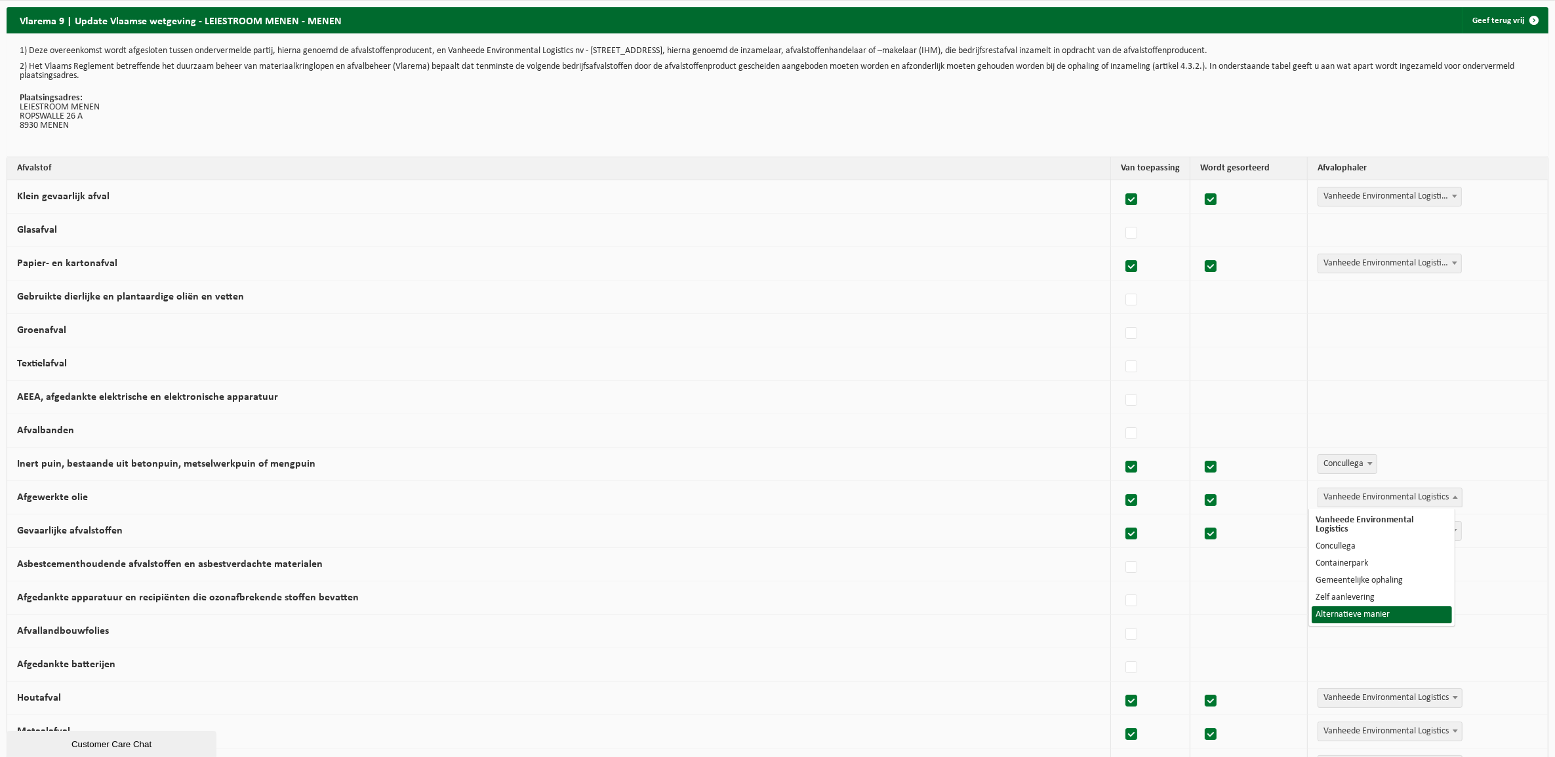
select select "Alternatieve manier"
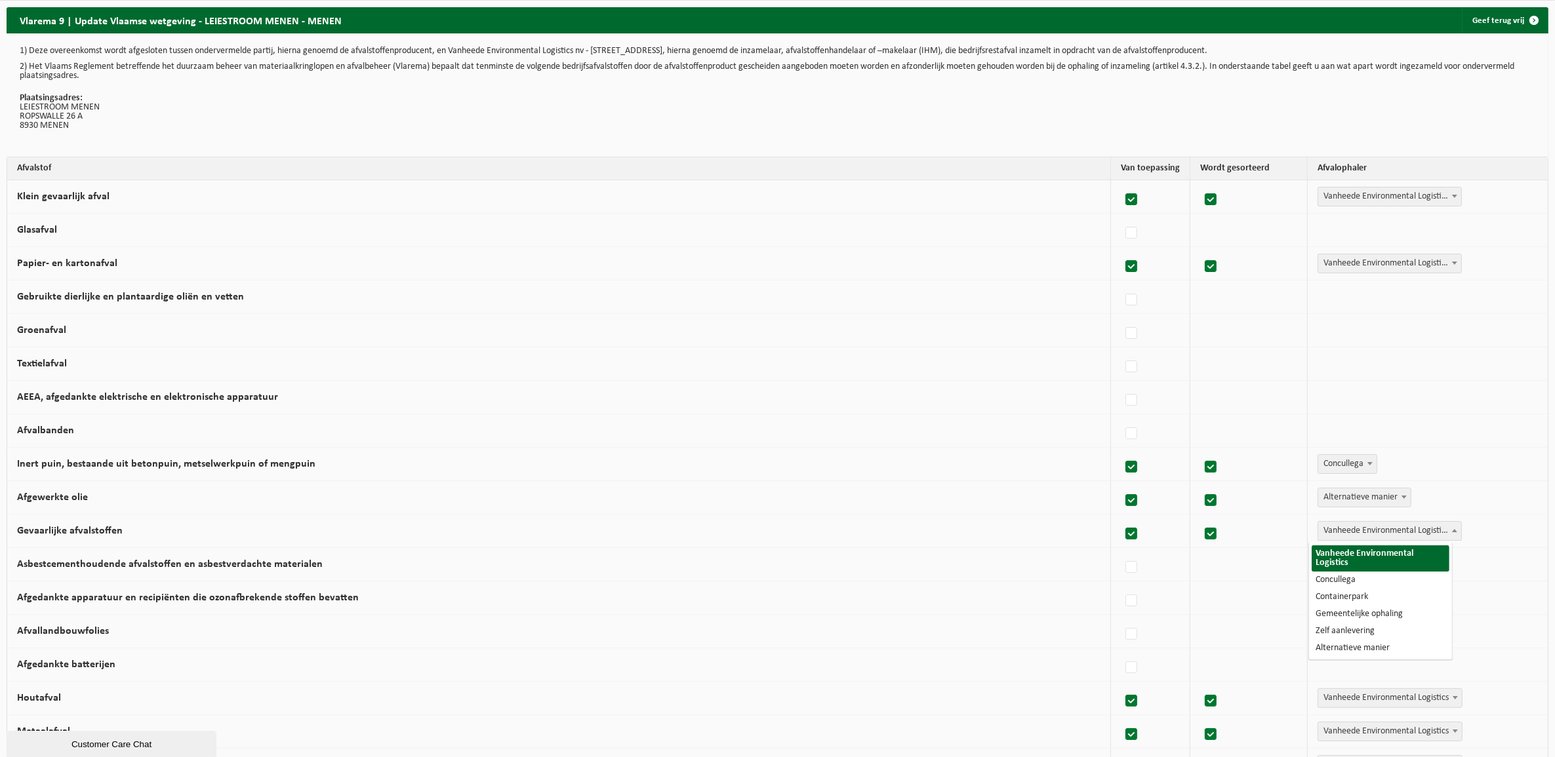
click at [1341, 530] on span "Vanheede Environmental Logistics" at bounding box center [1389, 531] width 143 height 18
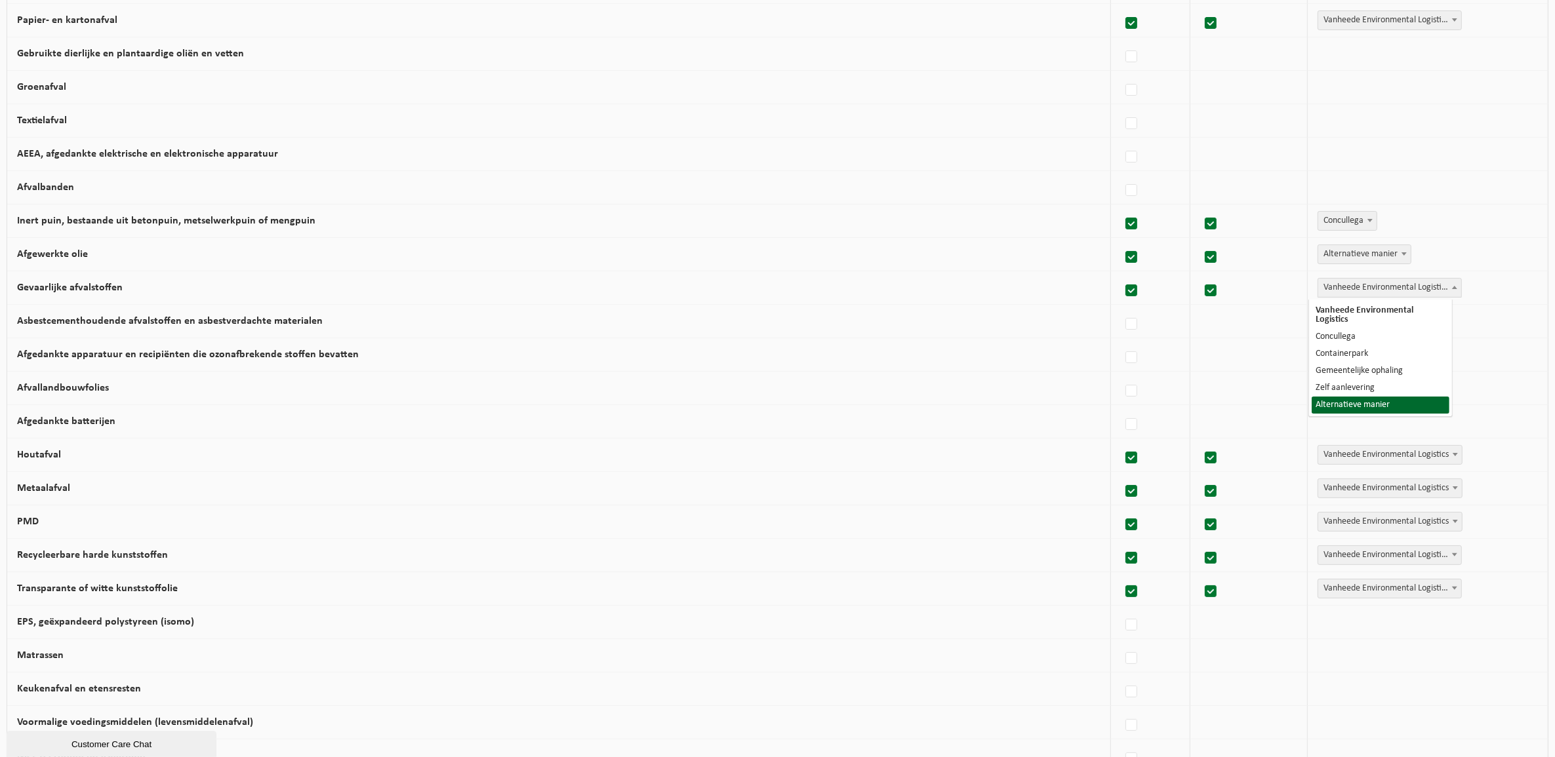
scroll to position [246, 0]
click at [1339, 454] on span "Vanheede Environmental Logistics" at bounding box center [1390, 452] width 144 height 18
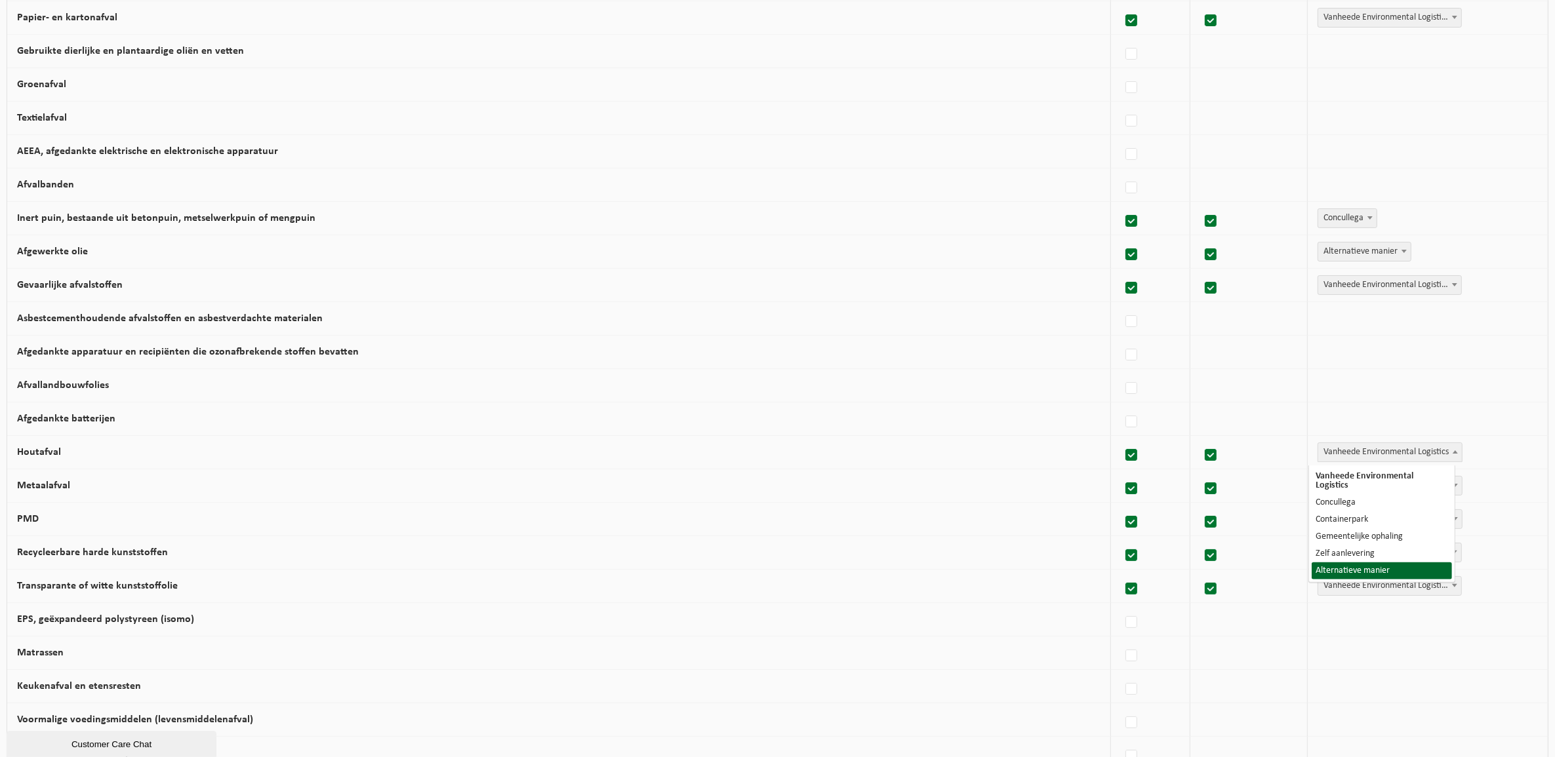
select select "Alternatieve manier"
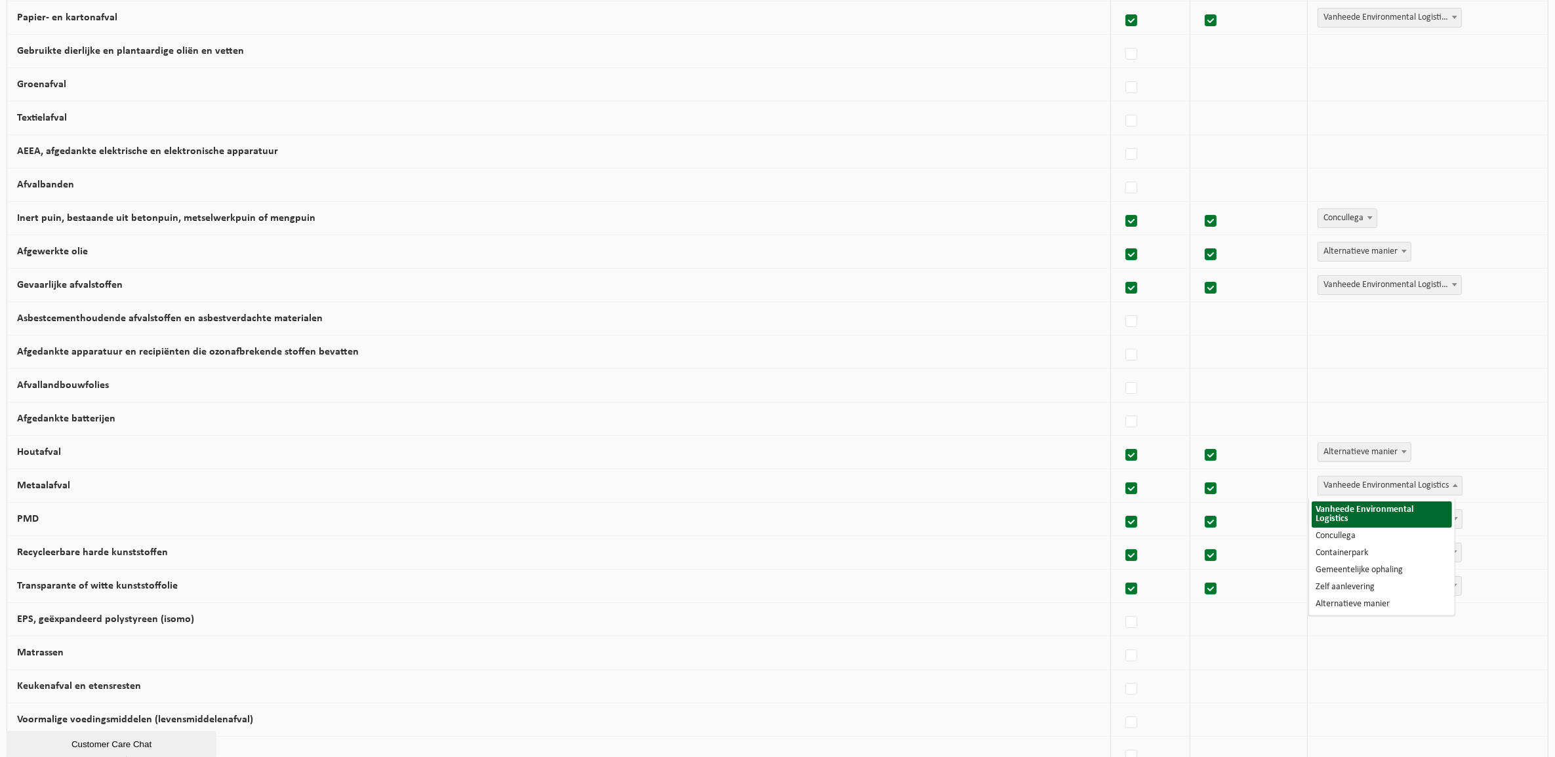
click at [1355, 484] on span "Vanheede Environmental Logistics" at bounding box center [1390, 486] width 144 height 18
select select "Concullega"
click at [1351, 522] on span "Vanheede Environmental Logistics" at bounding box center [1390, 519] width 144 height 18
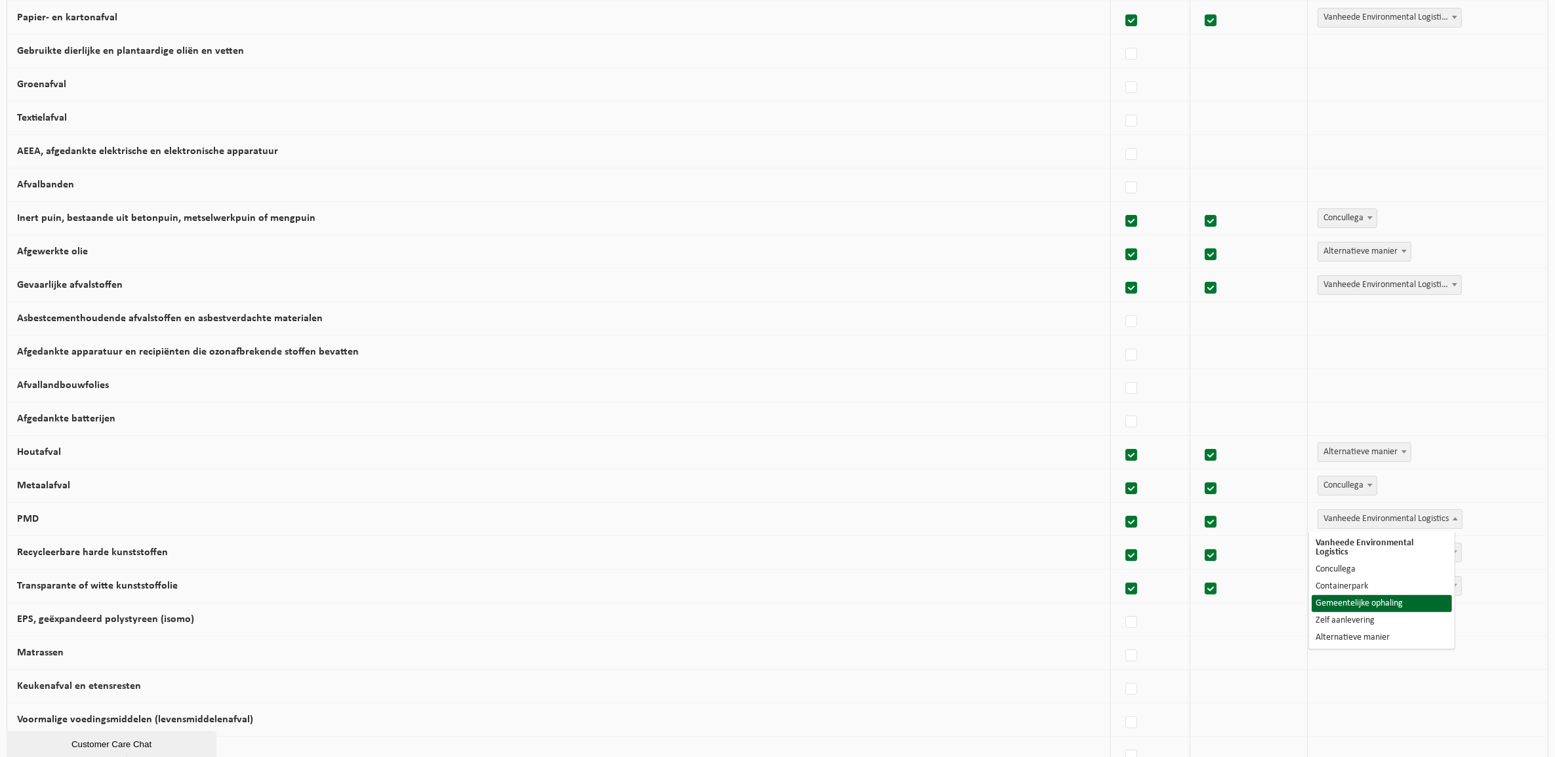
select select "Gemeentelijke ophaling"
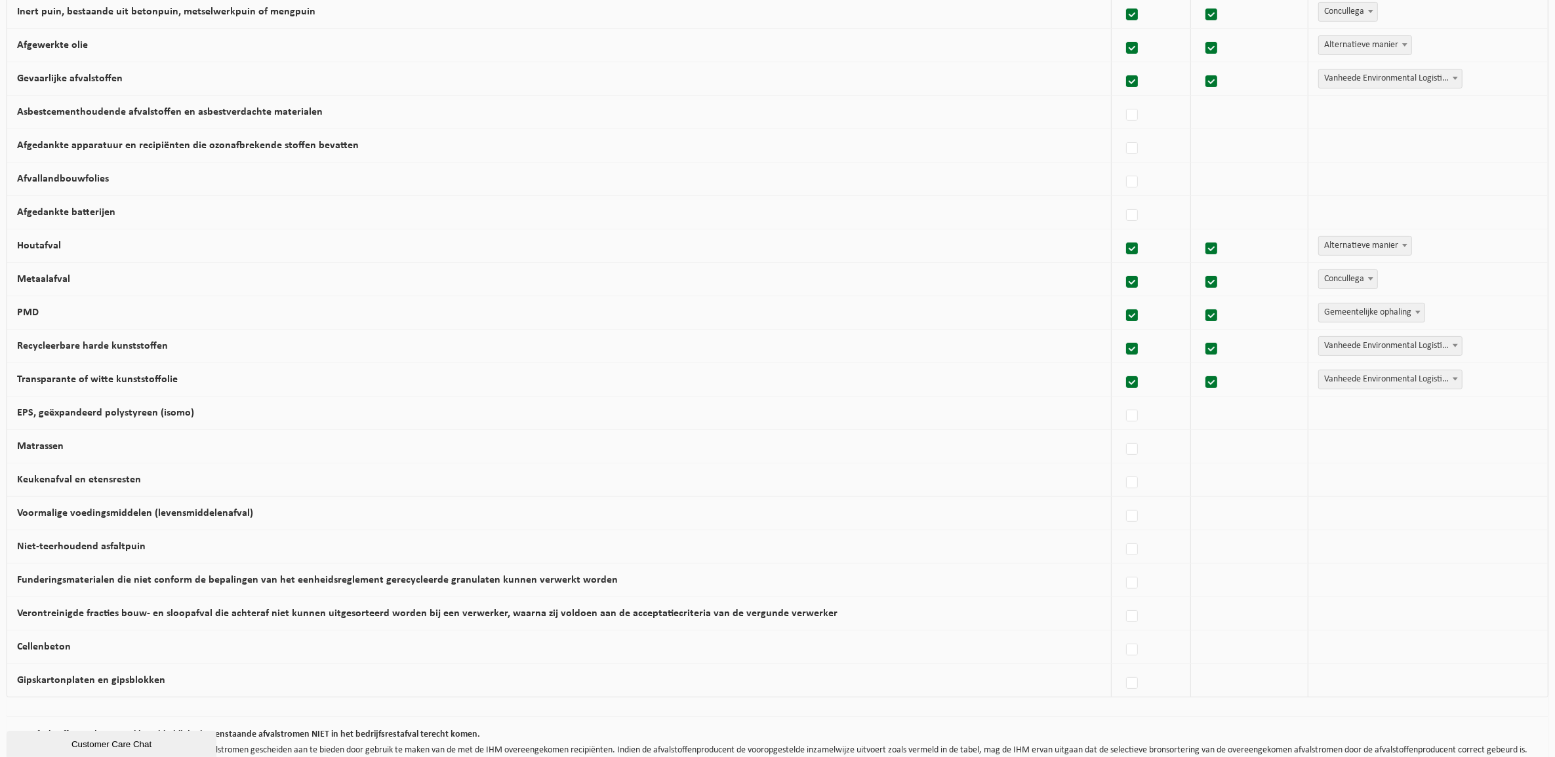
scroll to position [559, 0]
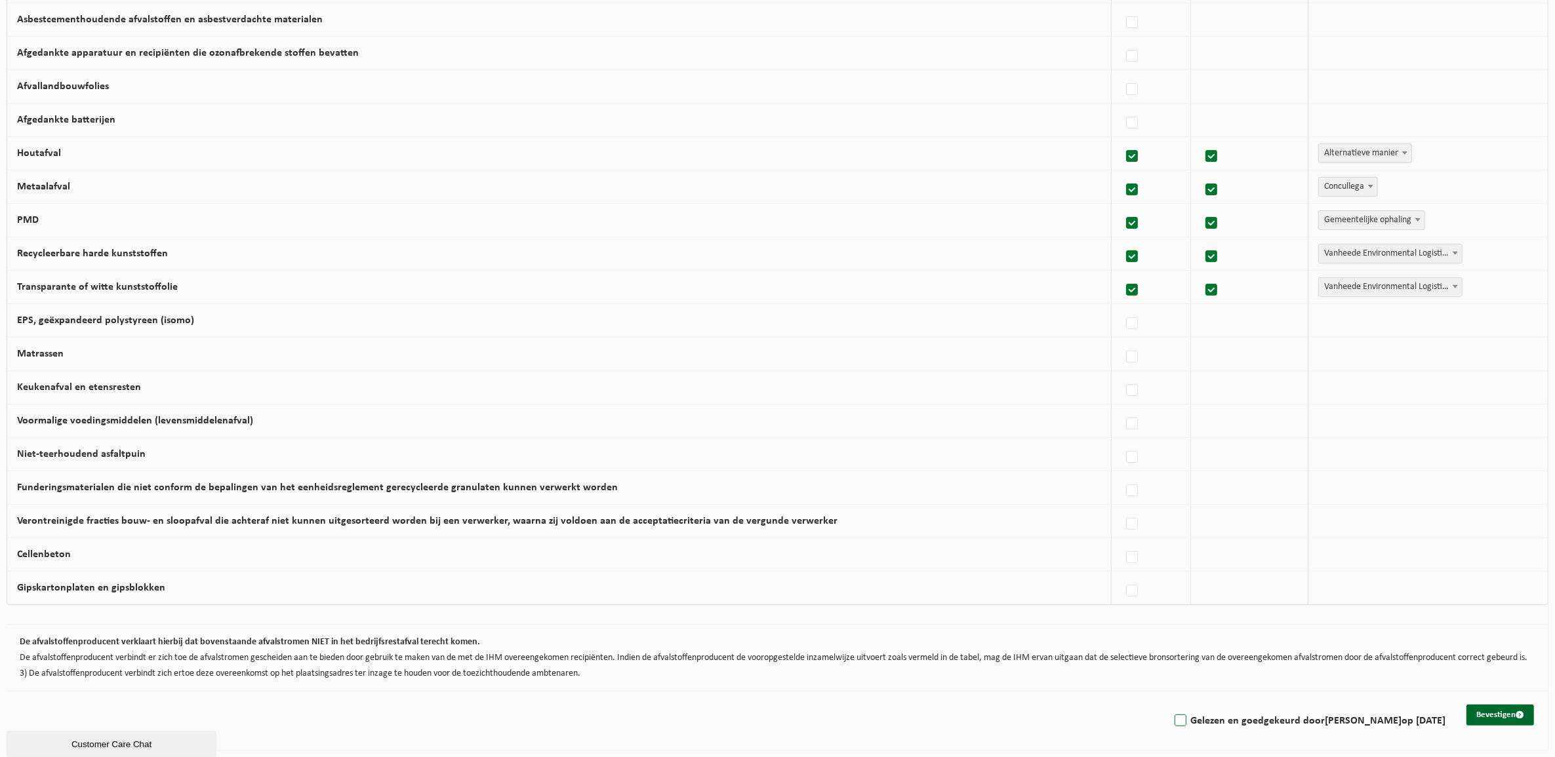
click at [1269, 717] on label "Gelezen en goedgekeurd door DAVID BERNAERT op 02/10/25" at bounding box center [1308, 721] width 273 height 20
click at [1170, 705] on input "Gelezen en goedgekeurd door DAVID BERNAERT op 02/10/25" at bounding box center [1169, 704] width 1 height 1
checkbox input "true"
click at [1482, 713] on button "Bevestigen" at bounding box center [1500, 715] width 68 height 21
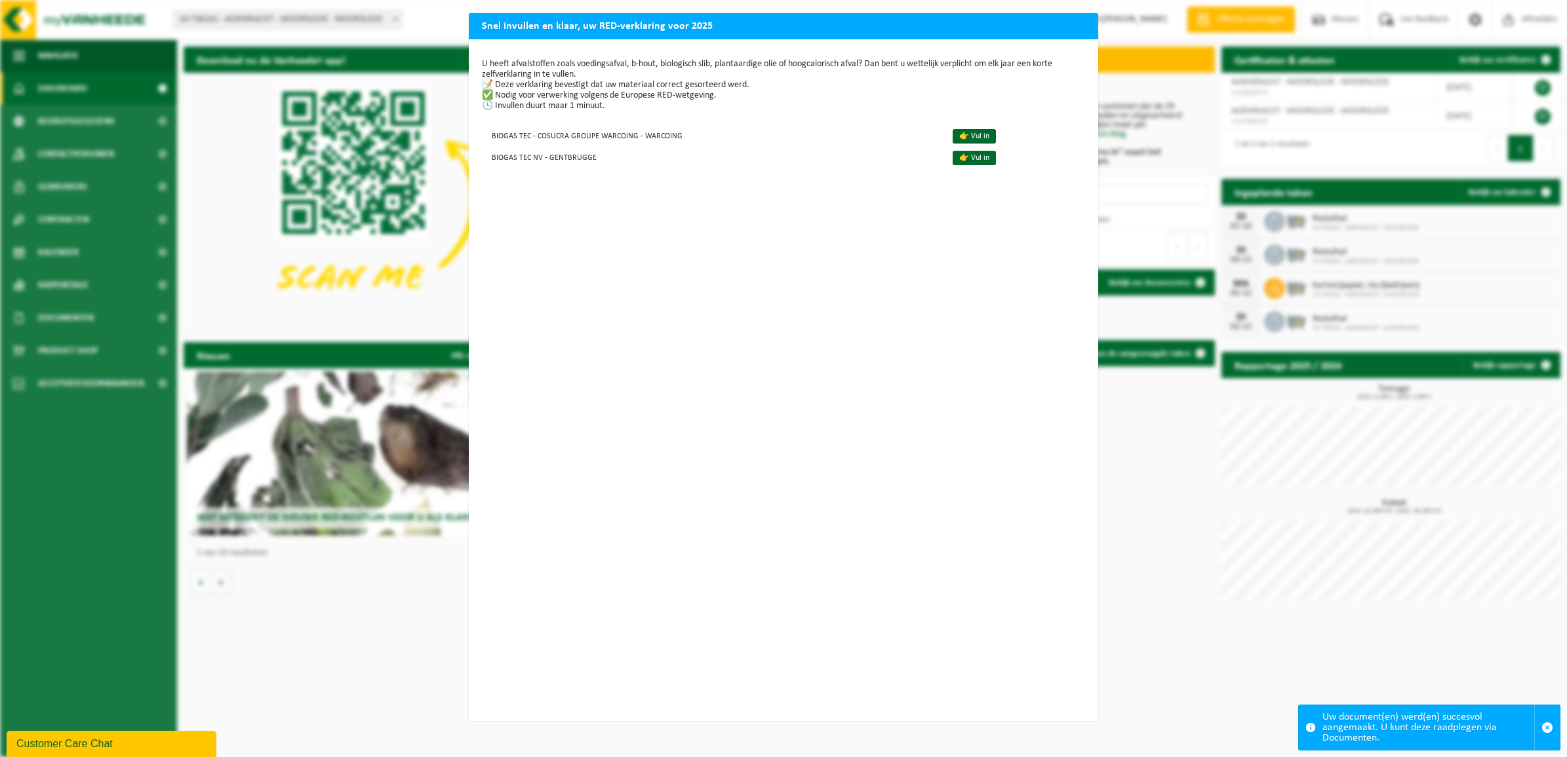
click at [605, 63] on p "U heeft afvalstoffen zoals voedingsafval, b-hout, biologisch slib, plantaardige…" at bounding box center [783, 85] width 603 height 52
click at [686, 25] on h2 "Snel invullen en klaar, uw RED-verklaring voor 2025" at bounding box center [784, 25] width 630 height 25
click at [1546, 725] on div "Snel invullen en klaar, uw RED-verklaring voor 2025 U heeft afvalstoffen zoals …" at bounding box center [783, 378] width 1567 height 757
click at [1145, 490] on div "Snel invullen en klaar, uw RED-verklaring voor 2025 U heeft afvalstoffen zoals …" at bounding box center [783, 378] width 1567 height 757
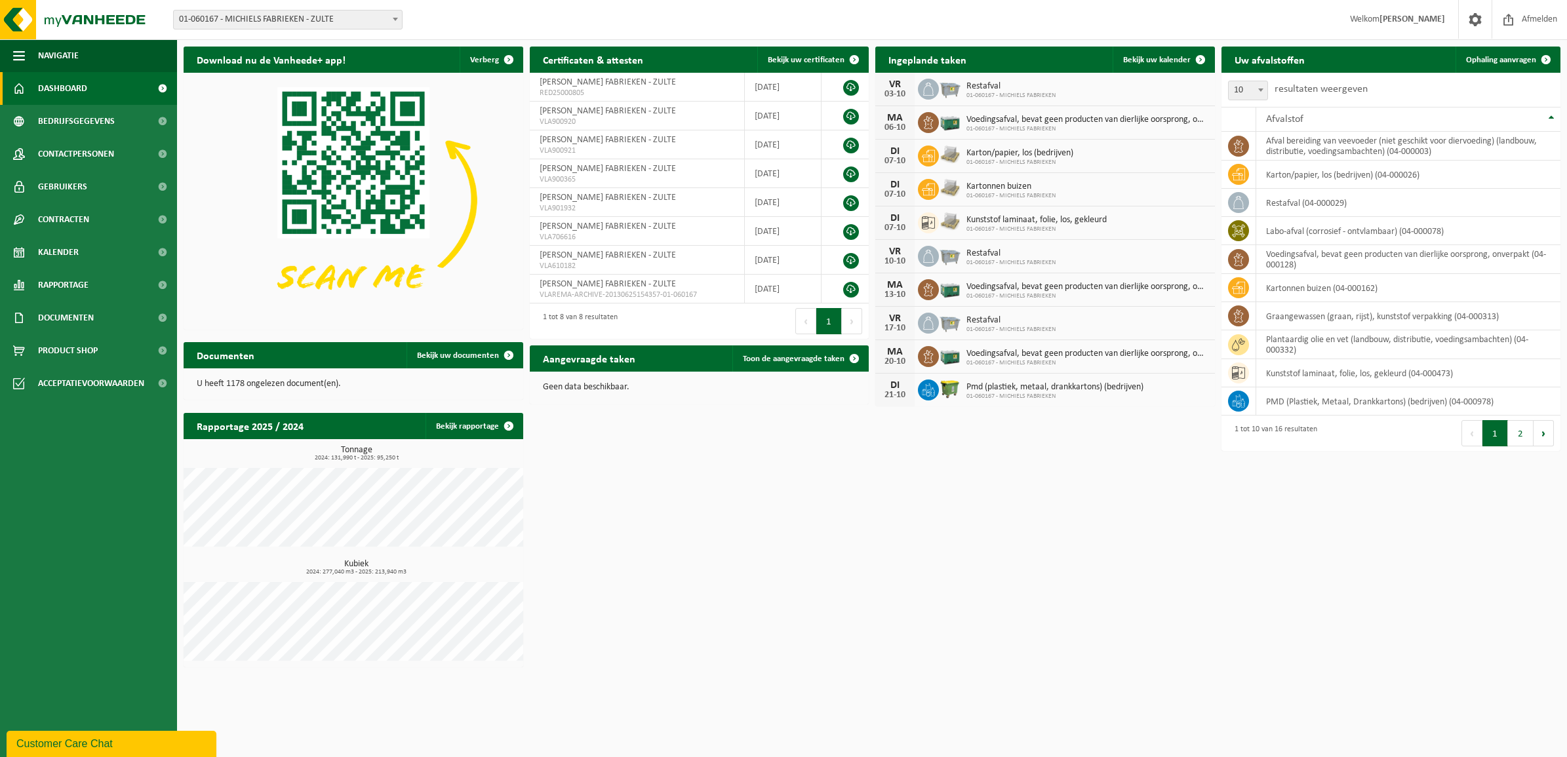
click at [244, 17] on span "01-060167 - MICHIELS FABRIEKEN - ZULTE" at bounding box center [288, 19] width 228 height 18
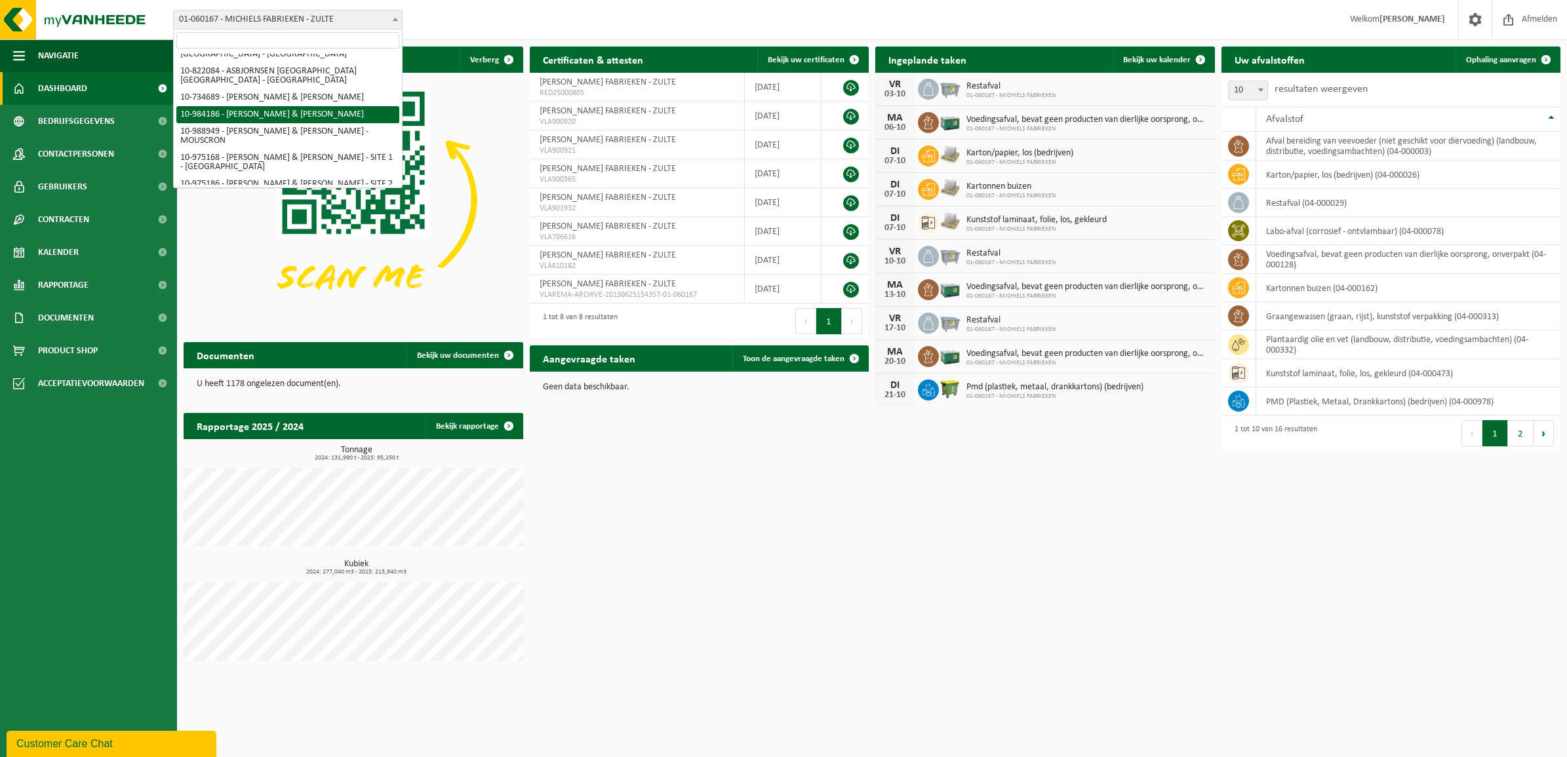
scroll to position [246, 0]
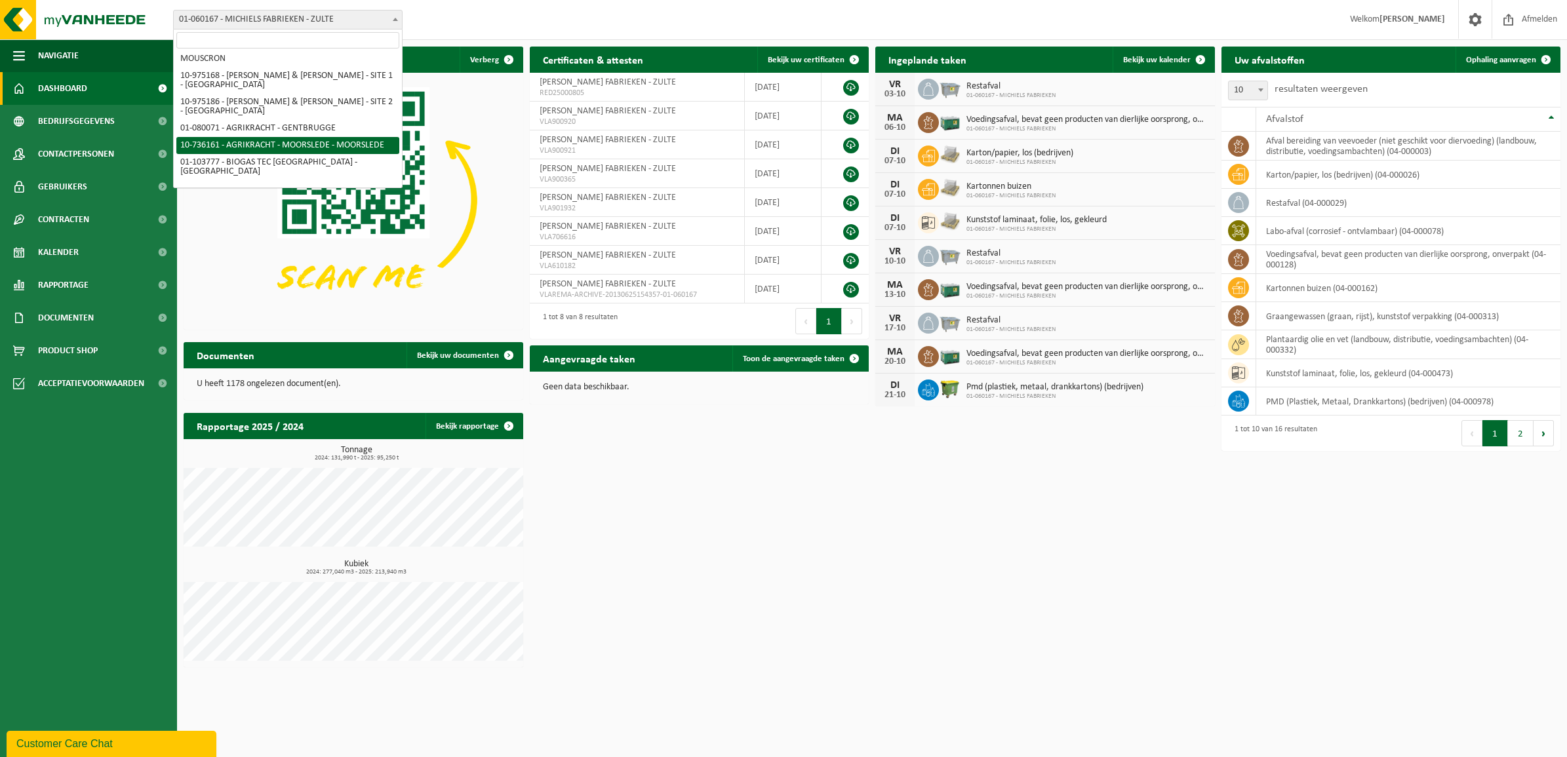
select select "19227"
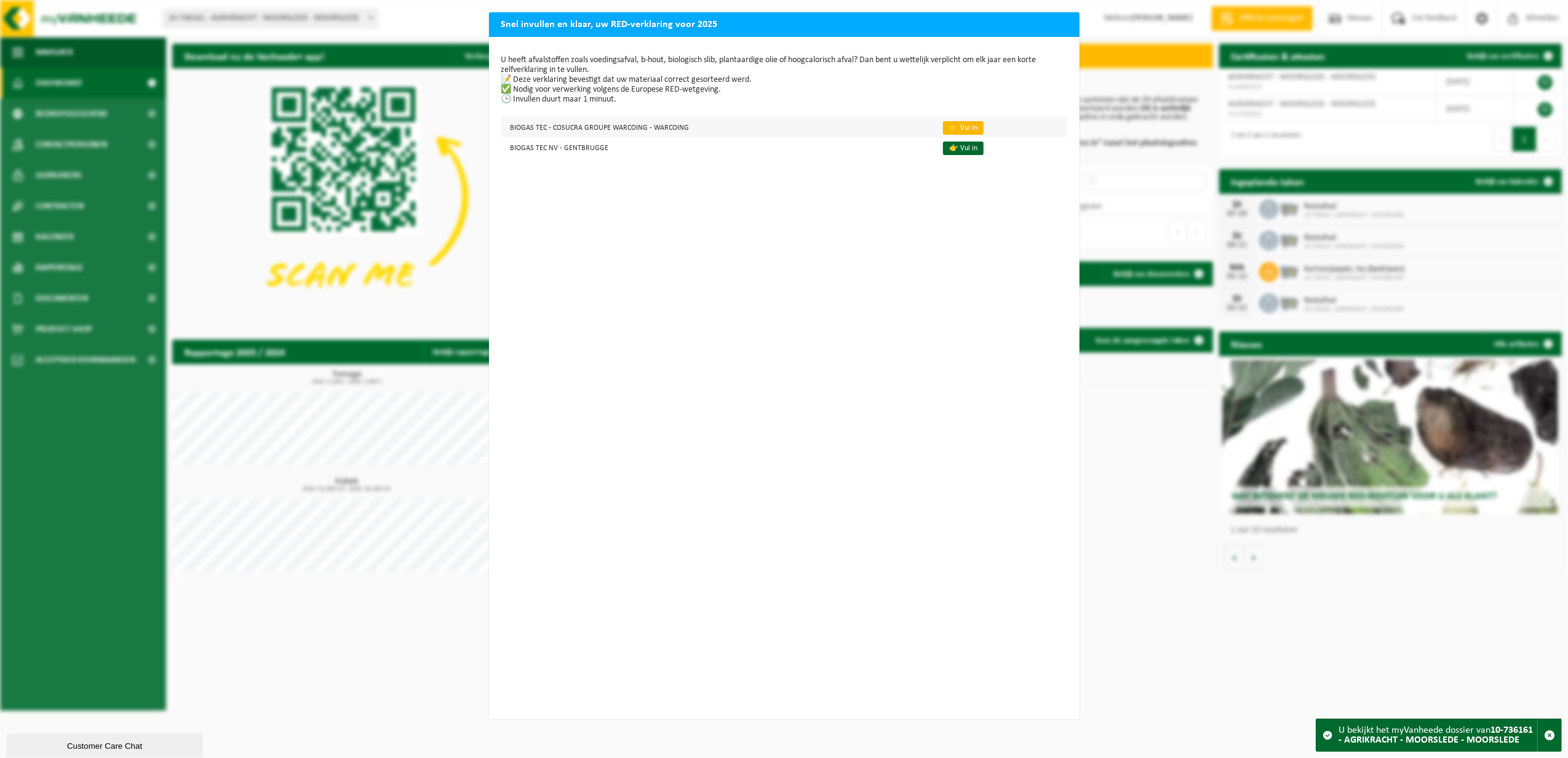
click at [942, 122] on link "👉 Vul in" at bounding box center [962, 128] width 40 height 13
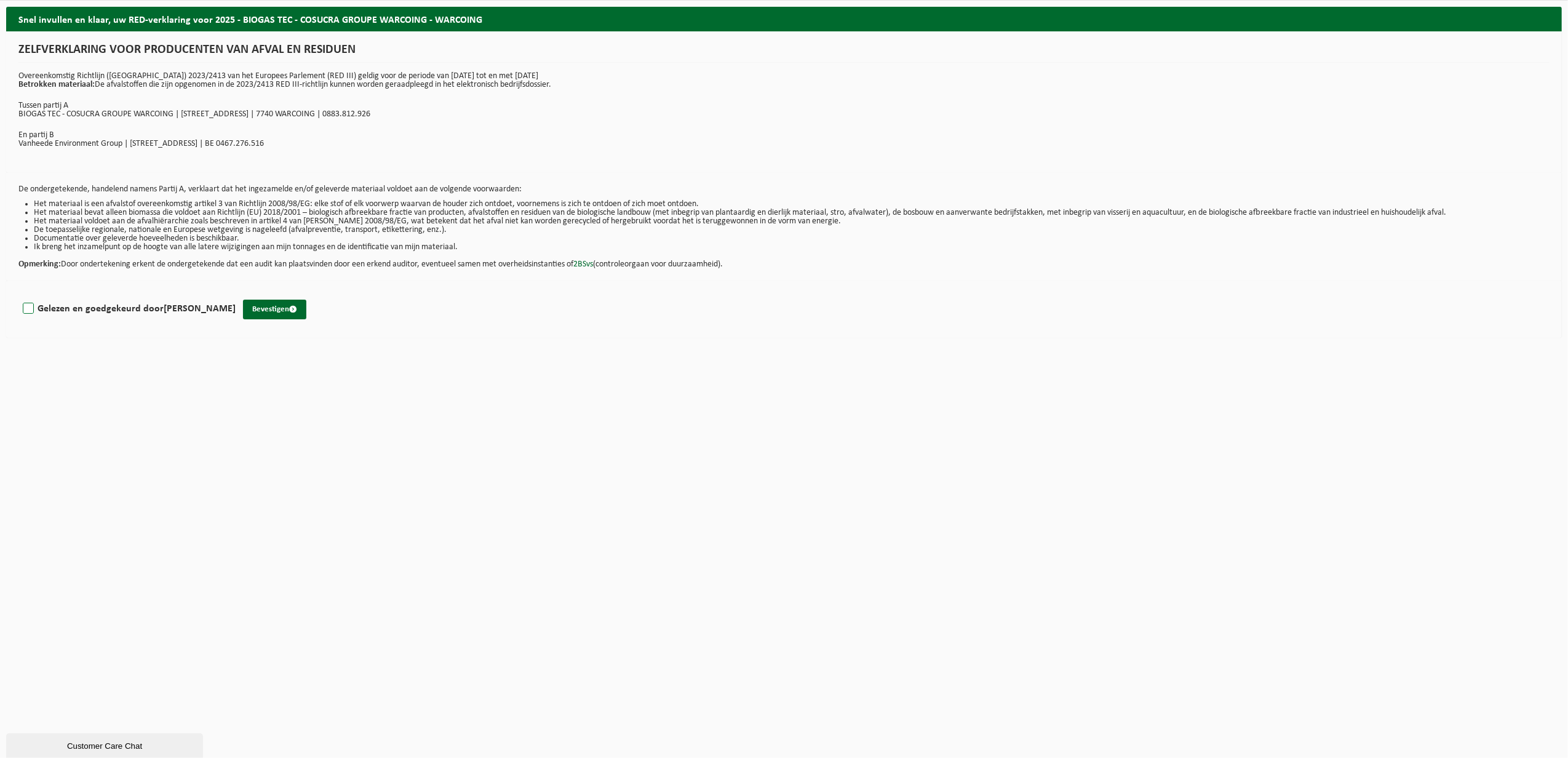
click at [32, 309] on label "Gelezen en goedgekeurd door [PERSON_NAME]" at bounding box center [128, 309] width 216 height 19
click at [235, 294] on input "Gelezen en goedgekeurd door [PERSON_NAME]" at bounding box center [235, 293] width 1 height 1
checkbox input "true"
click at [283, 311] on button "Bevestigen" at bounding box center [275, 309] width 64 height 20
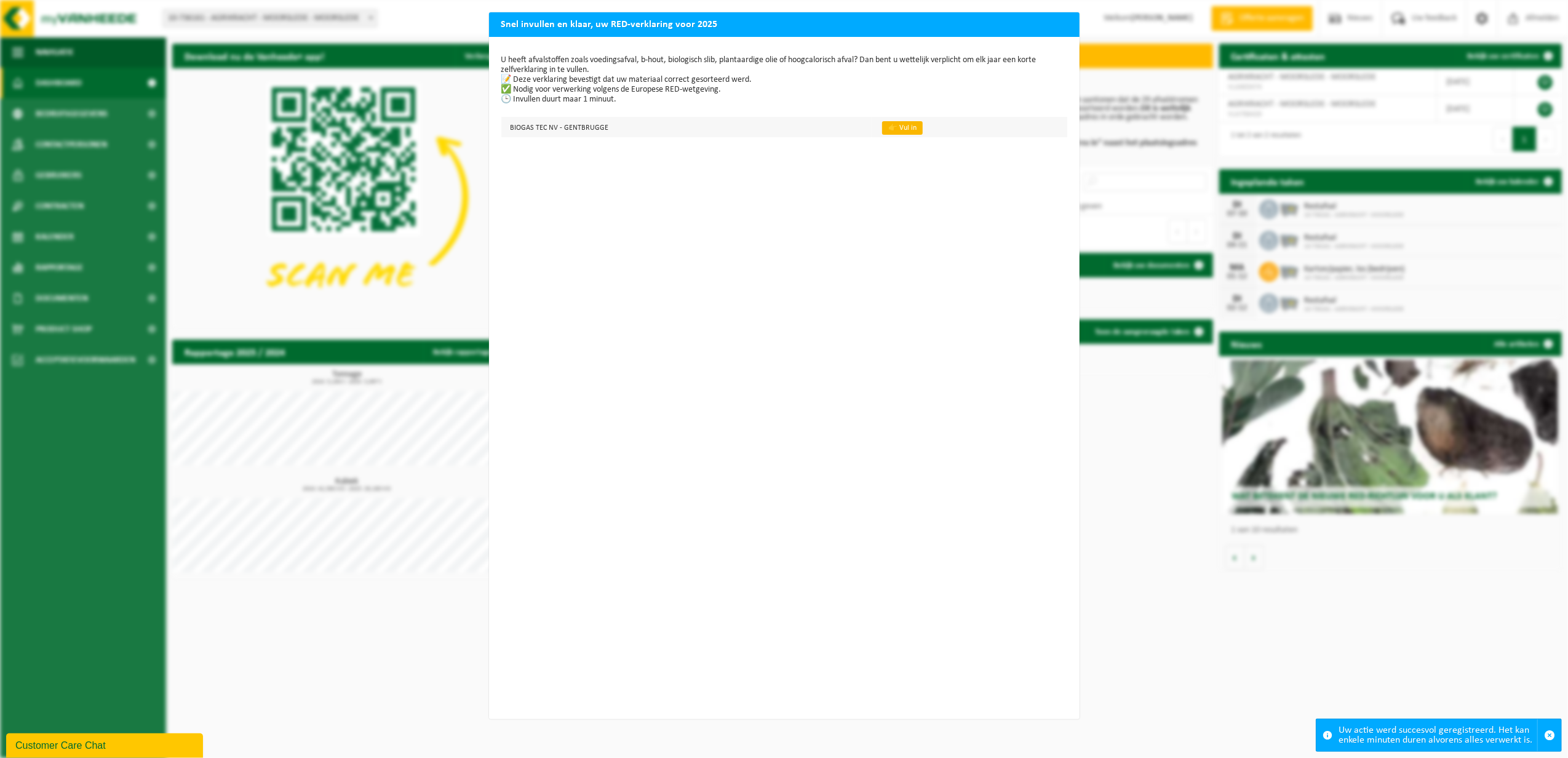
click at [889, 128] on link "👉 Vul in" at bounding box center [901, 128] width 40 height 13
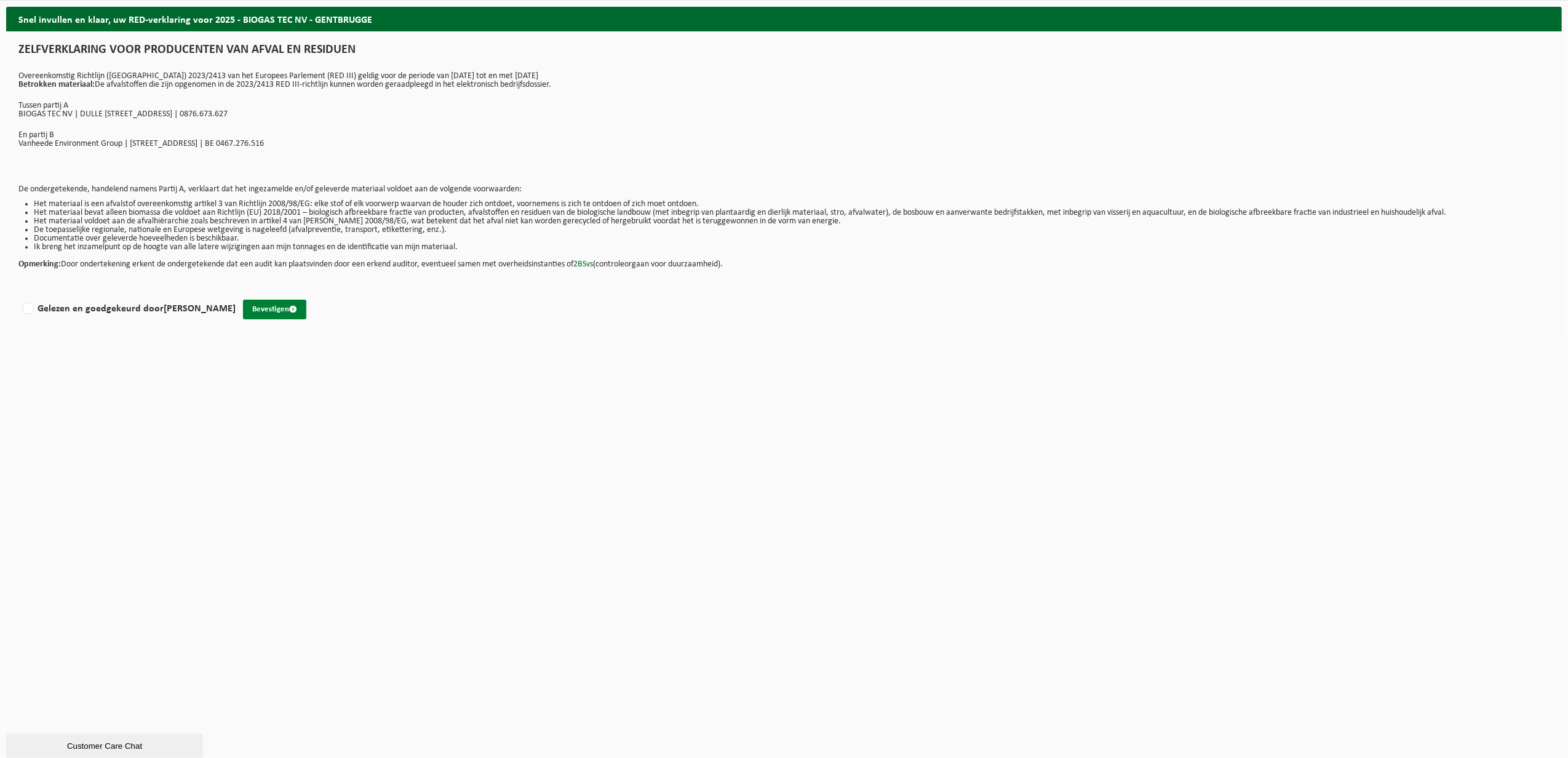
click at [265, 311] on button "Bevestigen" at bounding box center [275, 309] width 64 height 20
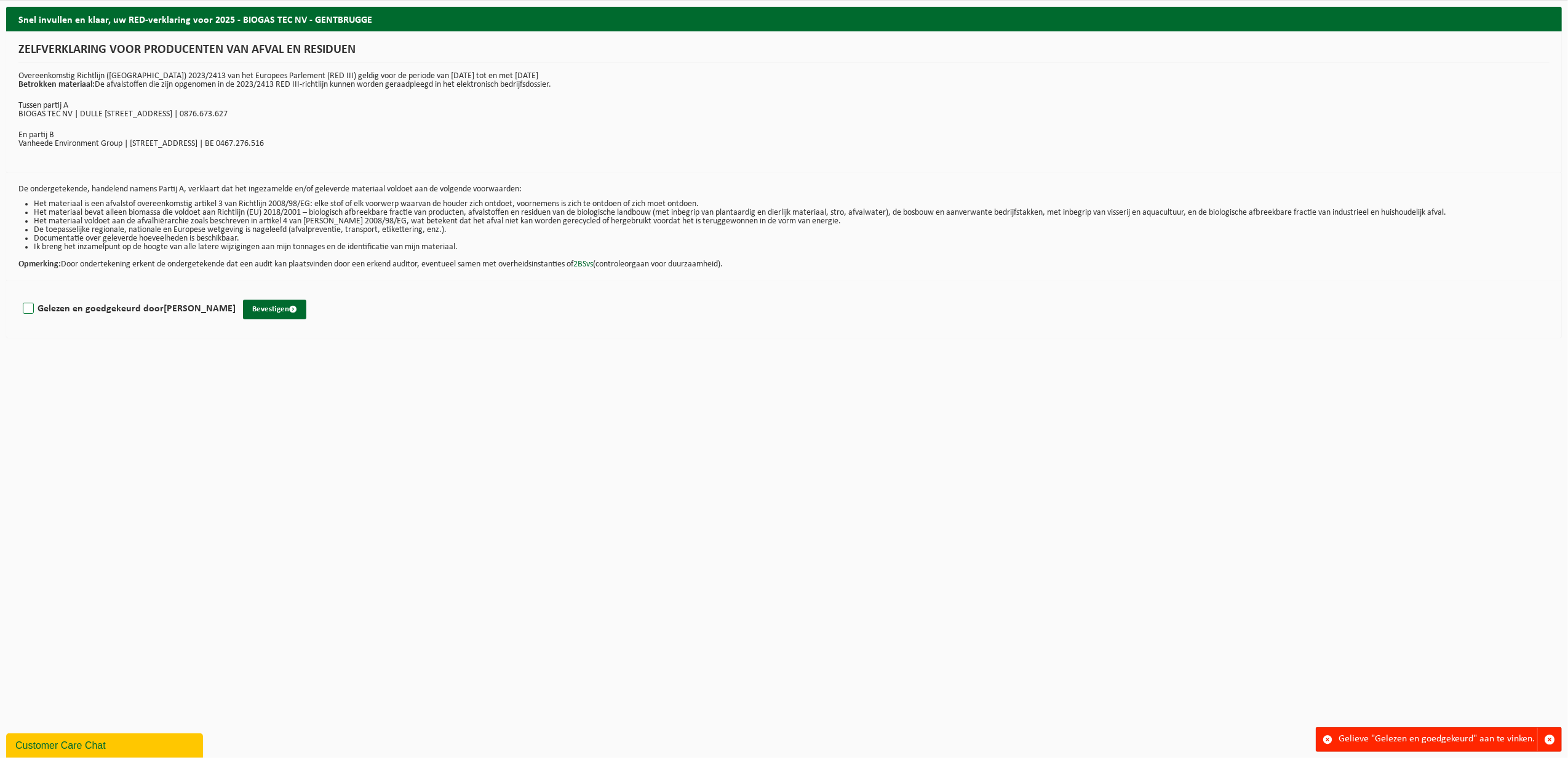
click at [33, 313] on label "Gelezen en goedgekeurd door DAVID BERNAERT" at bounding box center [128, 309] width 216 height 19
click at [235, 294] on input "Gelezen en goedgekeurd door DAVID BERNAERT" at bounding box center [235, 293] width 1 height 1
checkbox input "true"
click at [269, 315] on button "Bevestigen" at bounding box center [275, 309] width 64 height 20
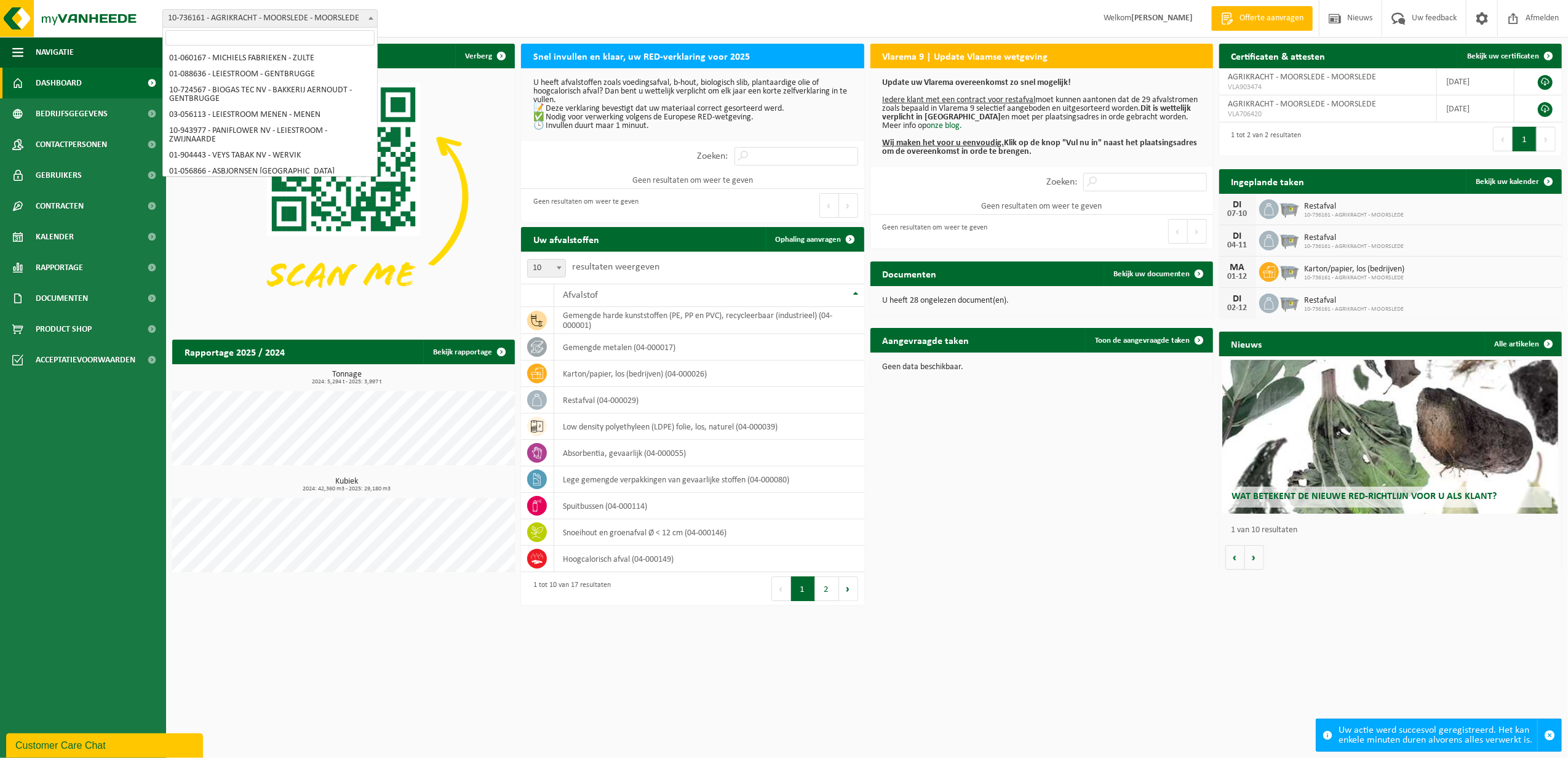
click at [281, 18] on span "10-736161 - AGRIKRACHT - MOORSLEDE - MOORSLEDE" at bounding box center [270, 18] width 214 height 17
click at [1048, 446] on div "Download nu de Vanheede+ app! Verberg Snel invullen en klaar, uw RED-verklaring…" at bounding box center [867, 326] width 1395 height 578
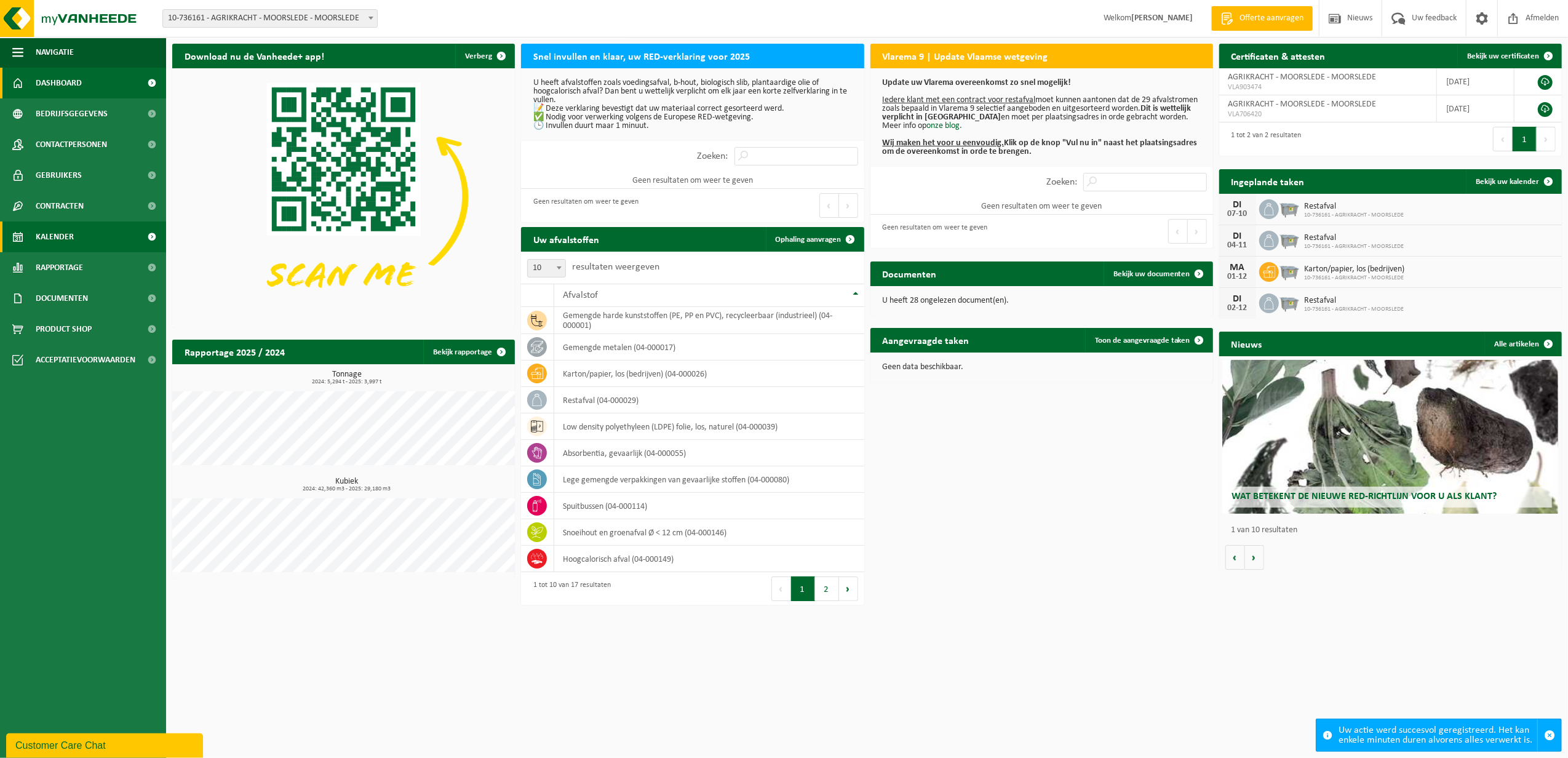
click at [68, 229] on span "Kalender" at bounding box center [54, 236] width 38 height 31
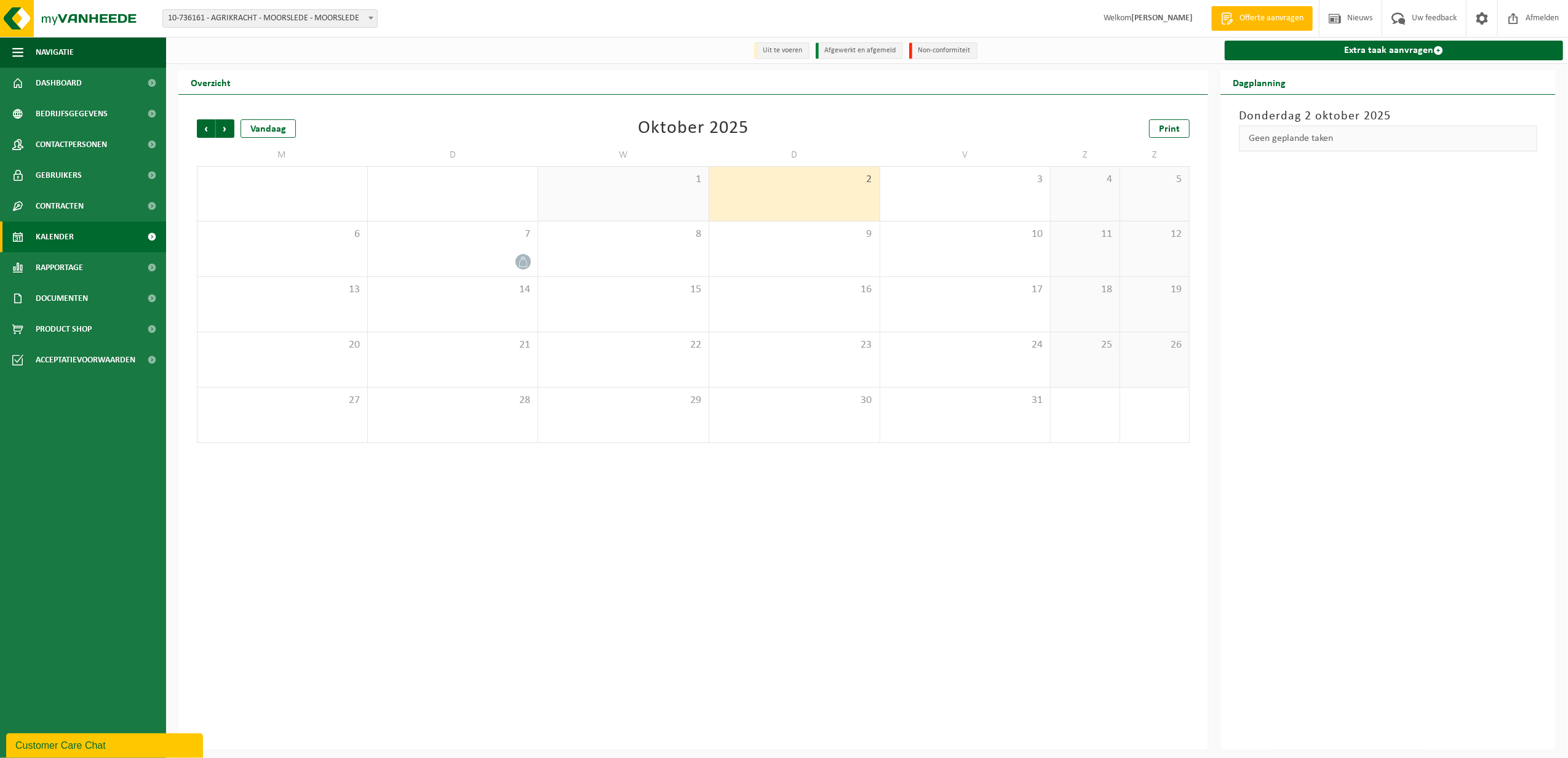
click at [809, 190] on div "2" at bounding box center [794, 194] width 171 height 54
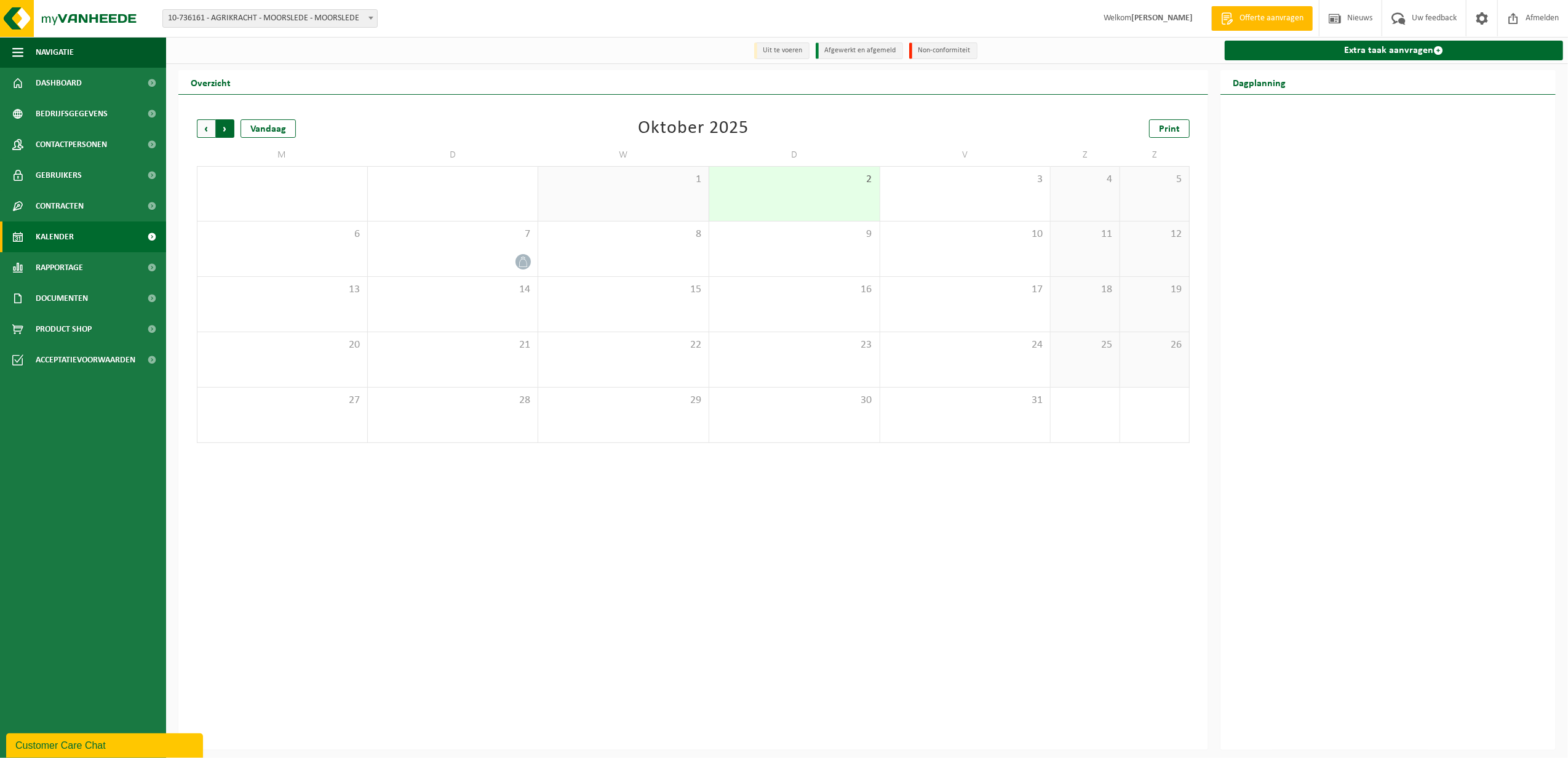
click at [205, 127] on span "Vorige" at bounding box center [206, 129] width 19 height 19
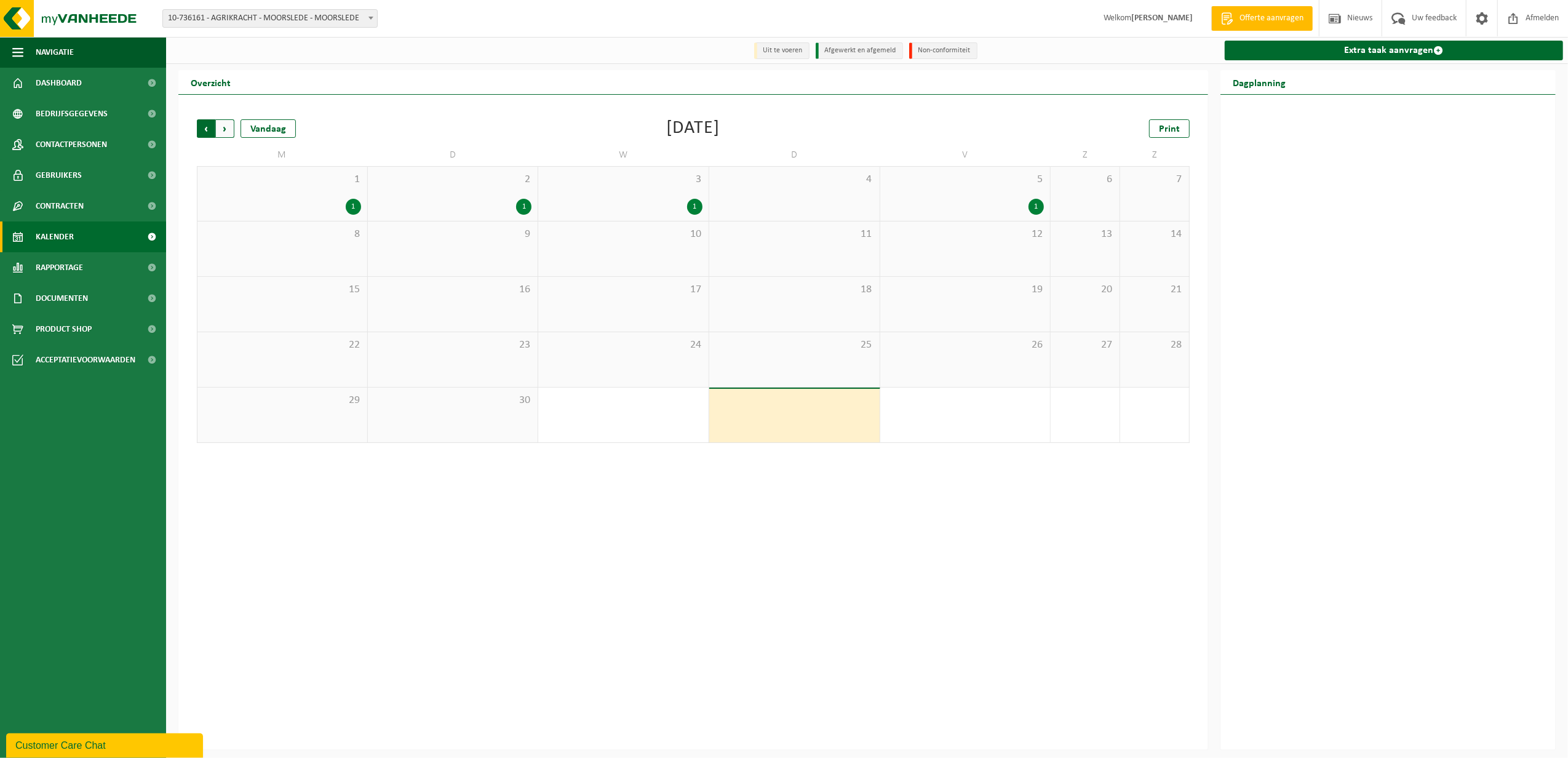
click at [224, 129] on span "Volgende" at bounding box center [225, 129] width 19 height 19
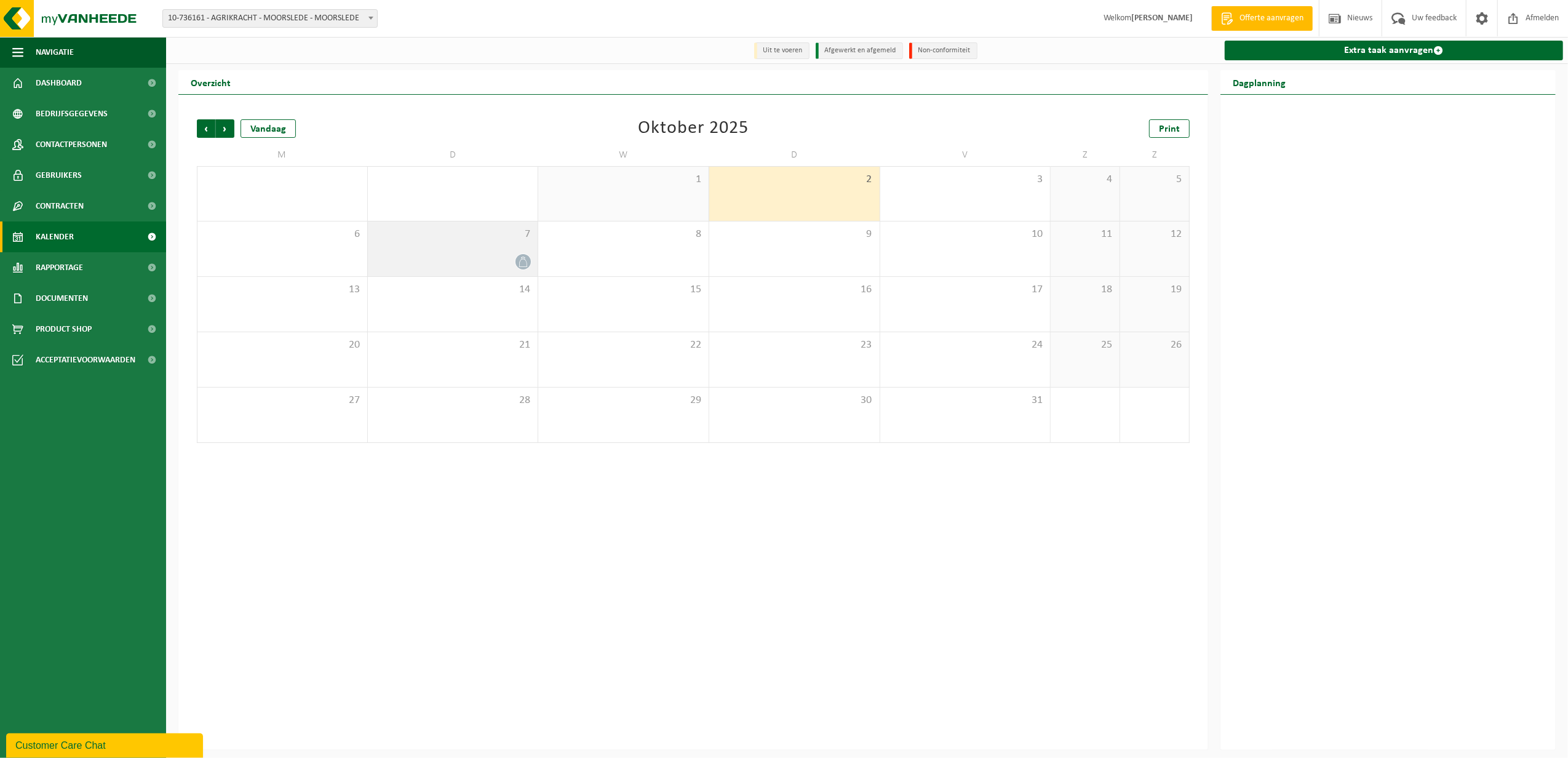
click at [470, 252] on div "7" at bounding box center [453, 249] width 171 height 54
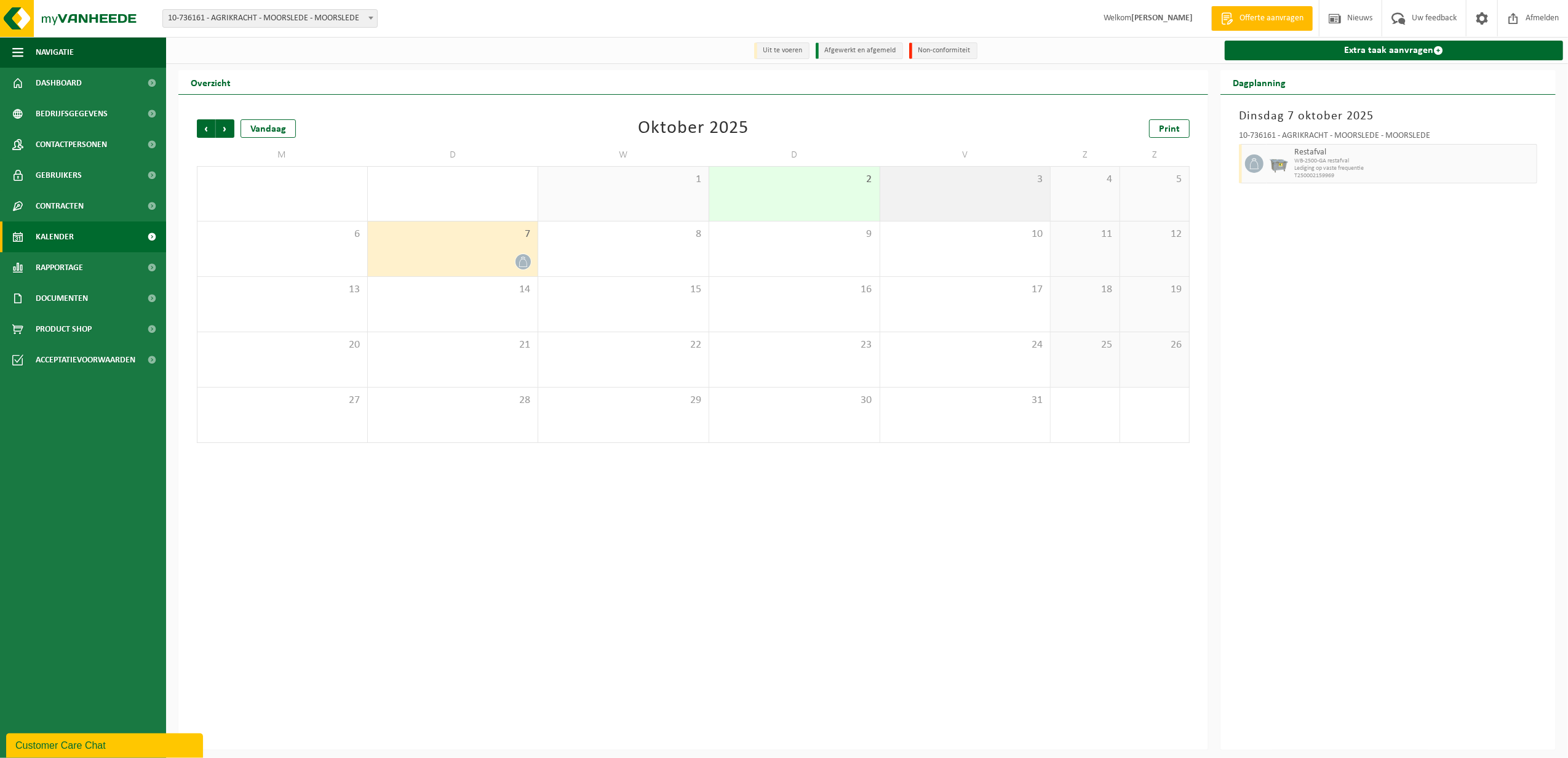
click at [943, 207] on div "3" at bounding box center [965, 194] width 171 height 54
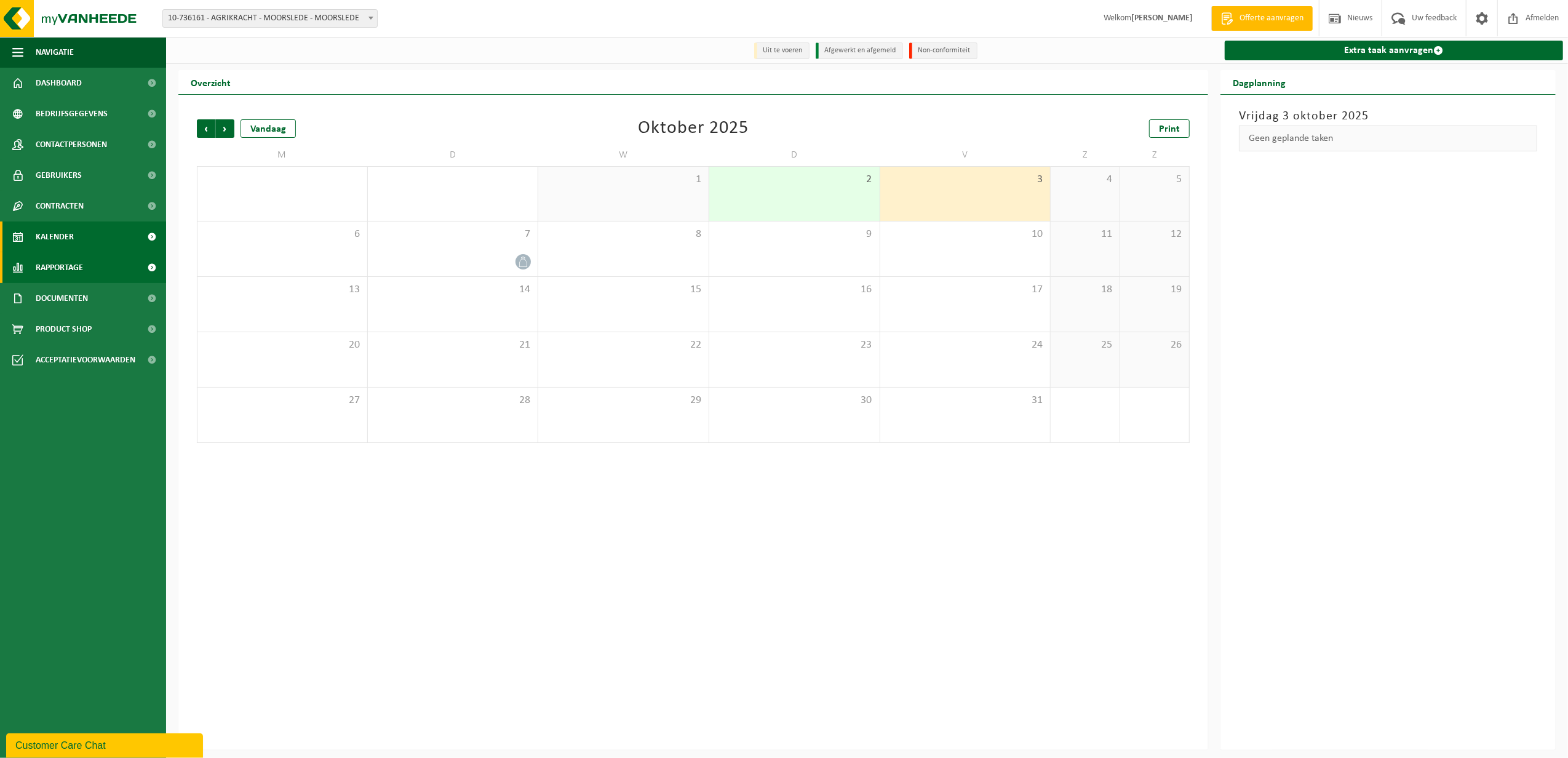
click at [94, 262] on link "Rapportage" at bounding box center [83, 267] width 166 height 31
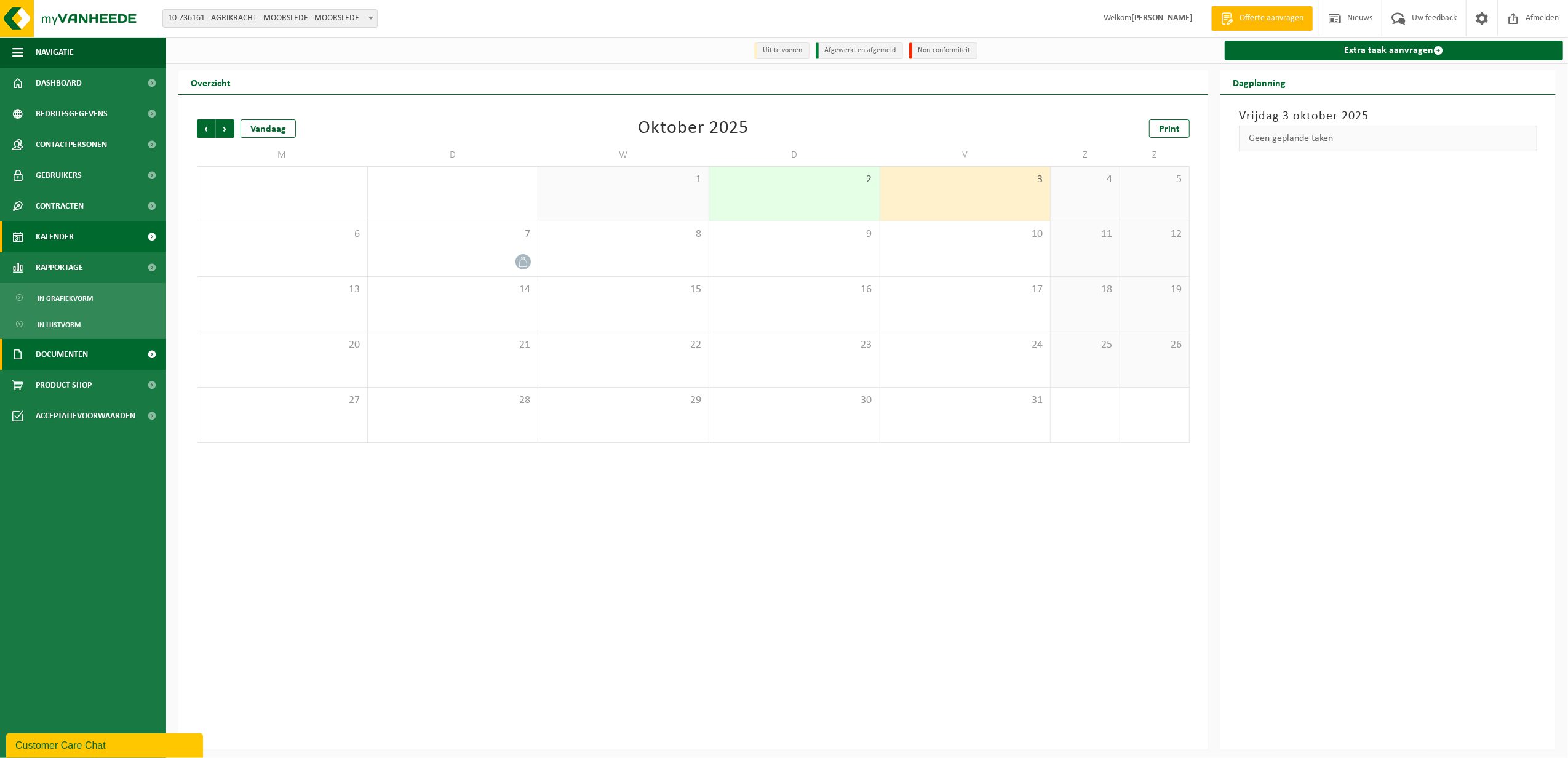
click at [69, 346] on span "Documenten" at bounding box center [62, 354] width 53 height 31
click at [67, 406] on span "Documenten" at bounding box center [60, 411] width 46 height 23
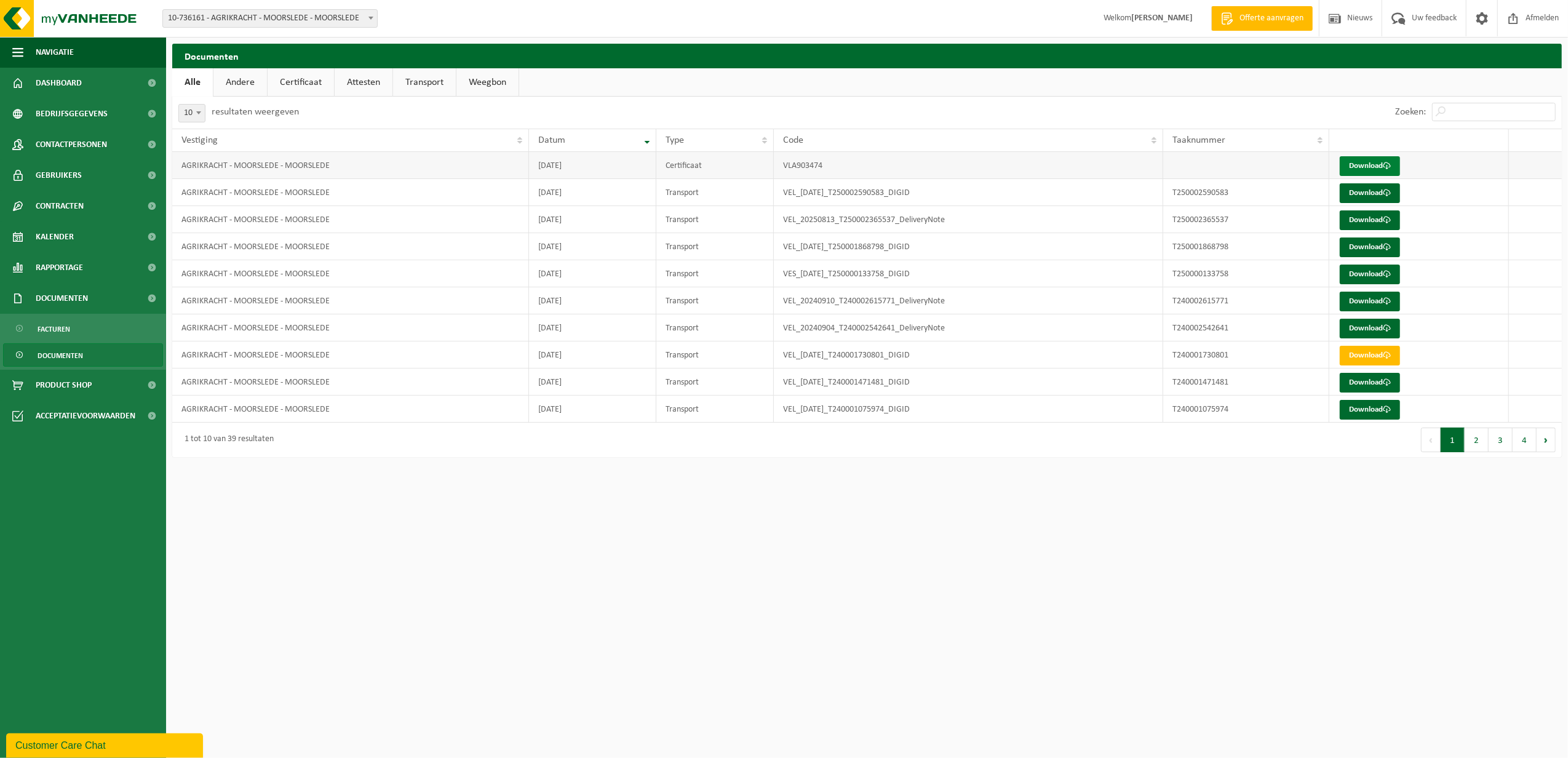
click at [1361, 165] on link "Download" at bounding box center [1369, 166] width 60 height 20
click at [414, 83] on link "Transport" at bounding box center [424, 83] width 63 height 28
click at [629, 138] on div "Datum" at bounding box center [590, 140] width 102 height 9
click at [649, 139] on th "Datum" at bounding box center [594, 140] width 128 height 23
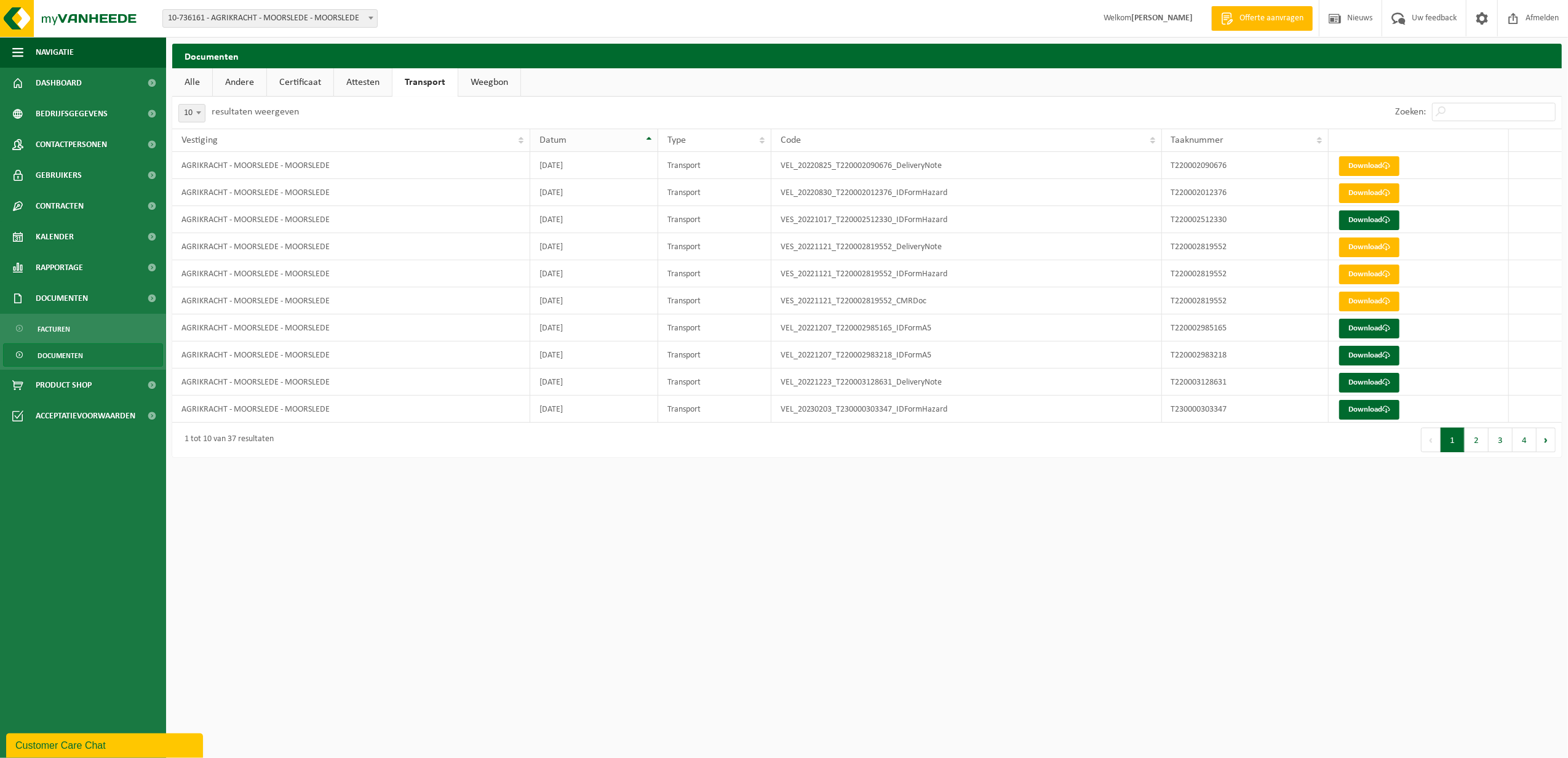
click at [650, 139] on th "Datum" at bounding box center [594, 140] width 128 height 23
click at [328, 23] on span "10-736161 - AGRIKRACHT - MOORSLEDE - MOORSLEDE" at bounding box center [270, 18] width 214 height 17
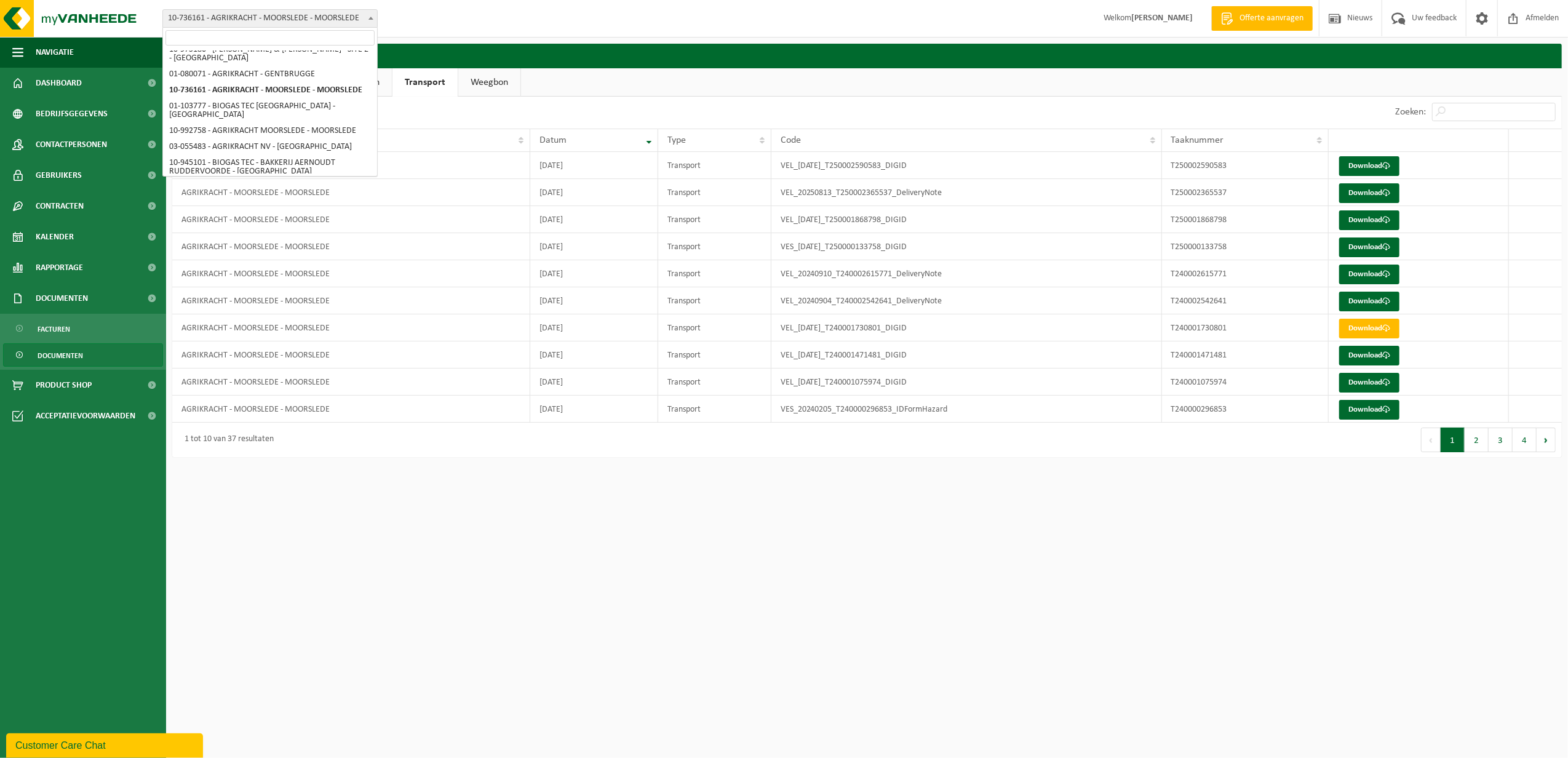
scroll to position [298, 0]
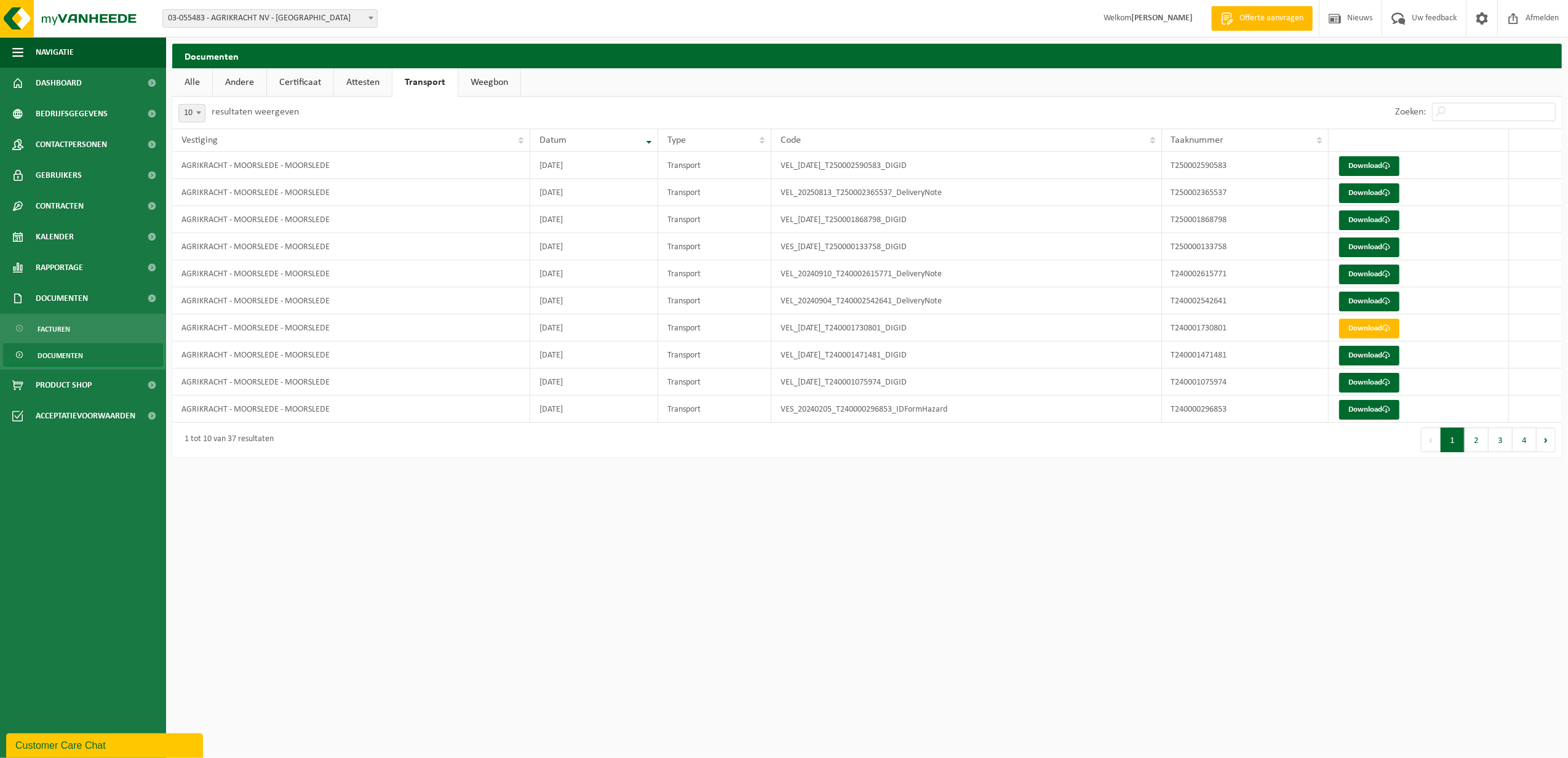
select select "2894"
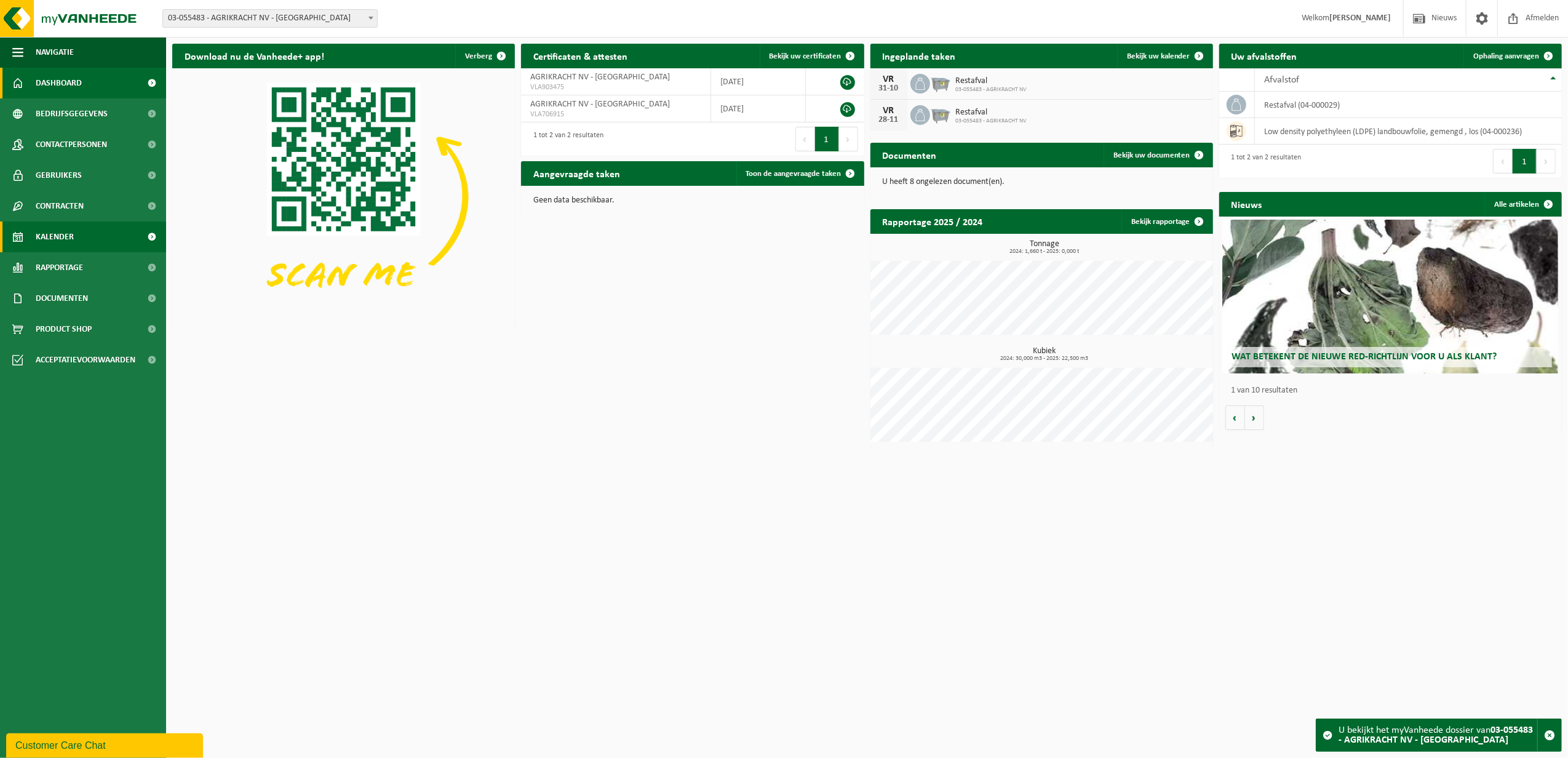
click at [71, 234] on span "Kalender" at bounding box center [54, 236] width 38 height 31
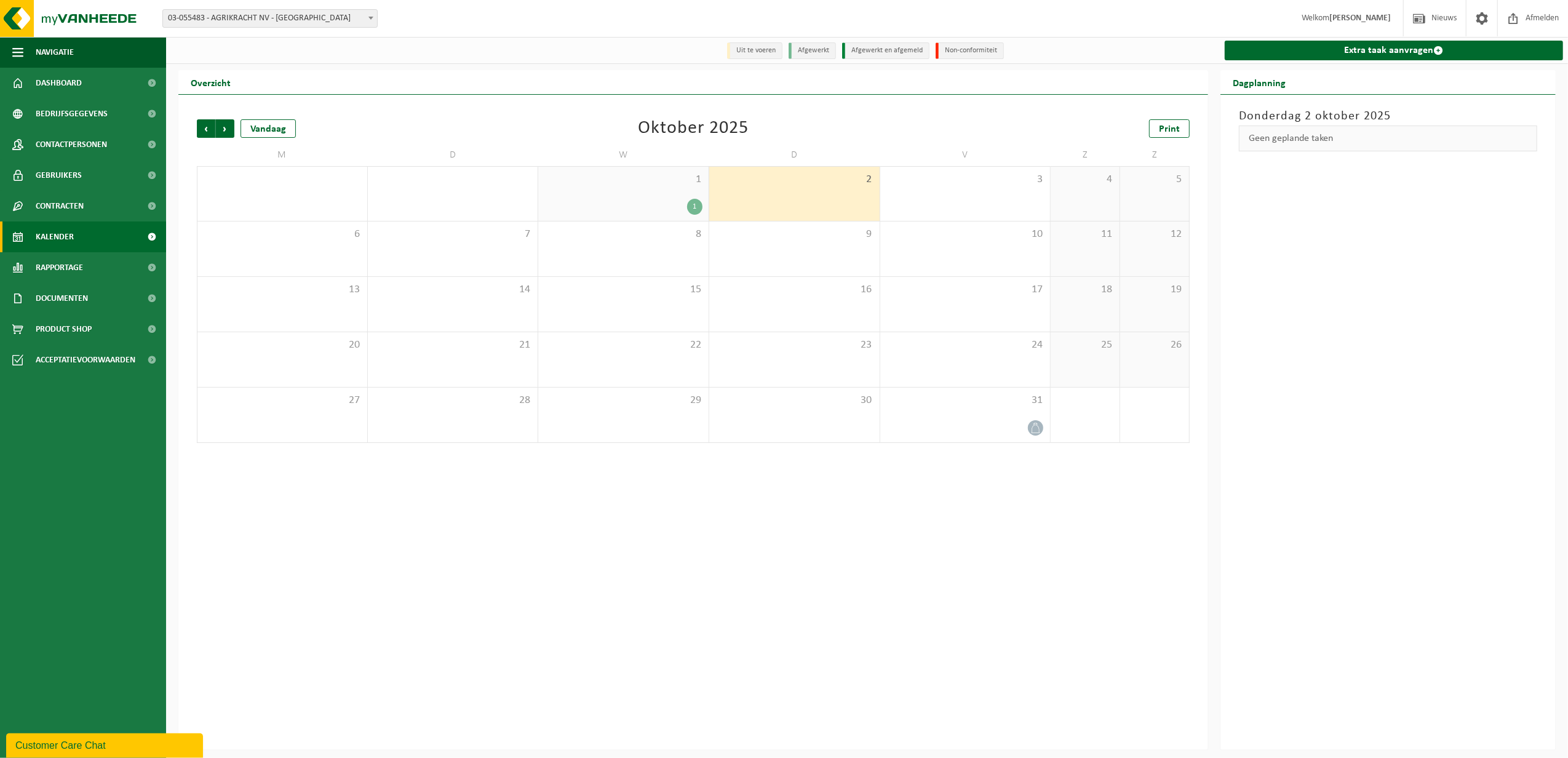
click at [618, 201] on div "1" at bounding box center [623, 206] width 158 height 16
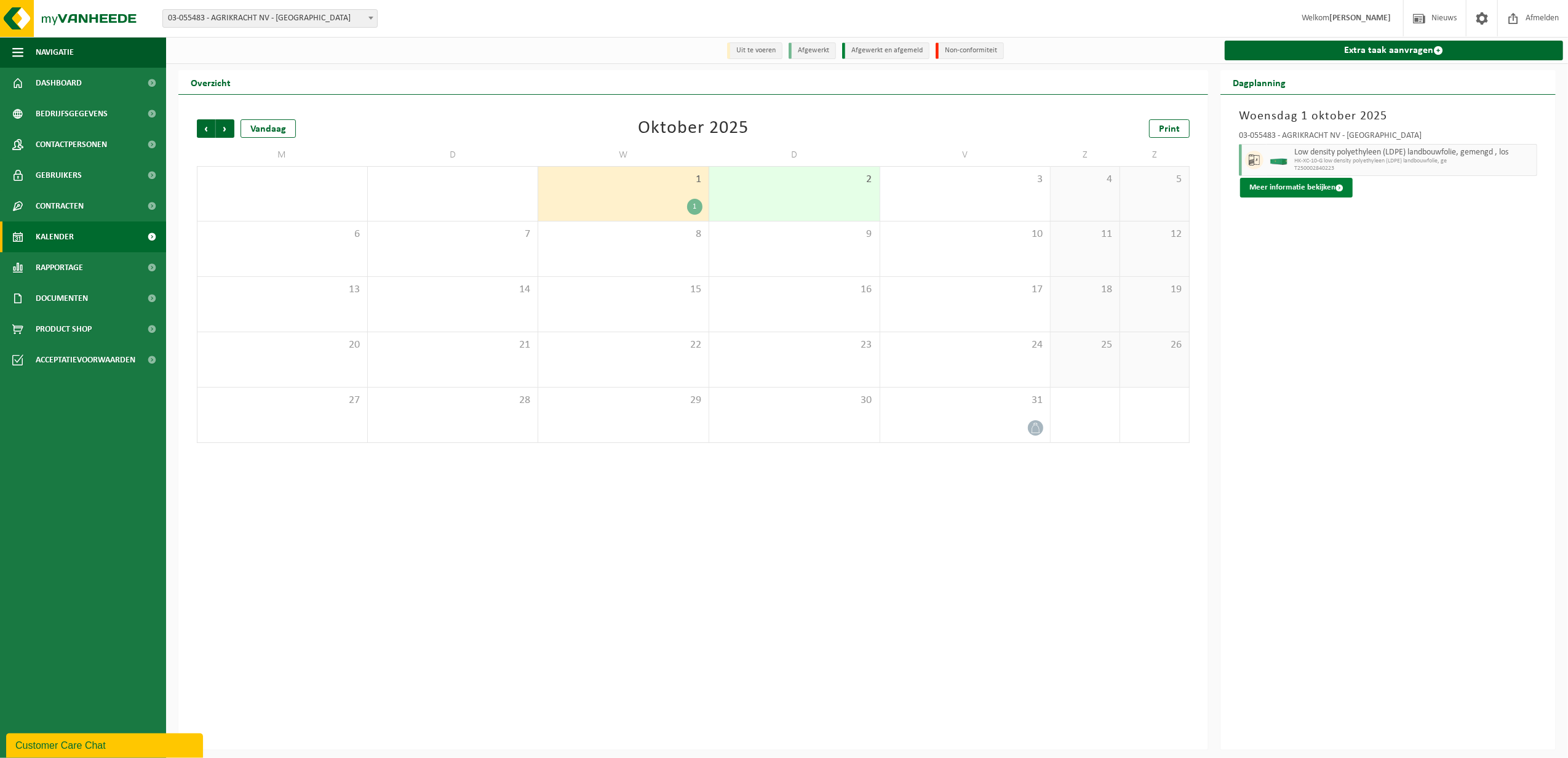
click at [1305, 188] on button "Meer informatie bekijken" at bounding box center [1296, 188] width 113 height 20
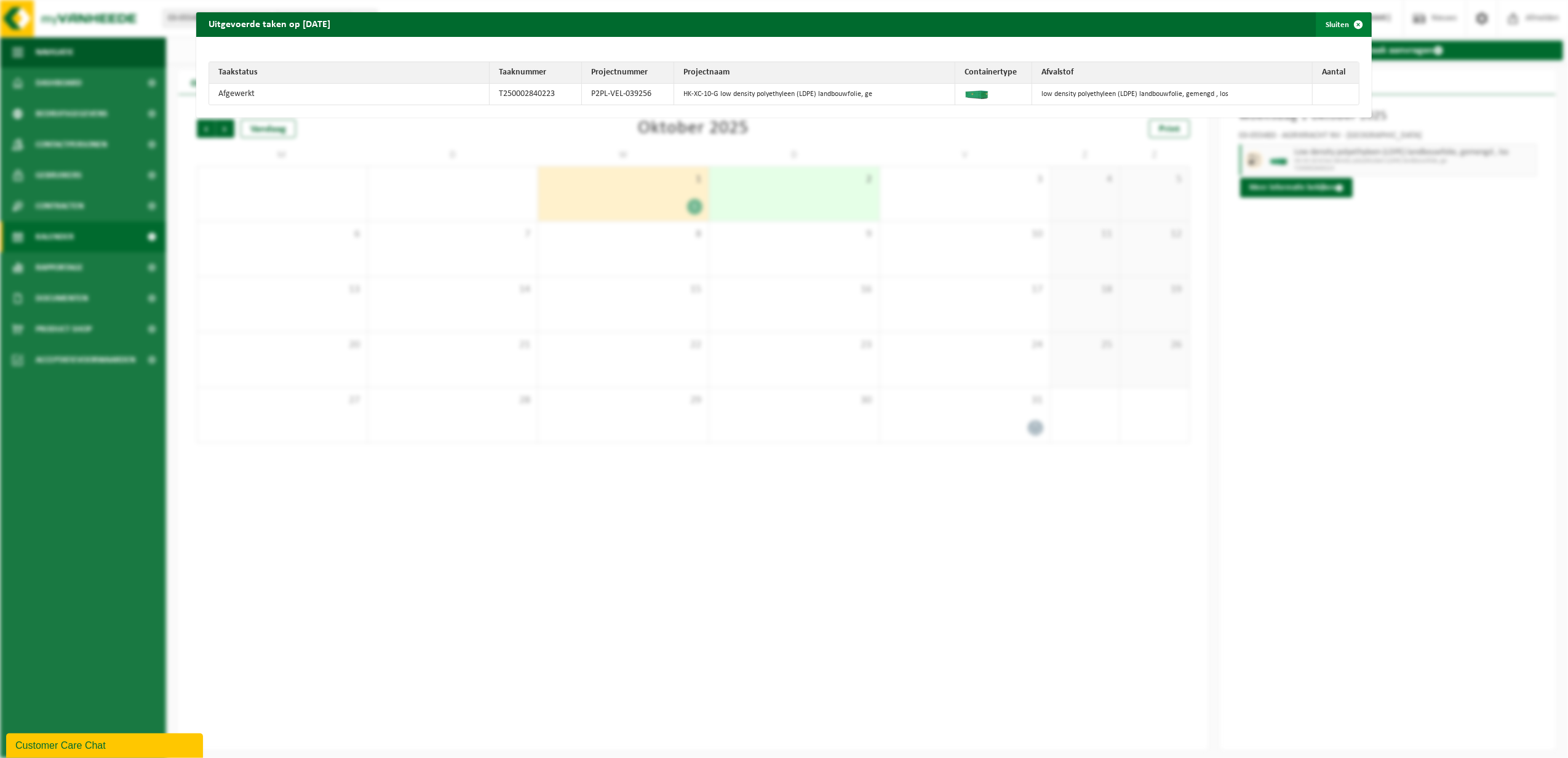
click at [1346, 23] on span "button" at bounding box center [1358, 24] width 24 height 24
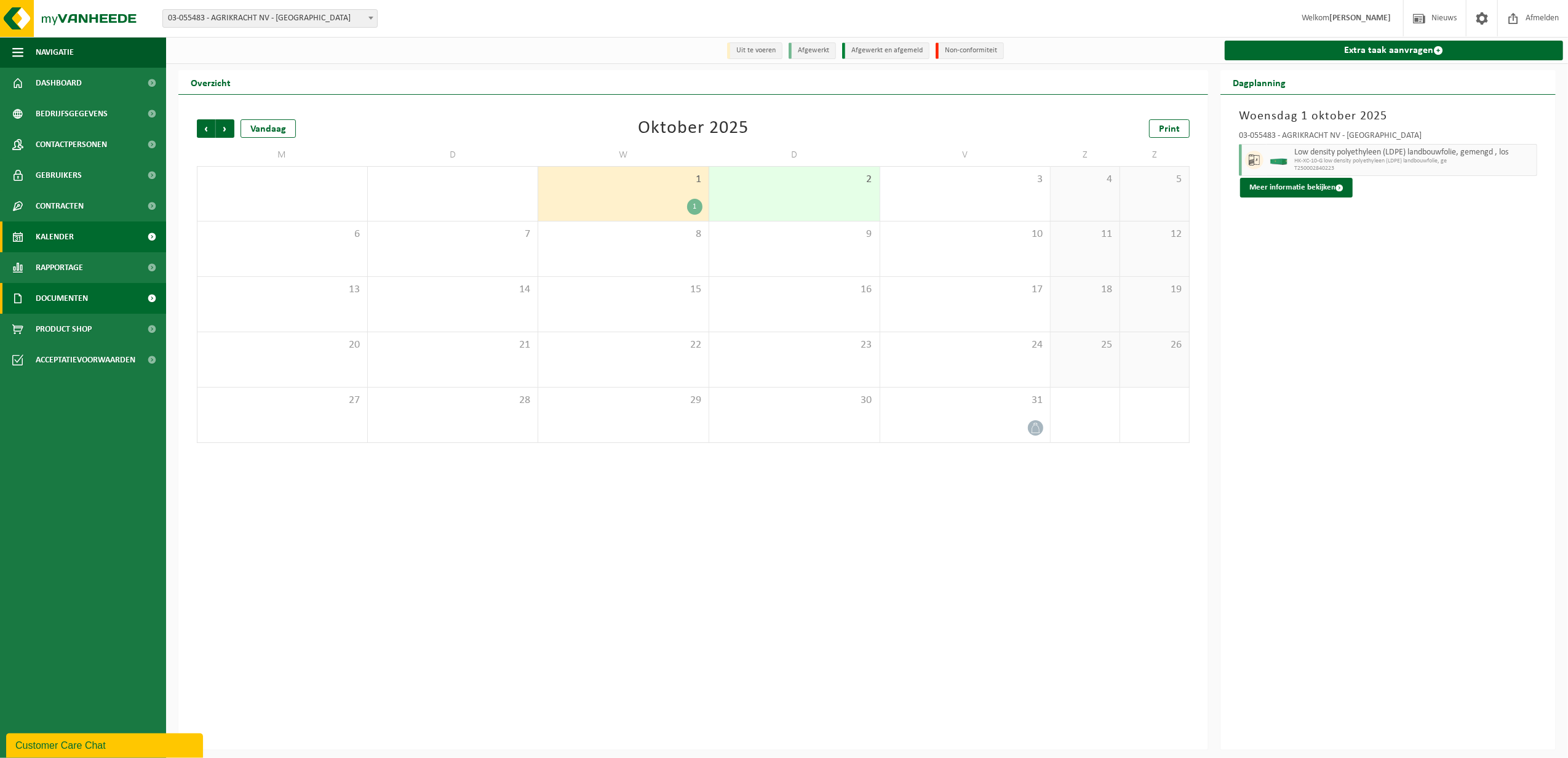
click at [99, 291] on link "Documenten" at bounding box center [83, 298] width 166 height 31
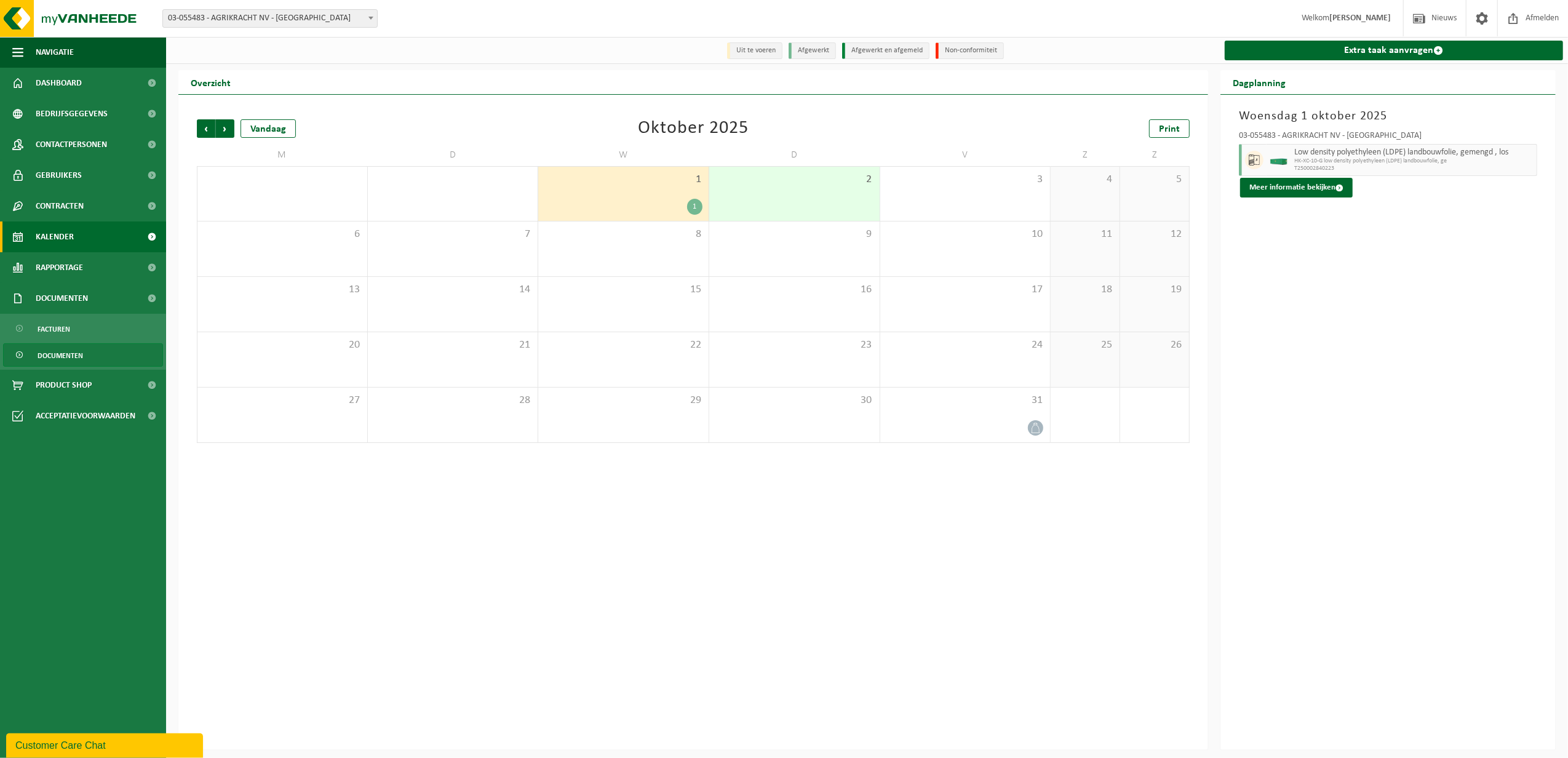
click at [67, 350] on span "Documenten" at bounding box center [60, 356] width 46 height 23
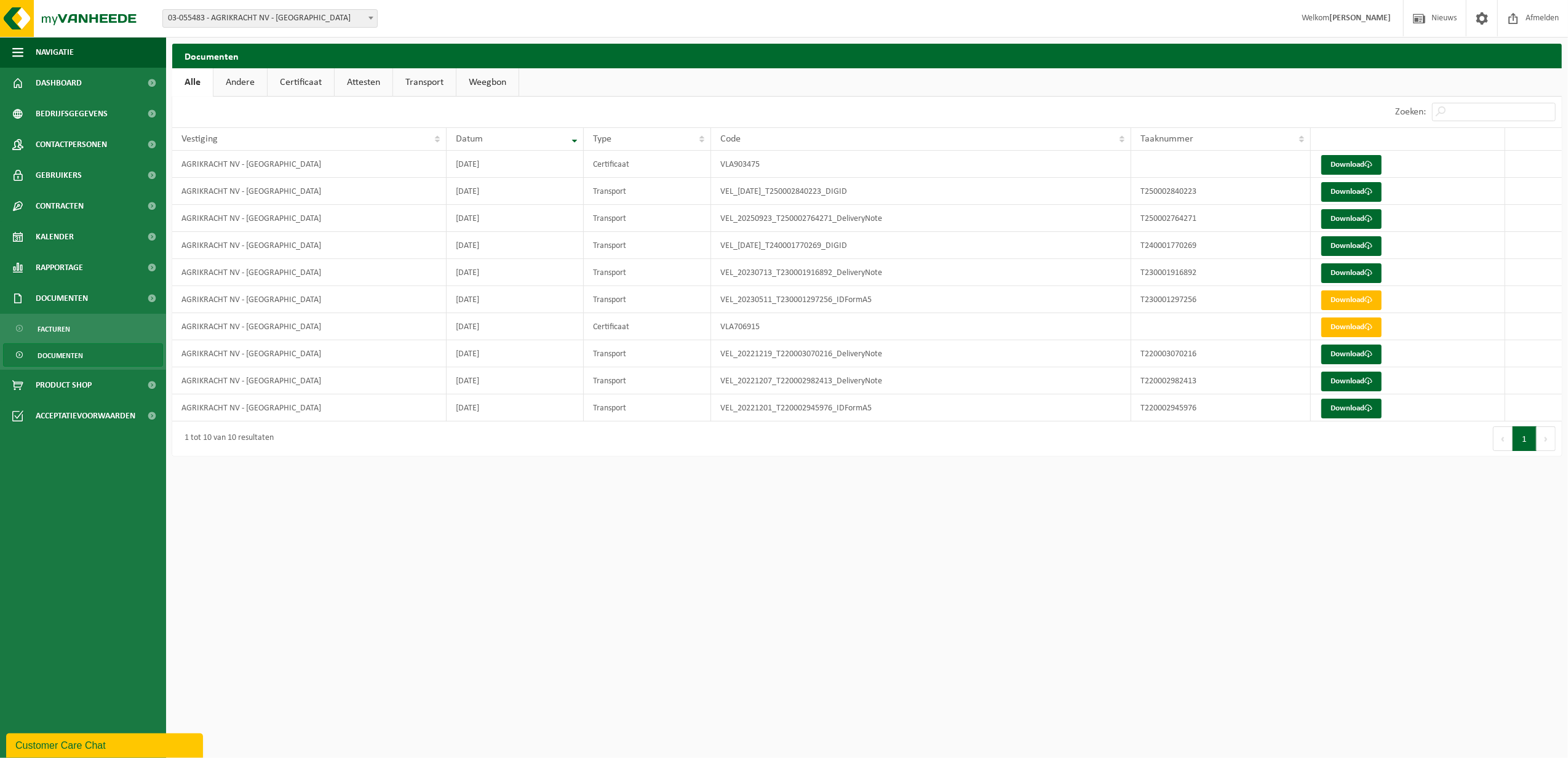
click at [424, 82] on link "Transport" at bounding box center [424, 83] width 63 height 28
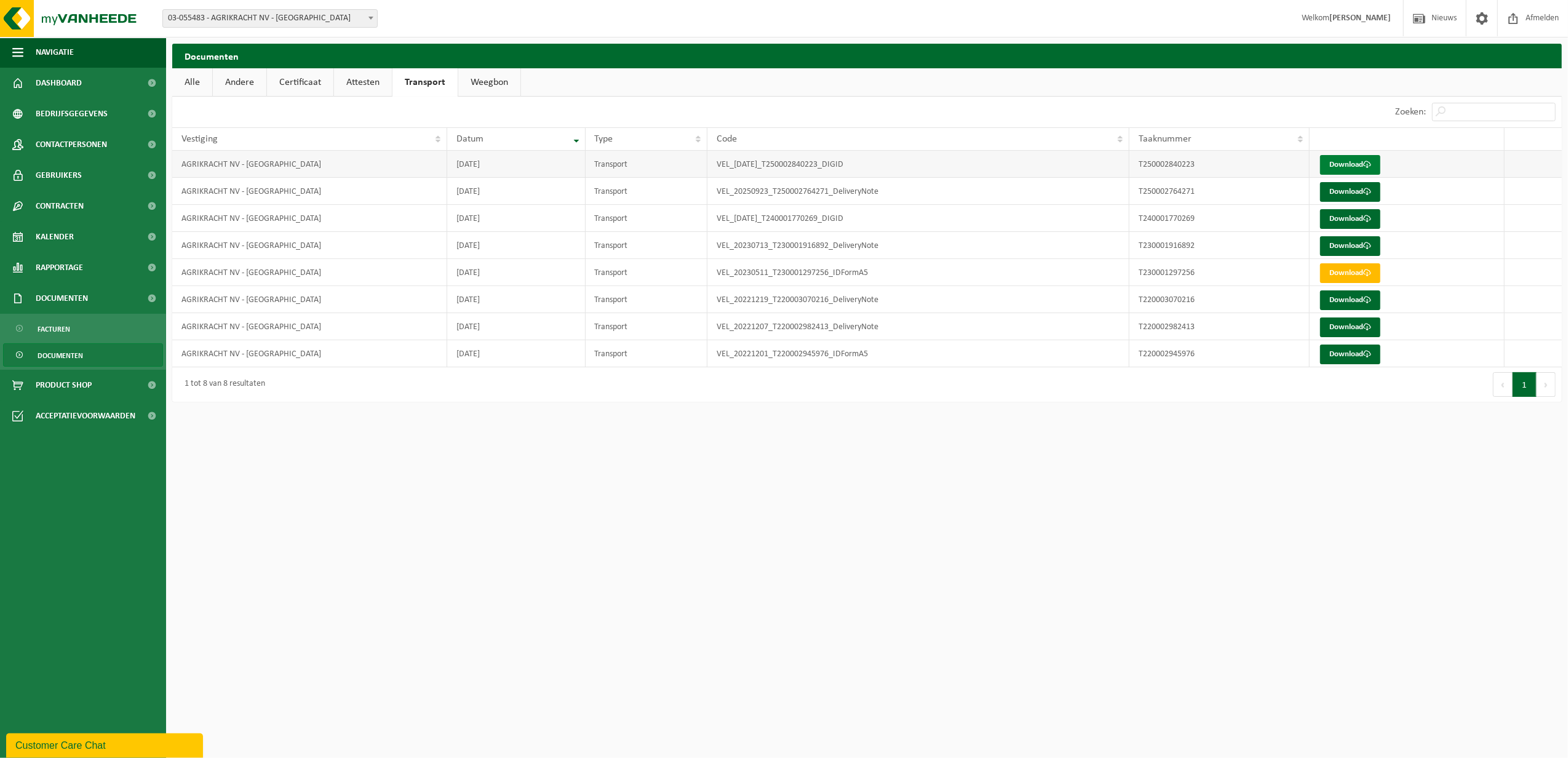
click at [1351, 160] on link "Download" at bounding box center [1349, 164] width 60 height 20
